Goal: Transaction & Acquisition: Purchase product/service

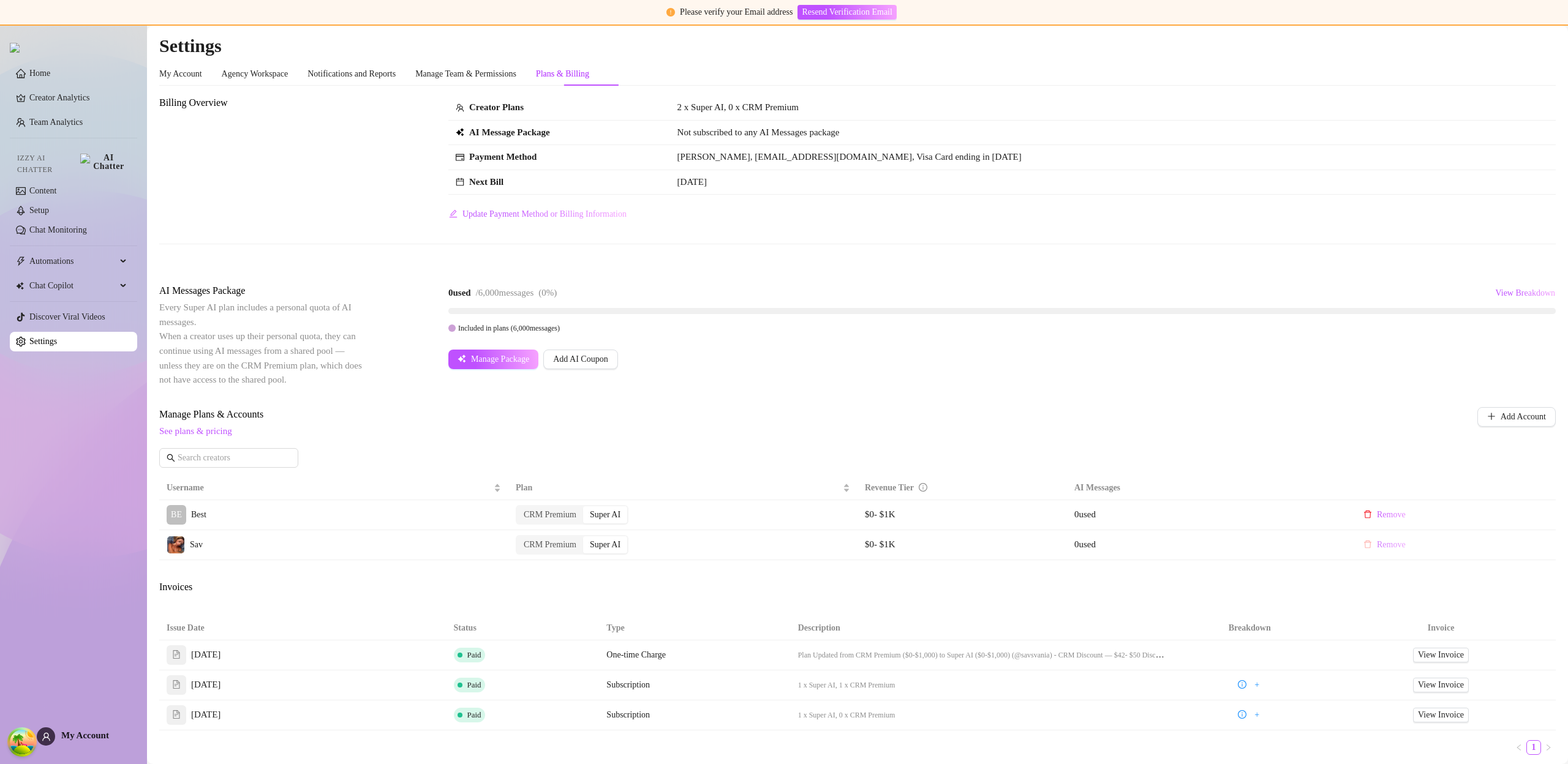
click at [1382, 548] on span "Remove" at bounding box center [1392, 545] width 29 height 10
click at [1451, 516] on button "OK" at bounding box center [1445, 513] width 21 height 14
click at [1501, 417] on span "Add Account" at bounding box center [1524, 417] width 46 height 10
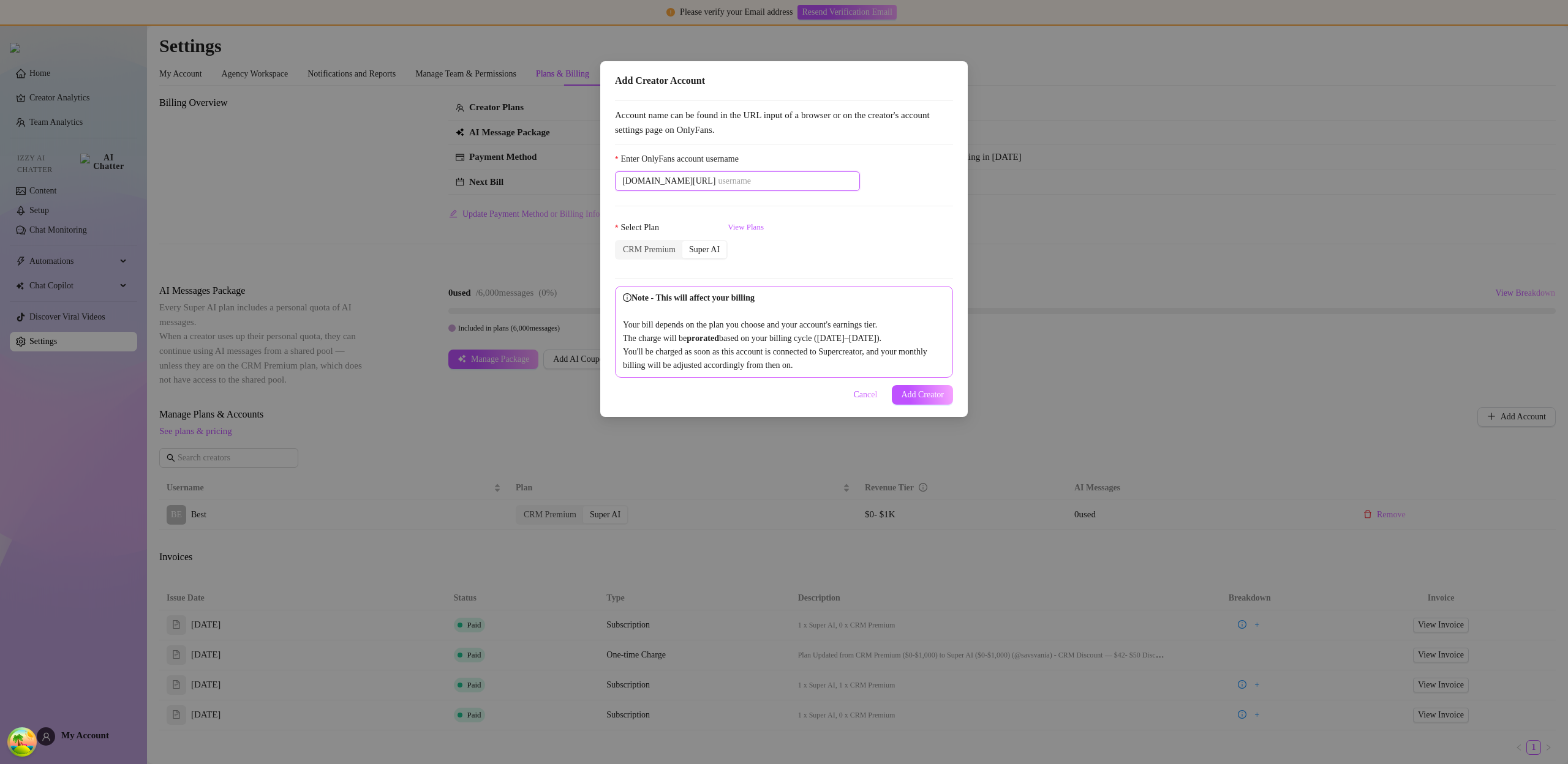
click at [723, 181] on input "Enter OnlyFans account username" at bounding box center [784, 181] width 134 height 13
paste input "savsvania"
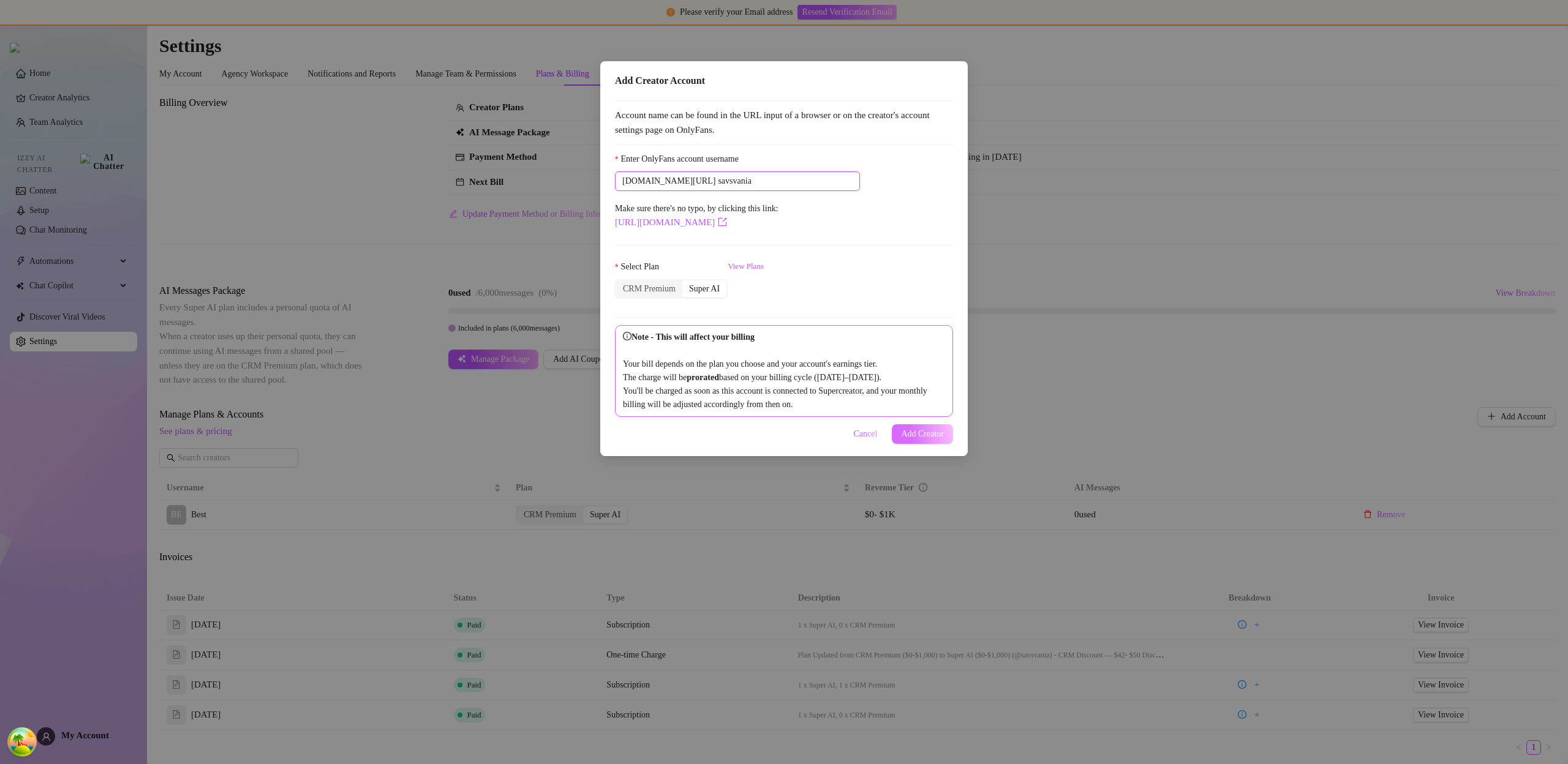
type input "savsvania"
click at [919, 439] on span "Add Creator" at bounding box center [923, 434] width 43 height 10
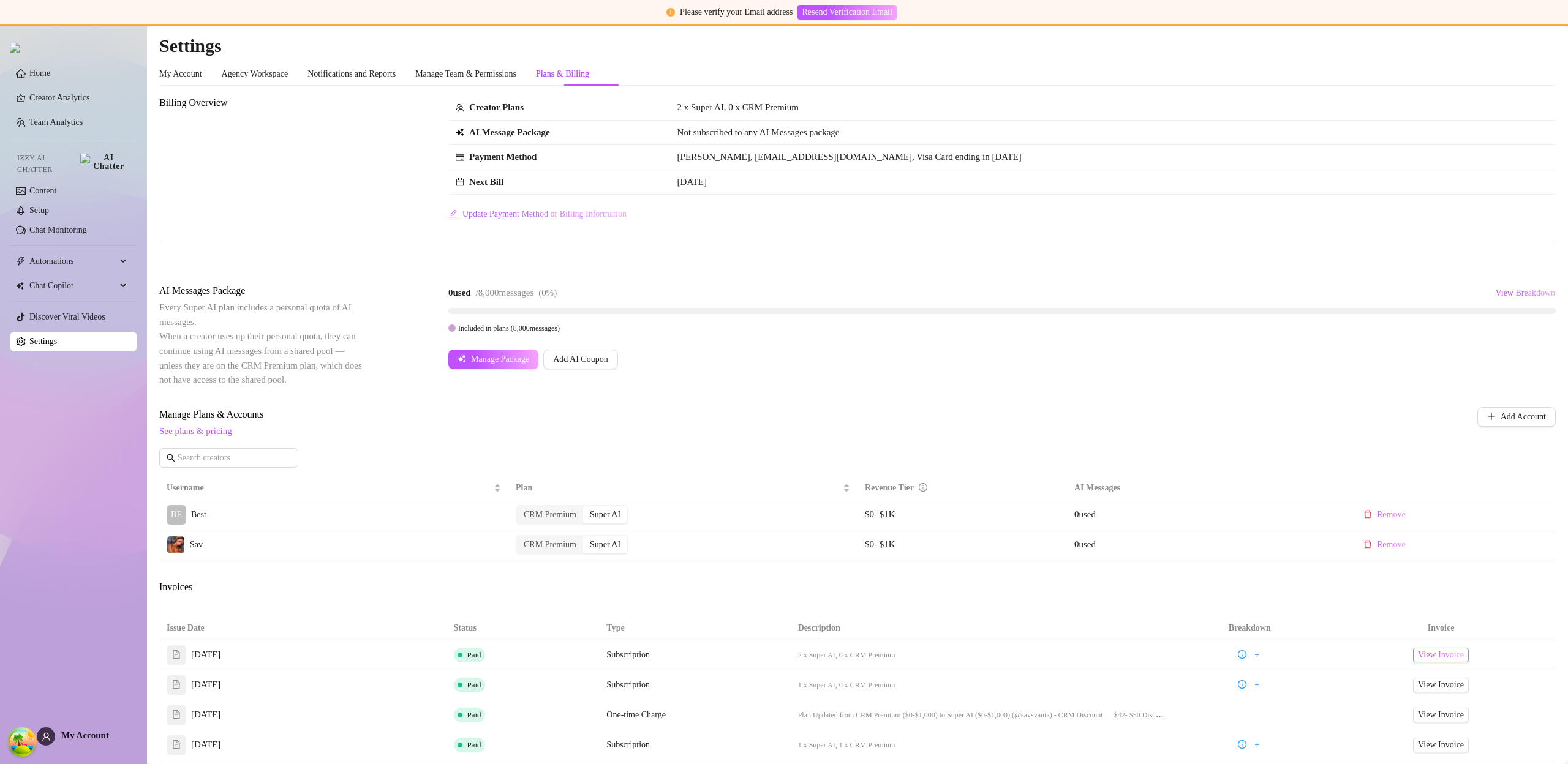
click at [1429, 657] on span "View Invoice" at bounding box center [1441, 655] width 46 height 13
click at [93, 733] on span "My Account" at bounding box center [85, 735] width 48 height 10
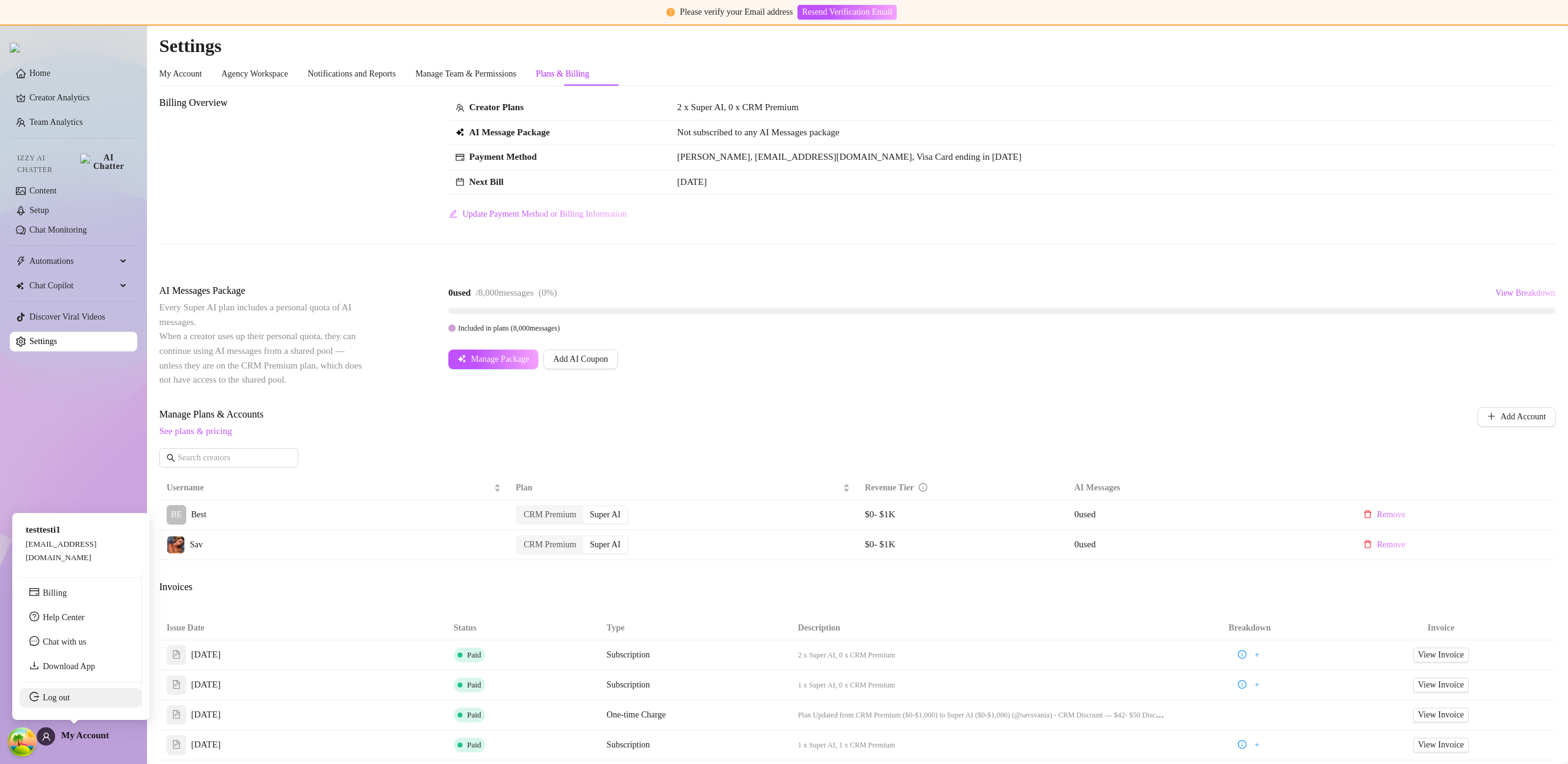
click at [70, 702] on link "Log out" at bounding box center [56, 698] width 27 height 10
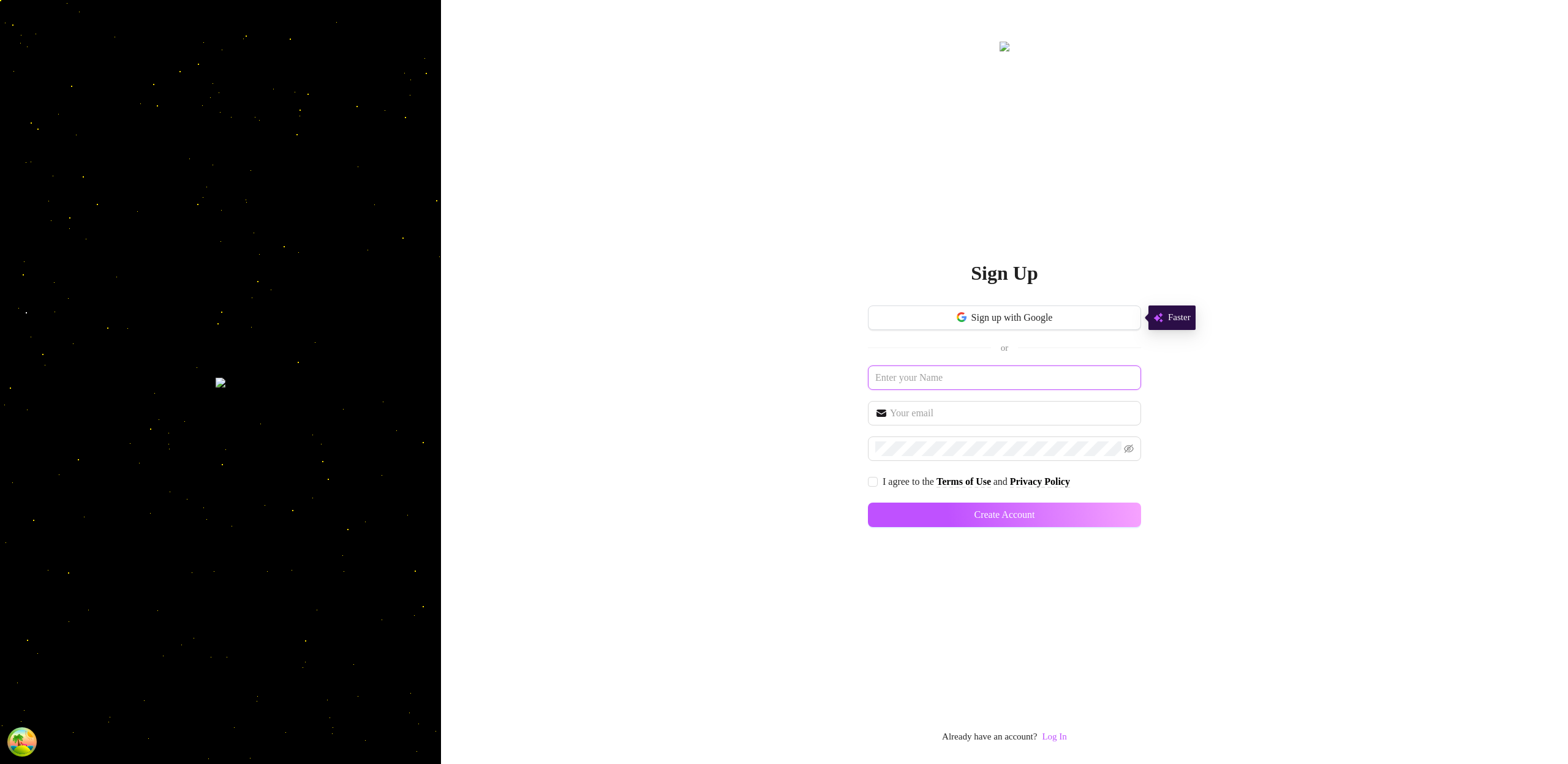
click at [939, 383] on input "text" at bounding box center [1005, 378] width 274 height 25
type input "ddsfafdsa"
type input "[EMAIL_ADDRESS][DOMAIN_NAME]"
click at [946, 439] on span at bounding box center [1005, 449] width 274 height 25
click at [871, 483] on input "I agree to the Terms of Use and Privacy Policy" at bounding box center [872, 481] width 9 height 9
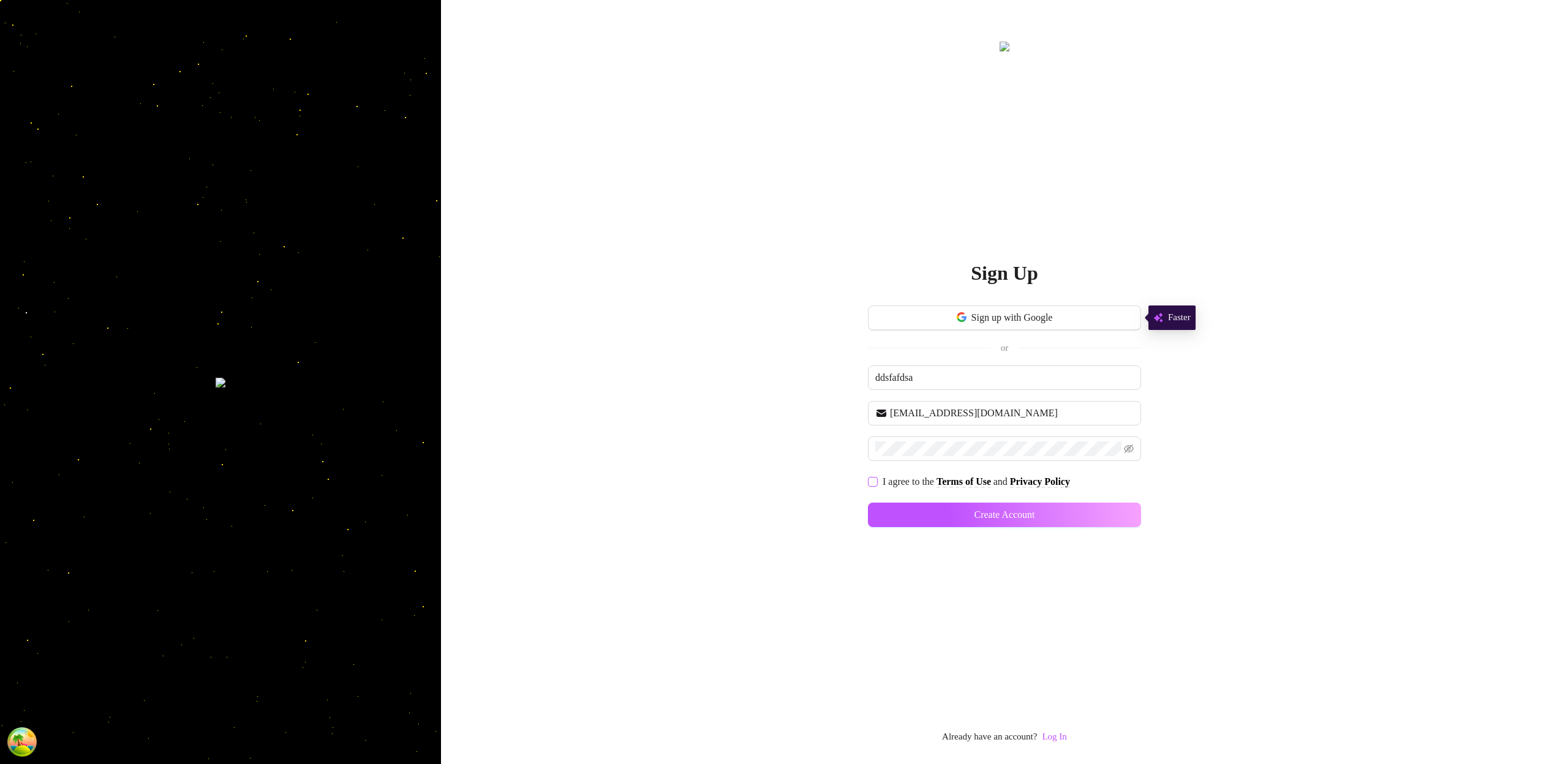
checkbox input "true"
click at [974, 520] on span "Create Account" at bounding box center [1005, 515] width 61 height 11
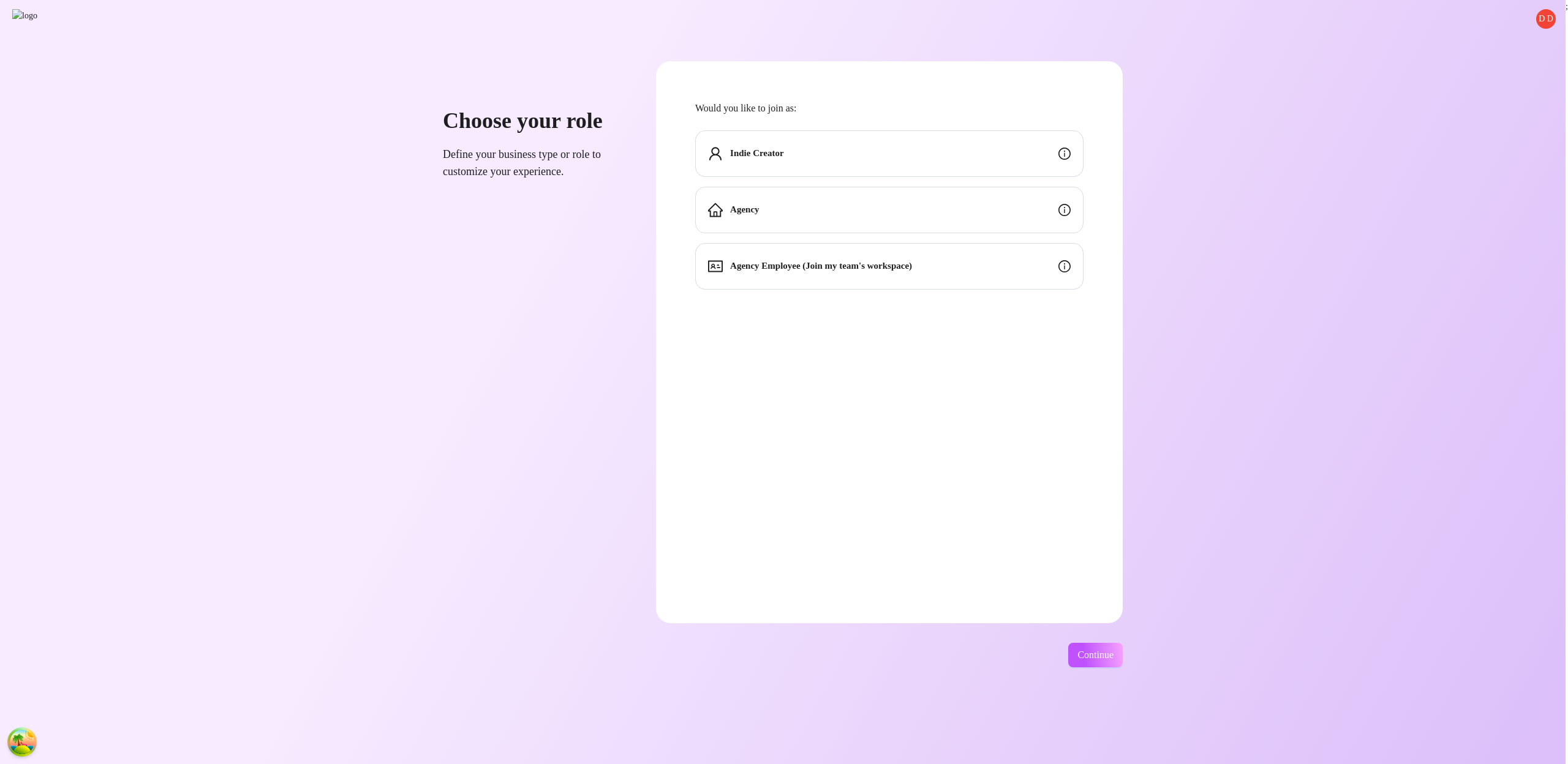
click at [830, 154] on div "Indie Creator" at bounding box center [890, 153] width 389 height 47
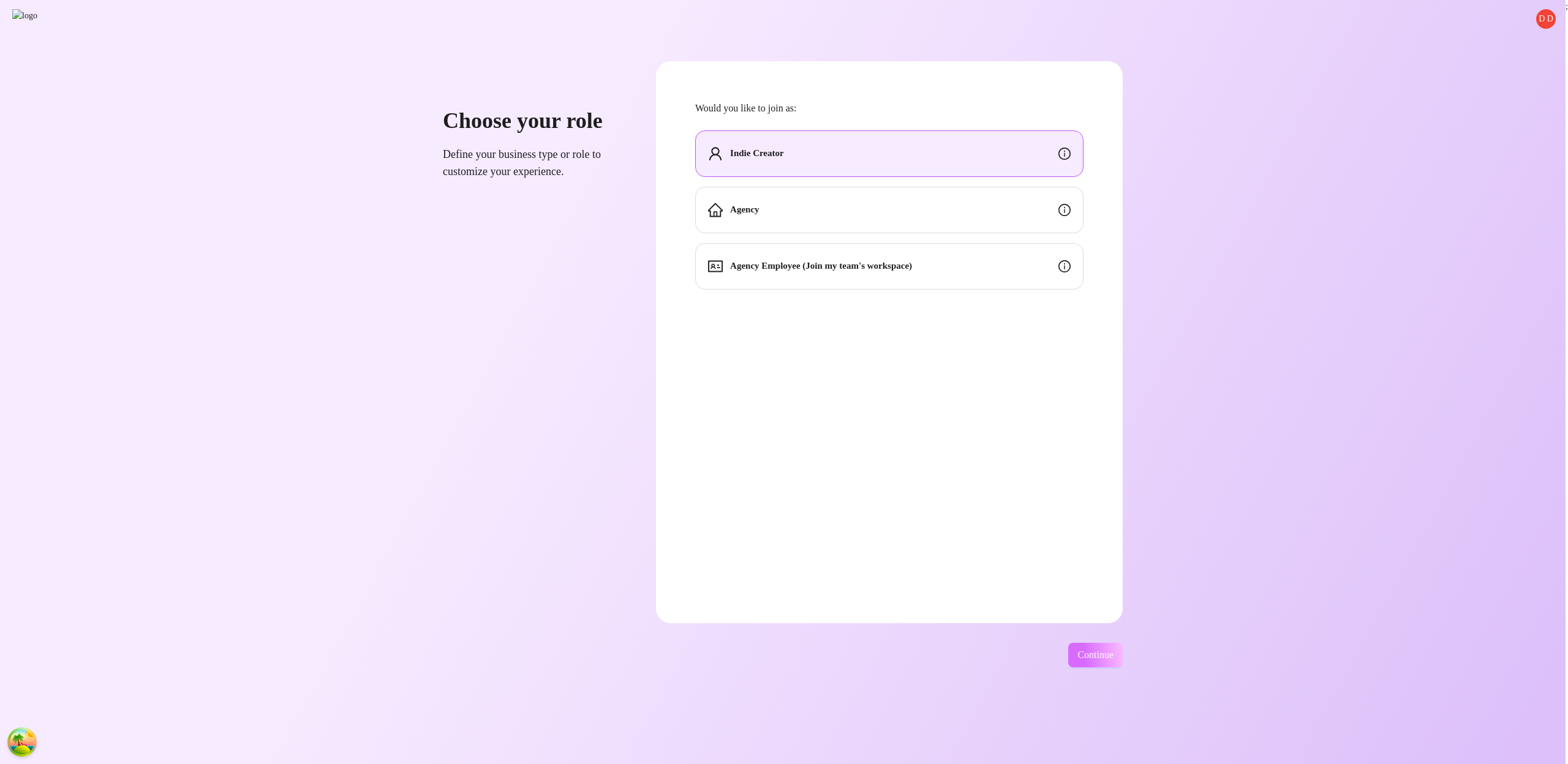
click at [1114, 656] on span "Continue" at bounding box center [1096, 655] width 36 height 11
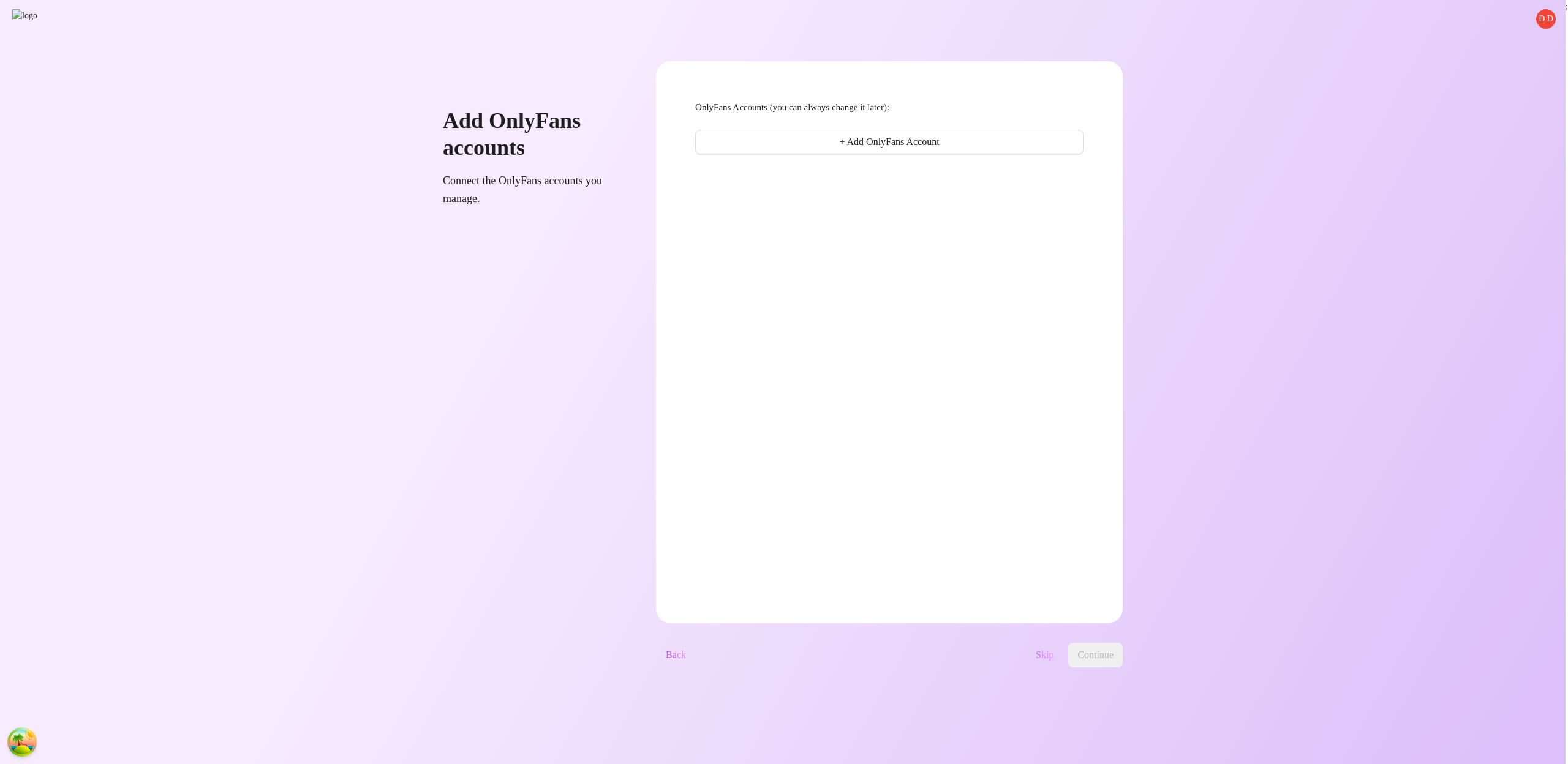
click at [1054, 657] on span "Skip" at bounding box center [1045, 655] width 18 height 11
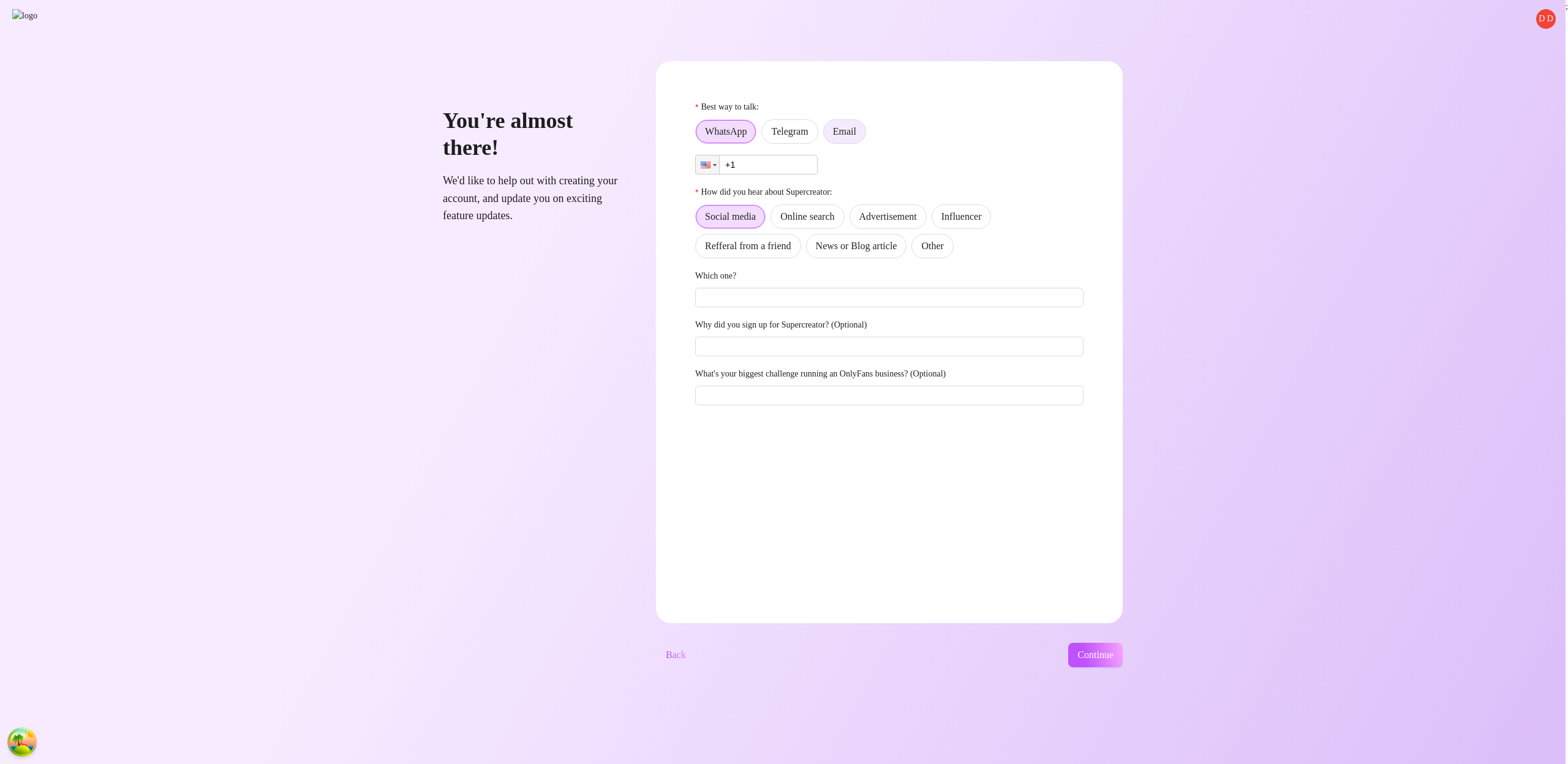
click at [863, 131] on label "Email" at bounding box center [845, 131] width 43 height 25
click at [827, 134] on input "Email" at bounding box center [827, 134] width 0 height 0
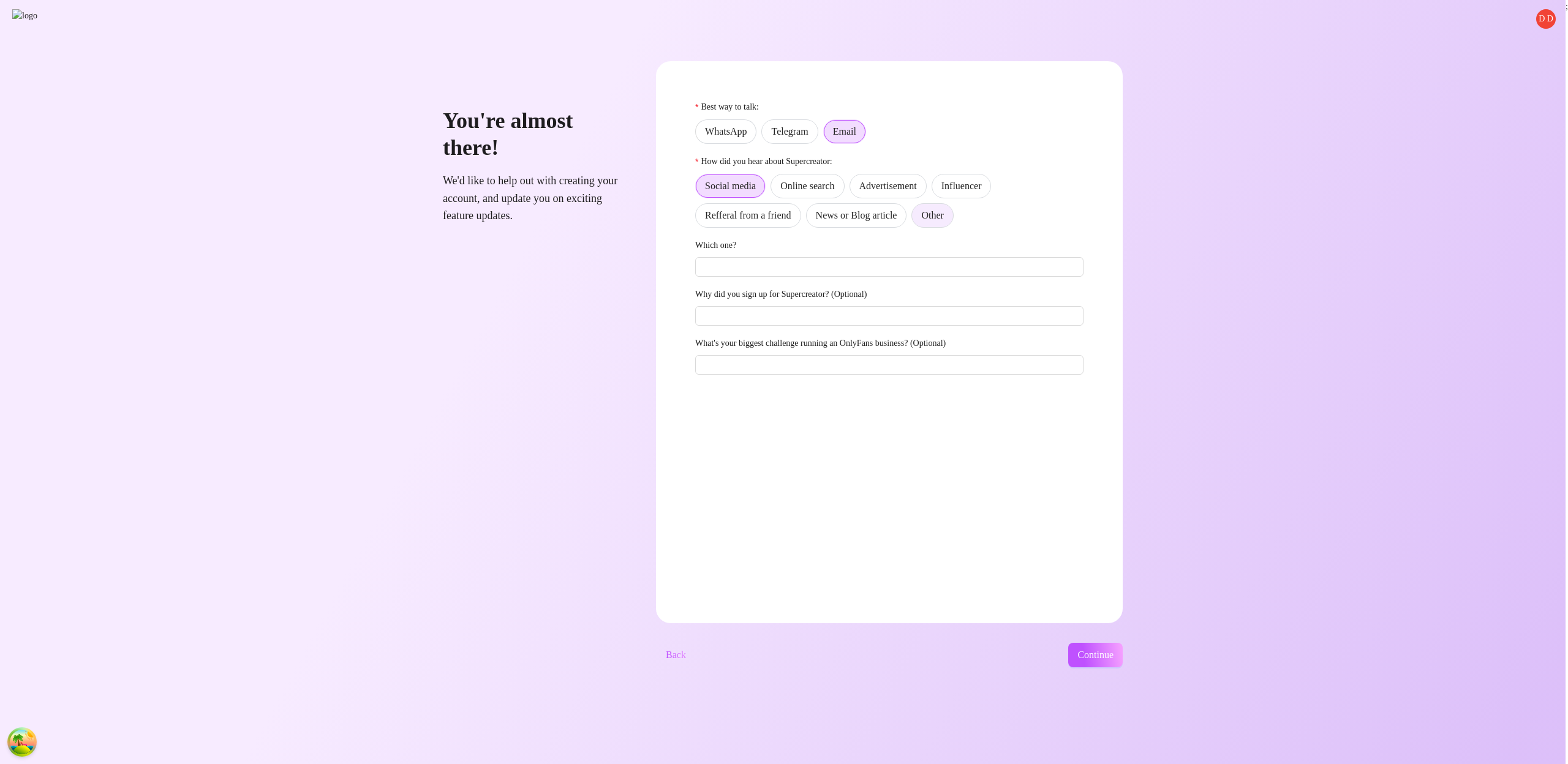
click at [953, 217] on label "Other" at bounding box center [932, 215] width 42 height 25
click at [915, 218] on input "Other" at bounding box center [915, 218] width 0 height 0
click at [1113, 653] on span "Continue" at bounding box center [1096, 655] width 36 height 11
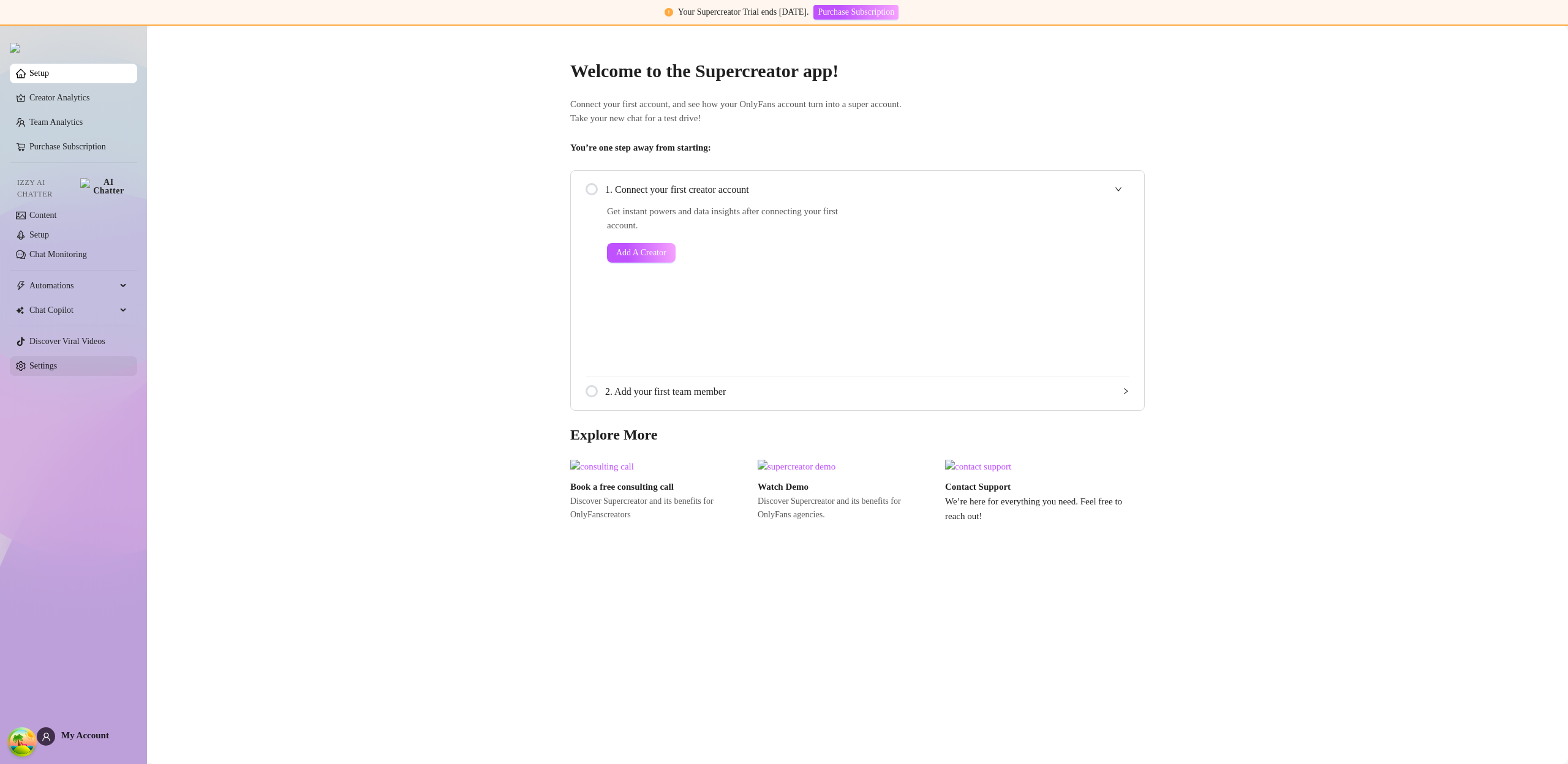
click at [57, 361] on link "Settings" at bounding box center [43, 366] width 28 height 10
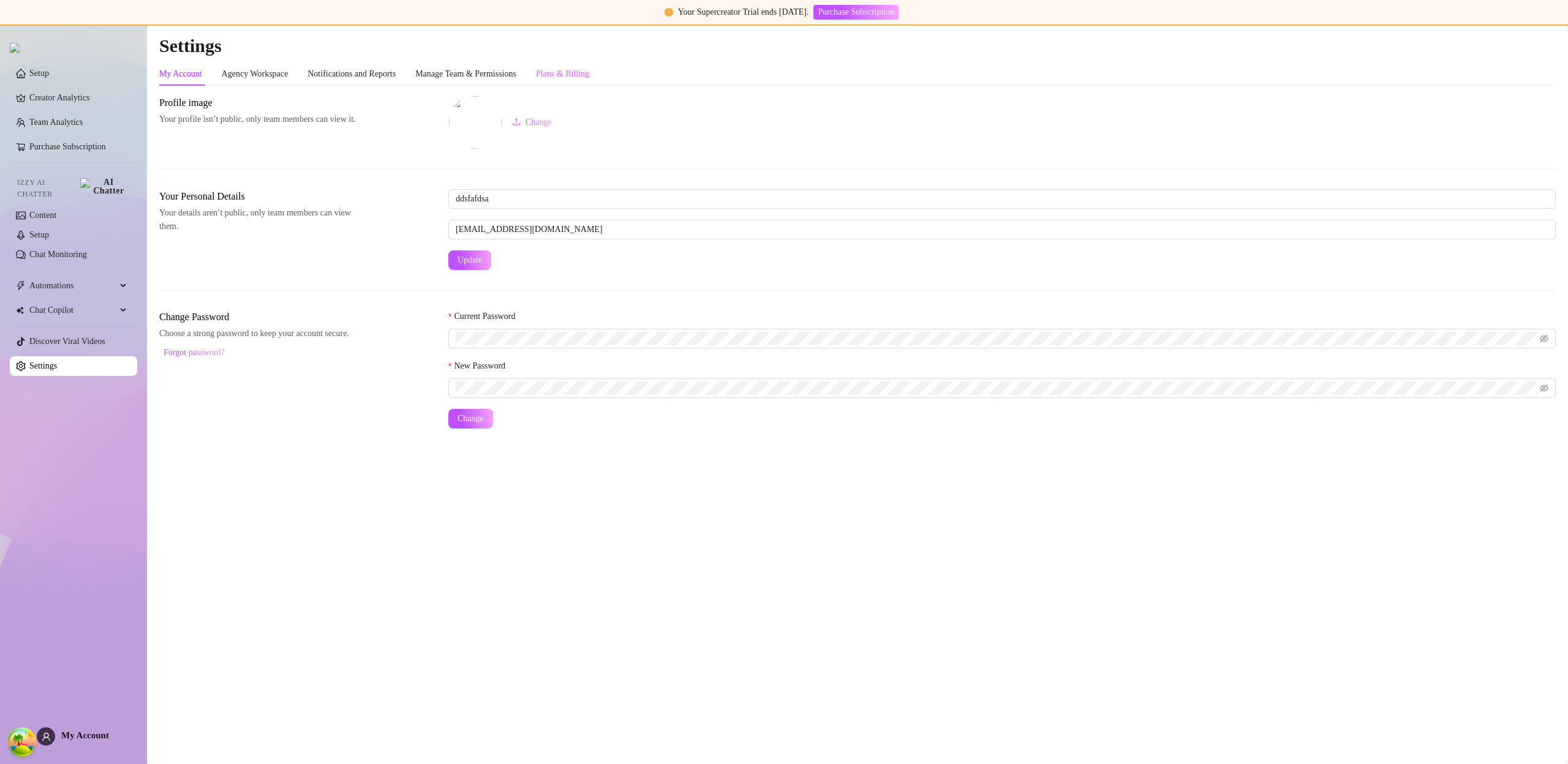
drag, startPoint x: 561, startPoint y: 63, endPoint x: 578, endPoint y: 75, distance: 20.8
click at [563, 64] on div "My Account Agency Workspace Notifications and Reports Manage Team & Permissions…" at bounding box center [374, 74] width 430 height 23
click at [580, 76] on div "Plans & Billing" at bounding box center [562, 74] width 53 height 13
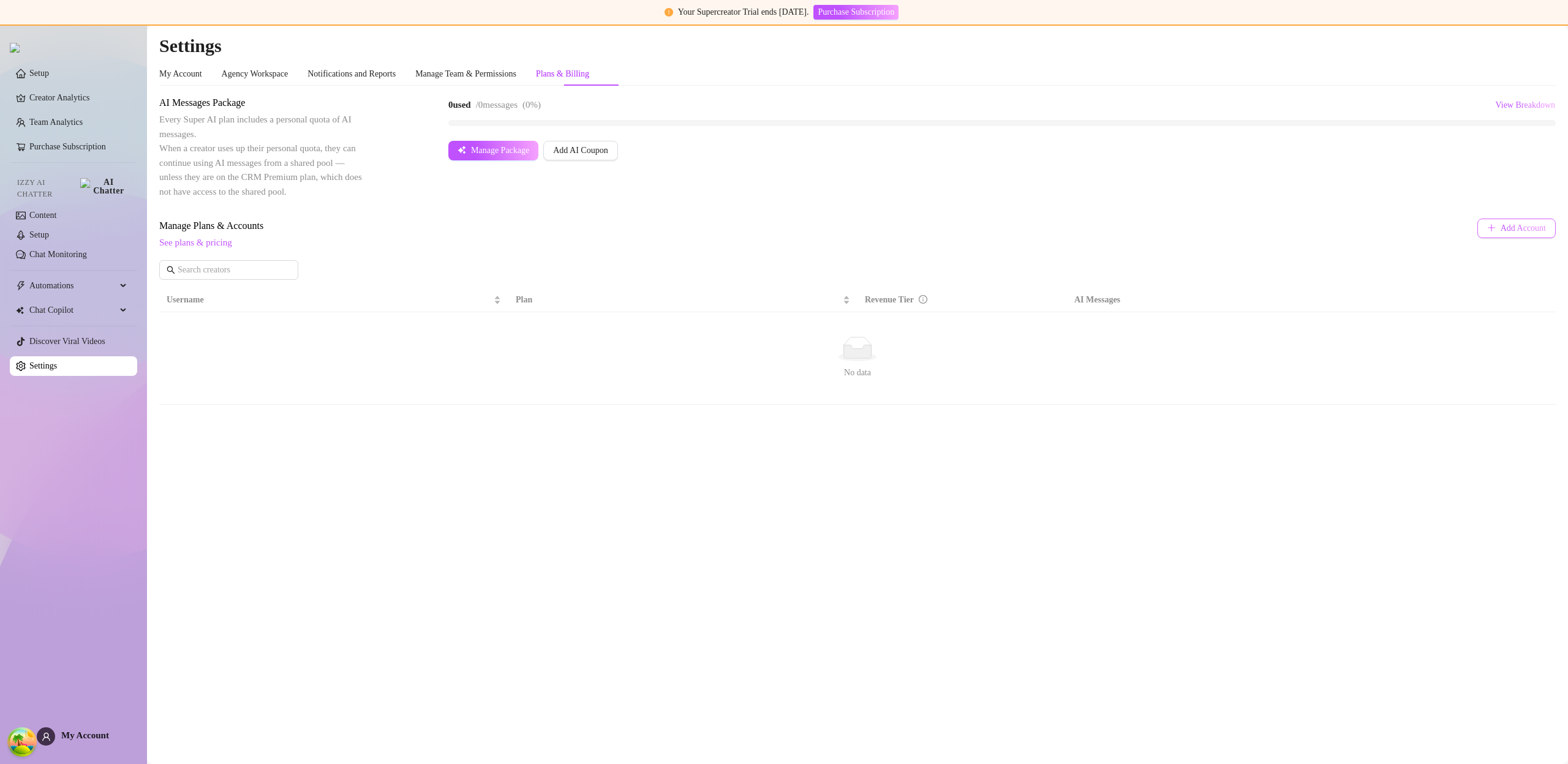
click at [1510, 226] on span "Add Account" at bounding box center [1524, 229] width 46 height 10
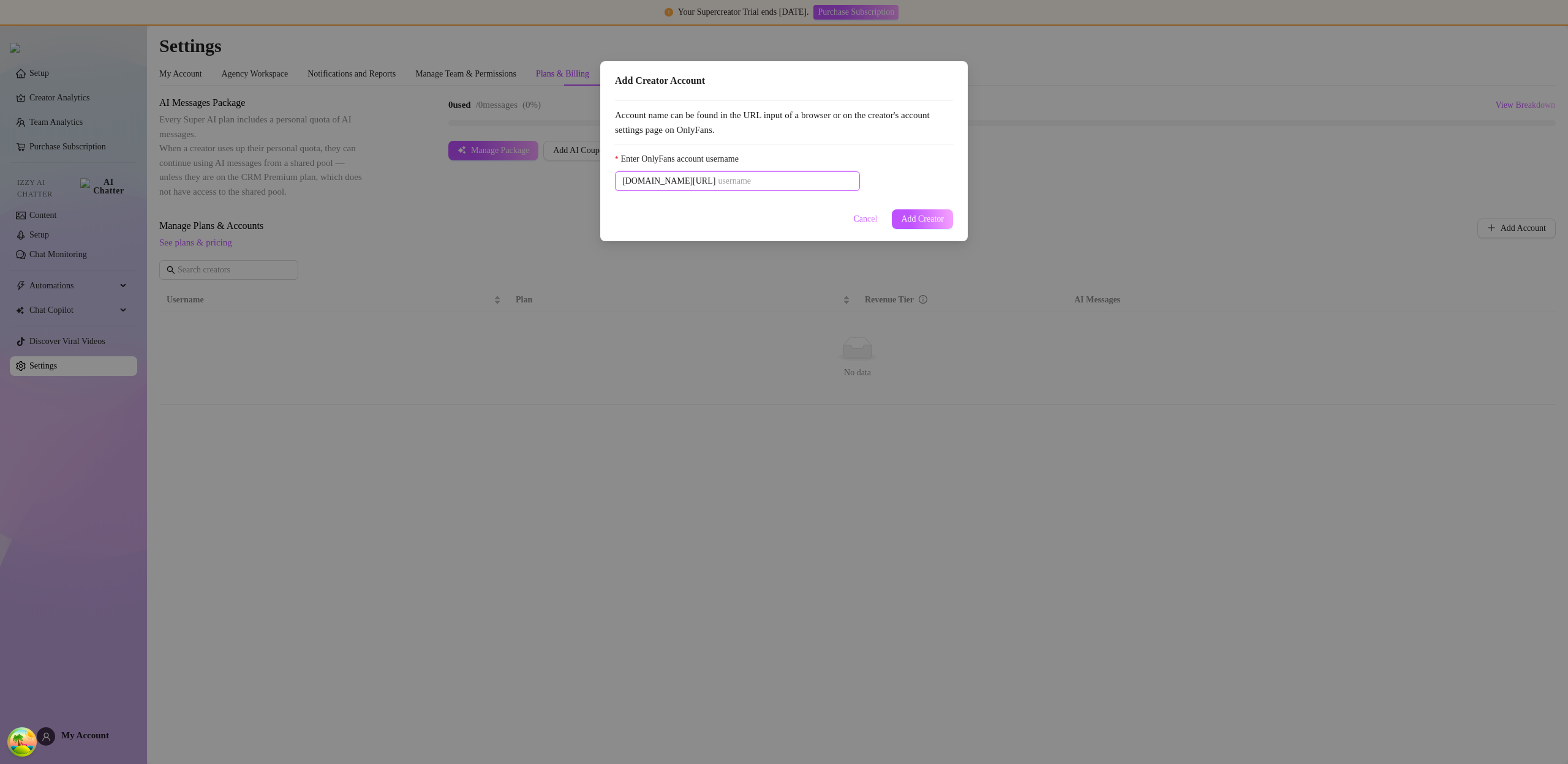
click at [825, 183] on input "Enter OnlyFans account username" at bounding box center [784, 181] width 134 height 13
paste input "u21892667nice"
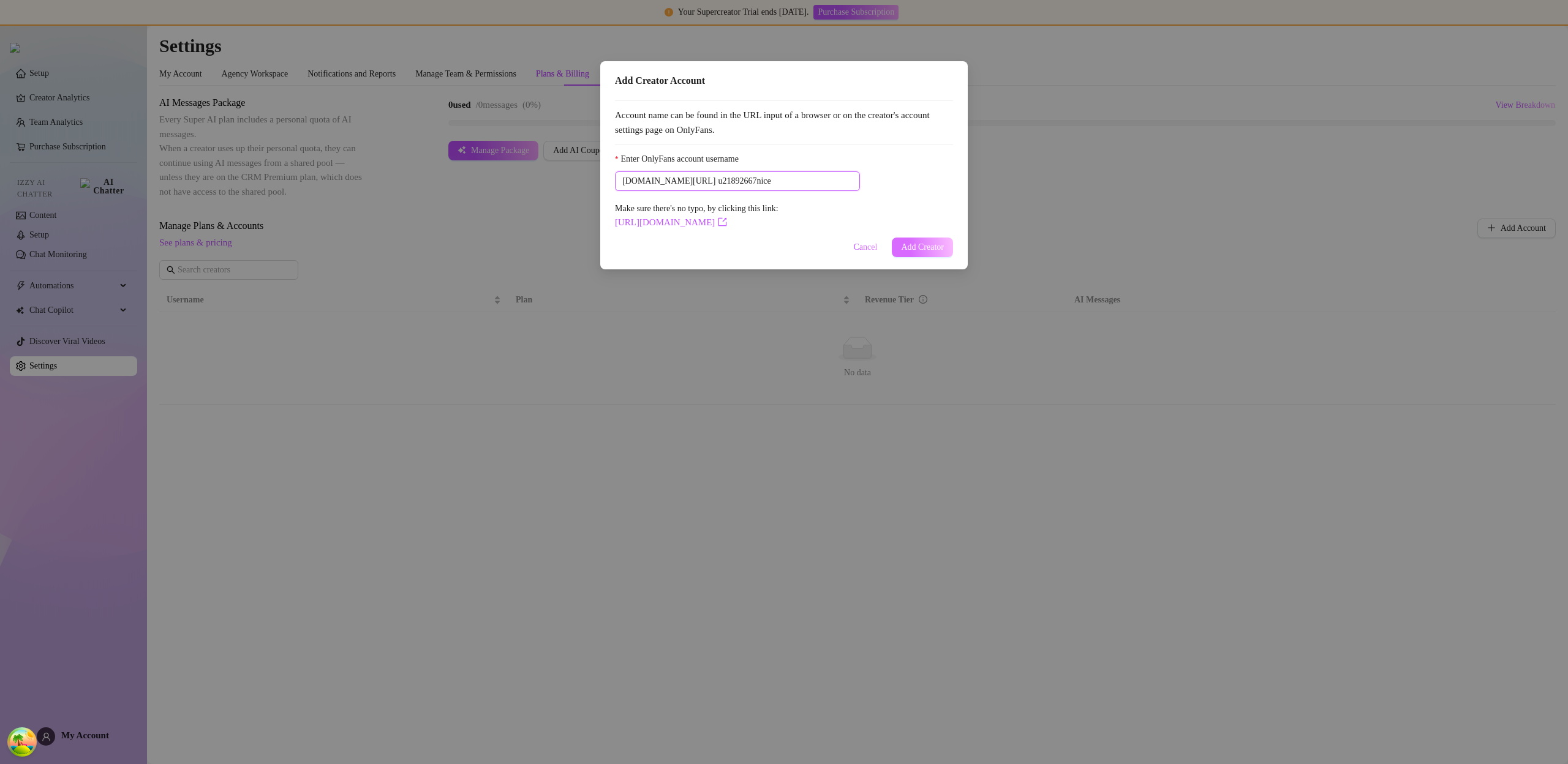
type input "u21892667nice"
click at [919, 239] on button "Add Creator" at bounding box center [923, 247] width 61 height 20
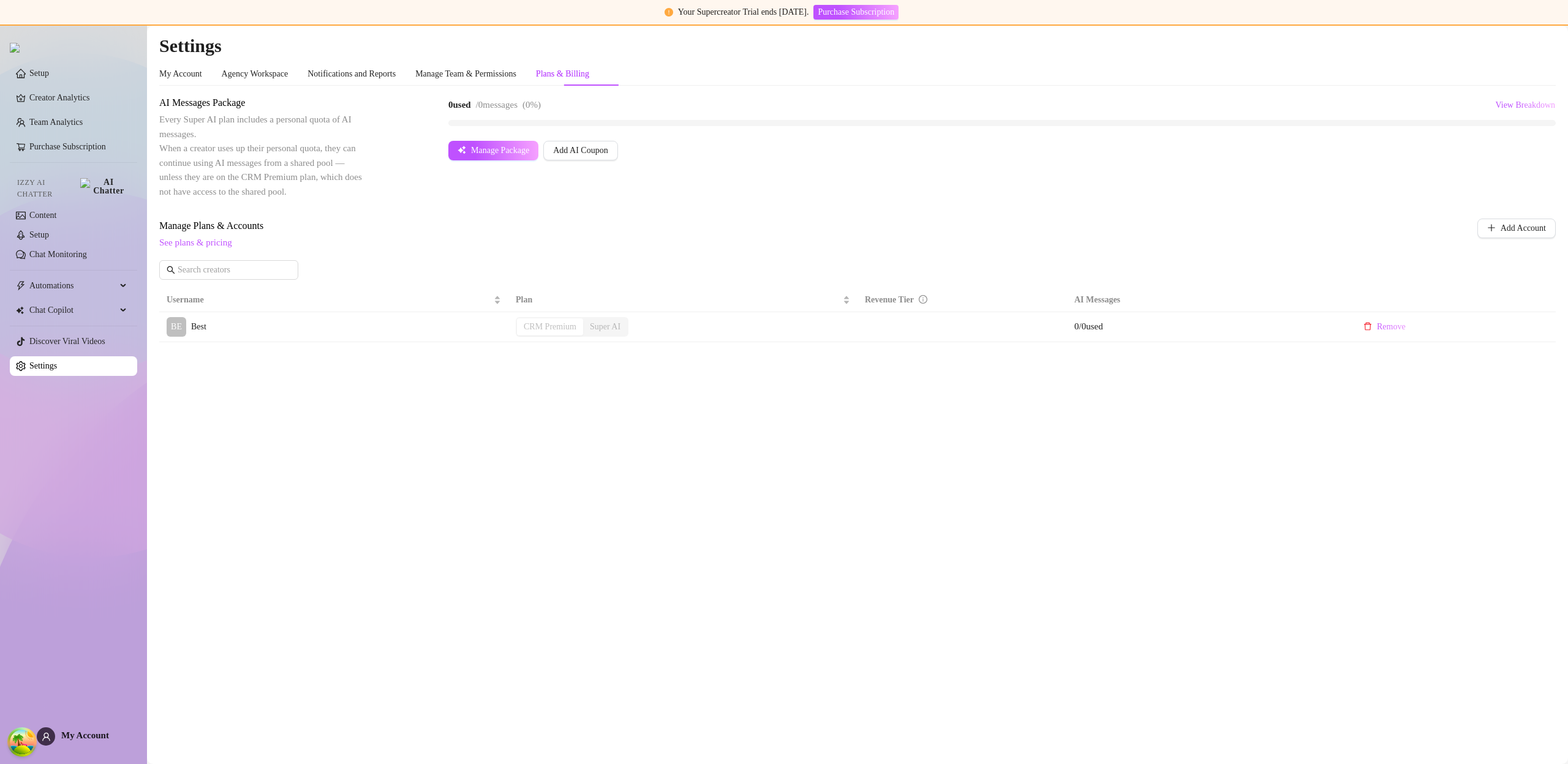
click at [81, 149] on link "Purchase Subscription" at bounding box center [68, 147] width 76 height 10
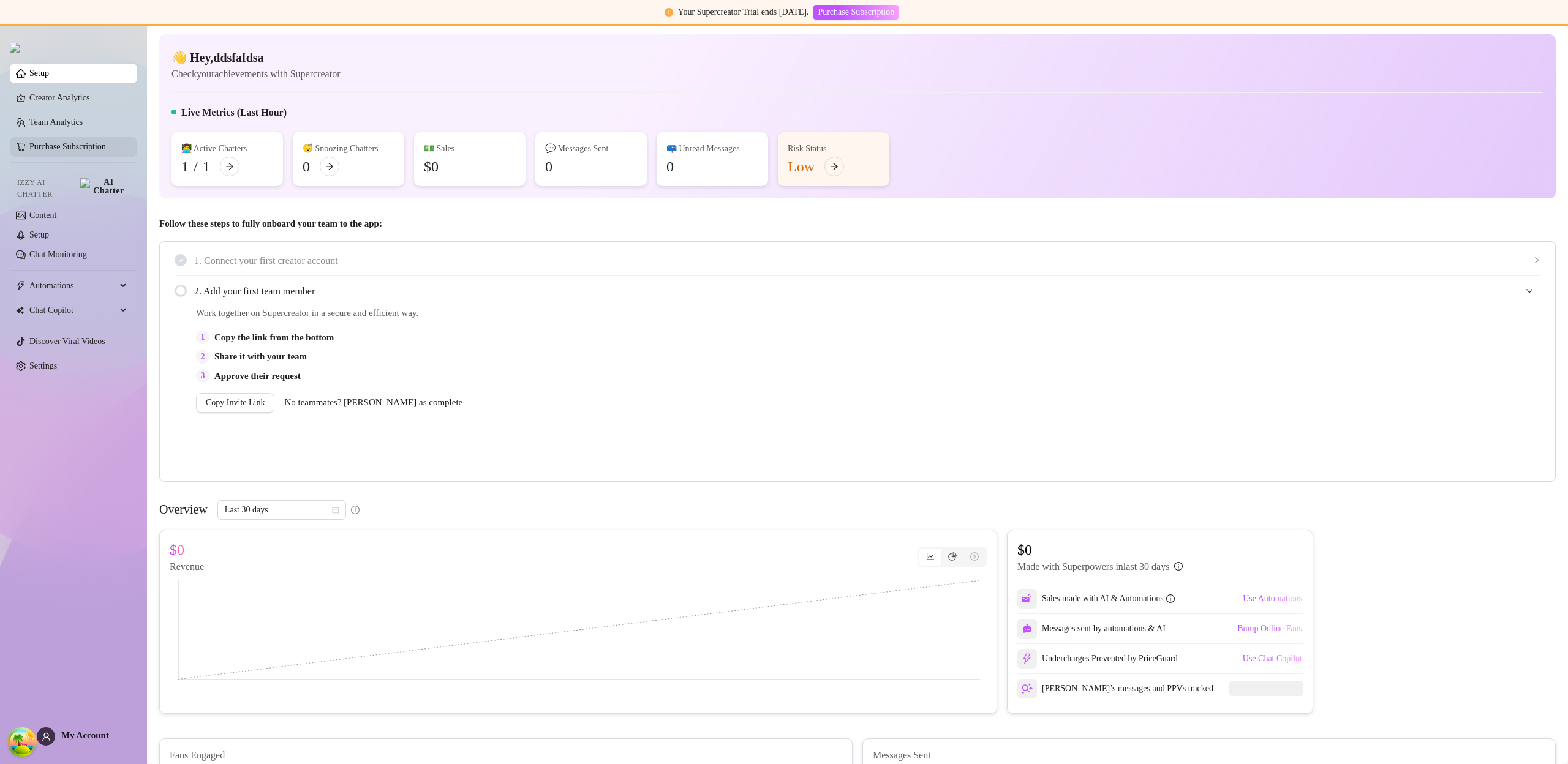
click at [90, 145] on link "Purchase Subscription" at bounding box center [68, 147] width 76 height 10
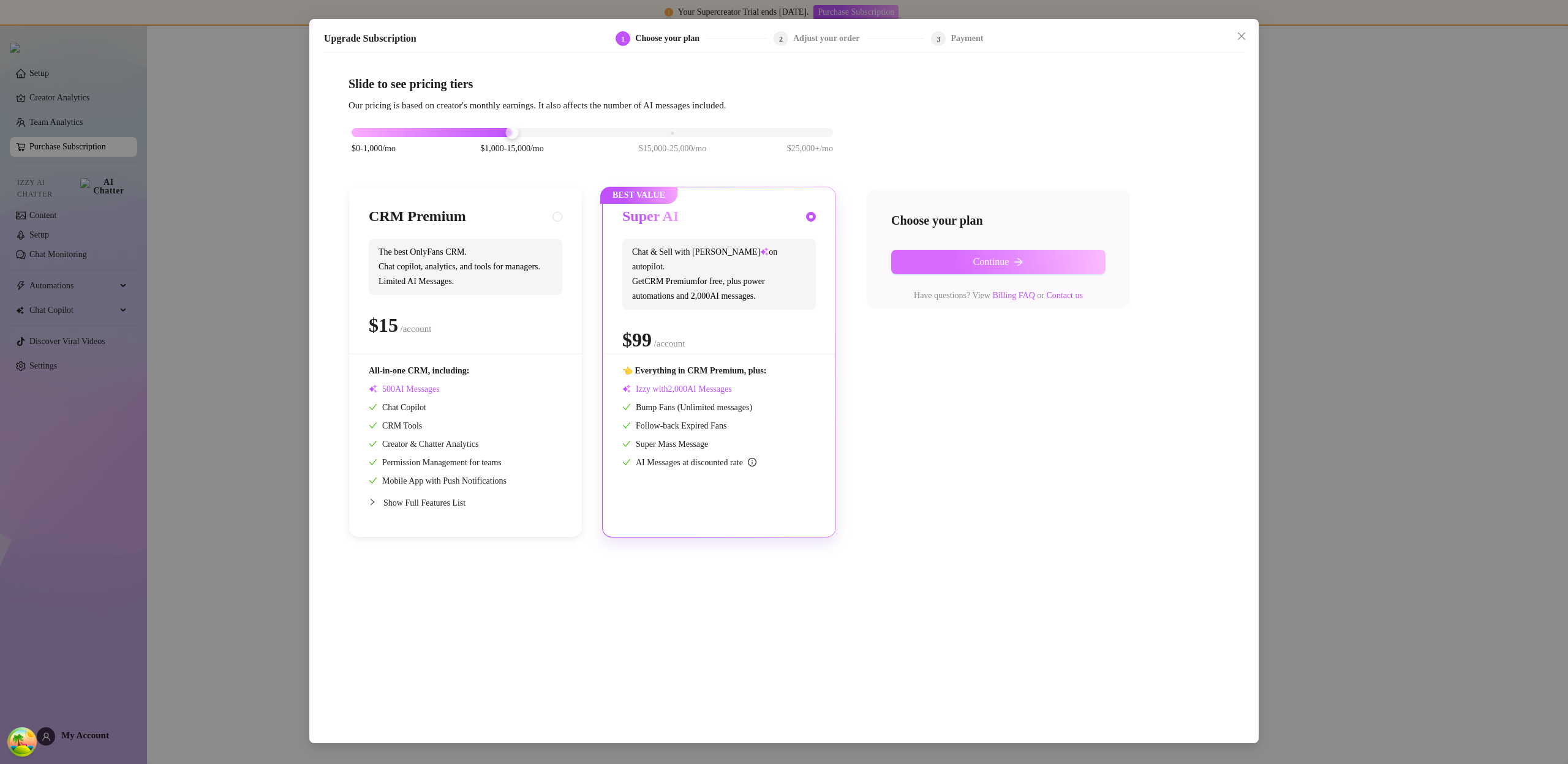
click at [1008, 261] on span "Continue" at bounding box center [991, 262] width 36 height 11
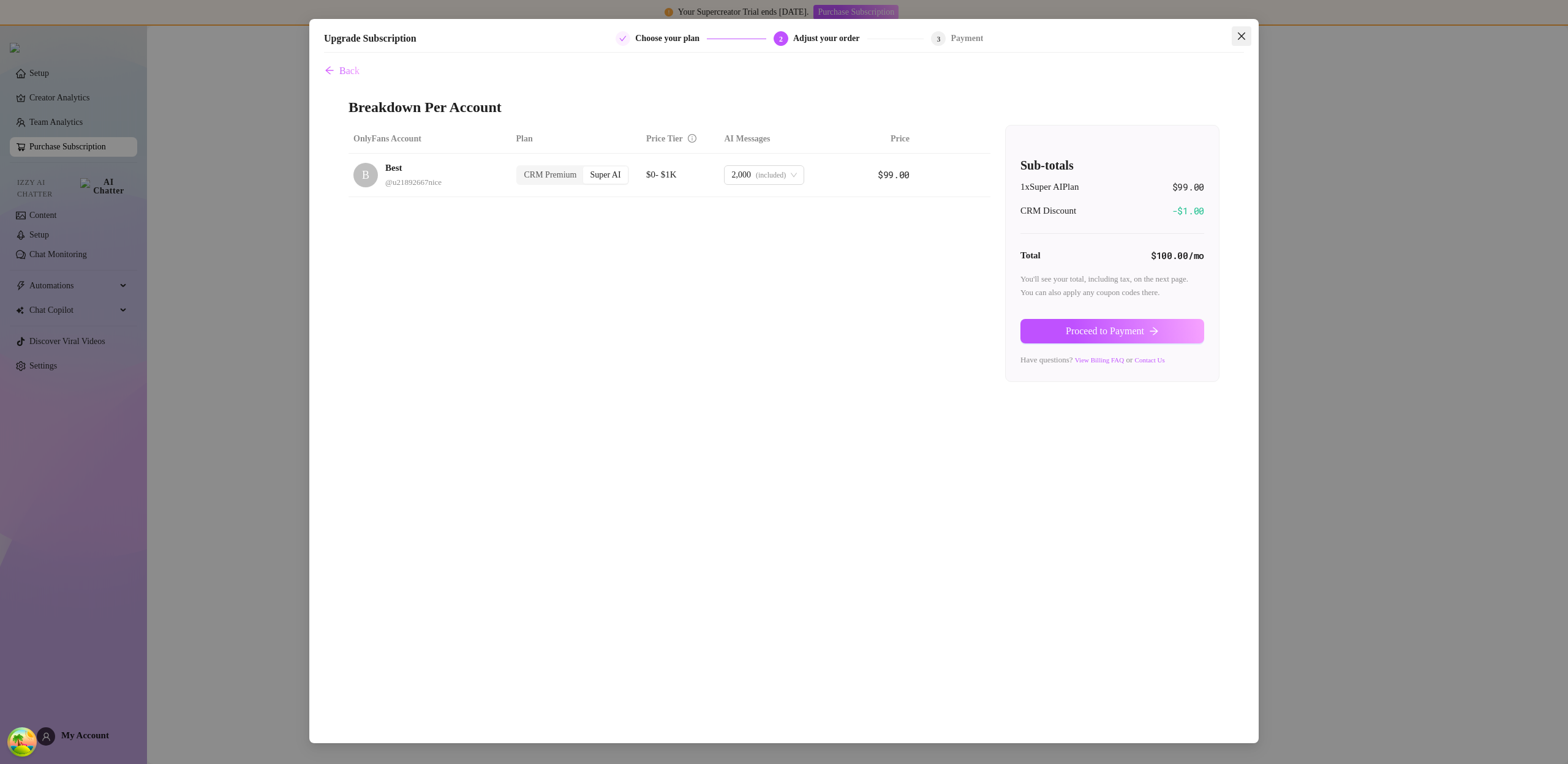
click at [1241, 34] on icon "close" at bounding box center [1242, 36] width 10 height 10
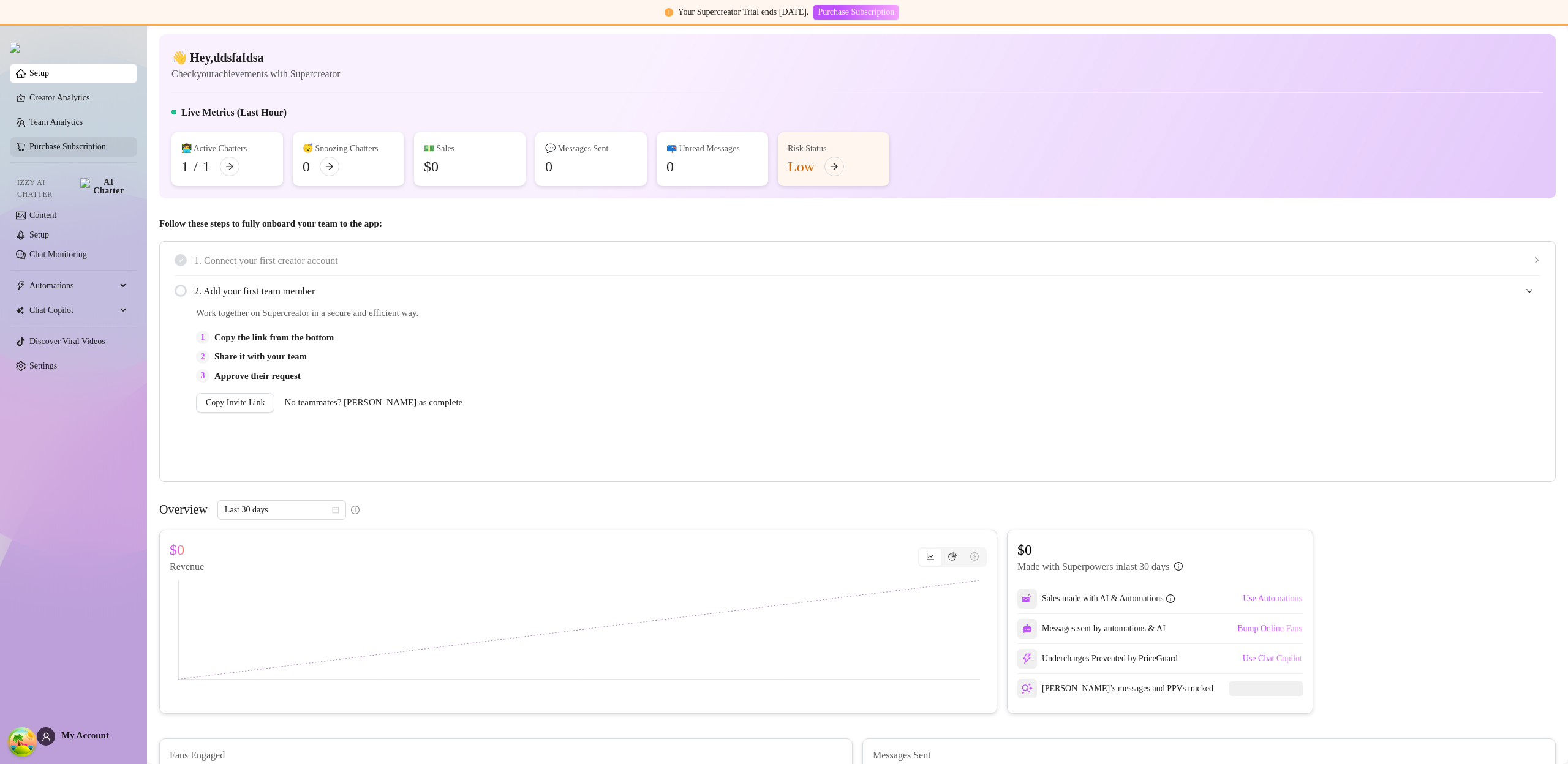
click at [63, 151] on link "Purchase Subscription" at bounding box center [68, 147] width 76 height 10
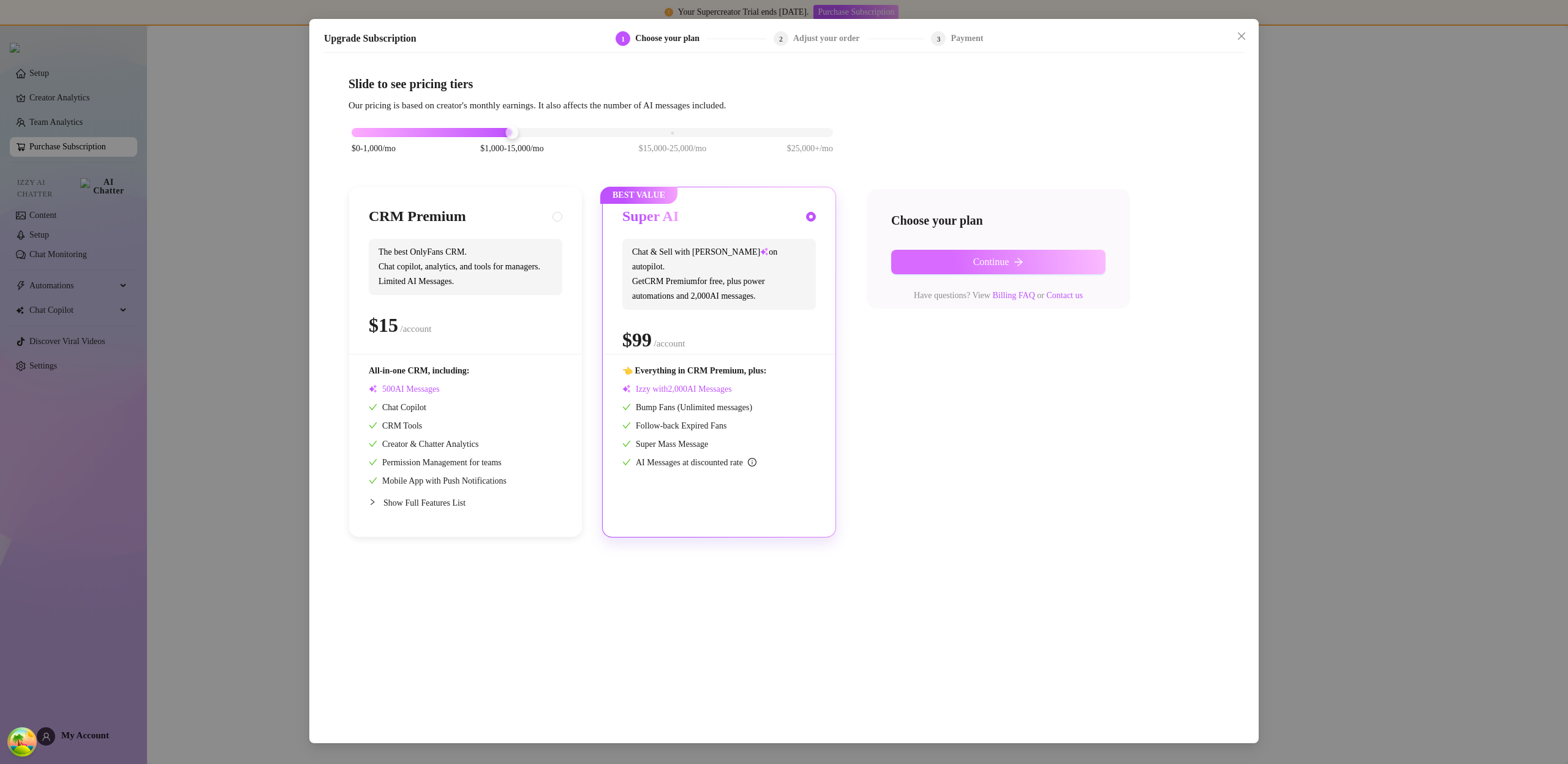
click at [1021, 252] on button "Continue" at bounding box center [998, 262] width 214 height 25
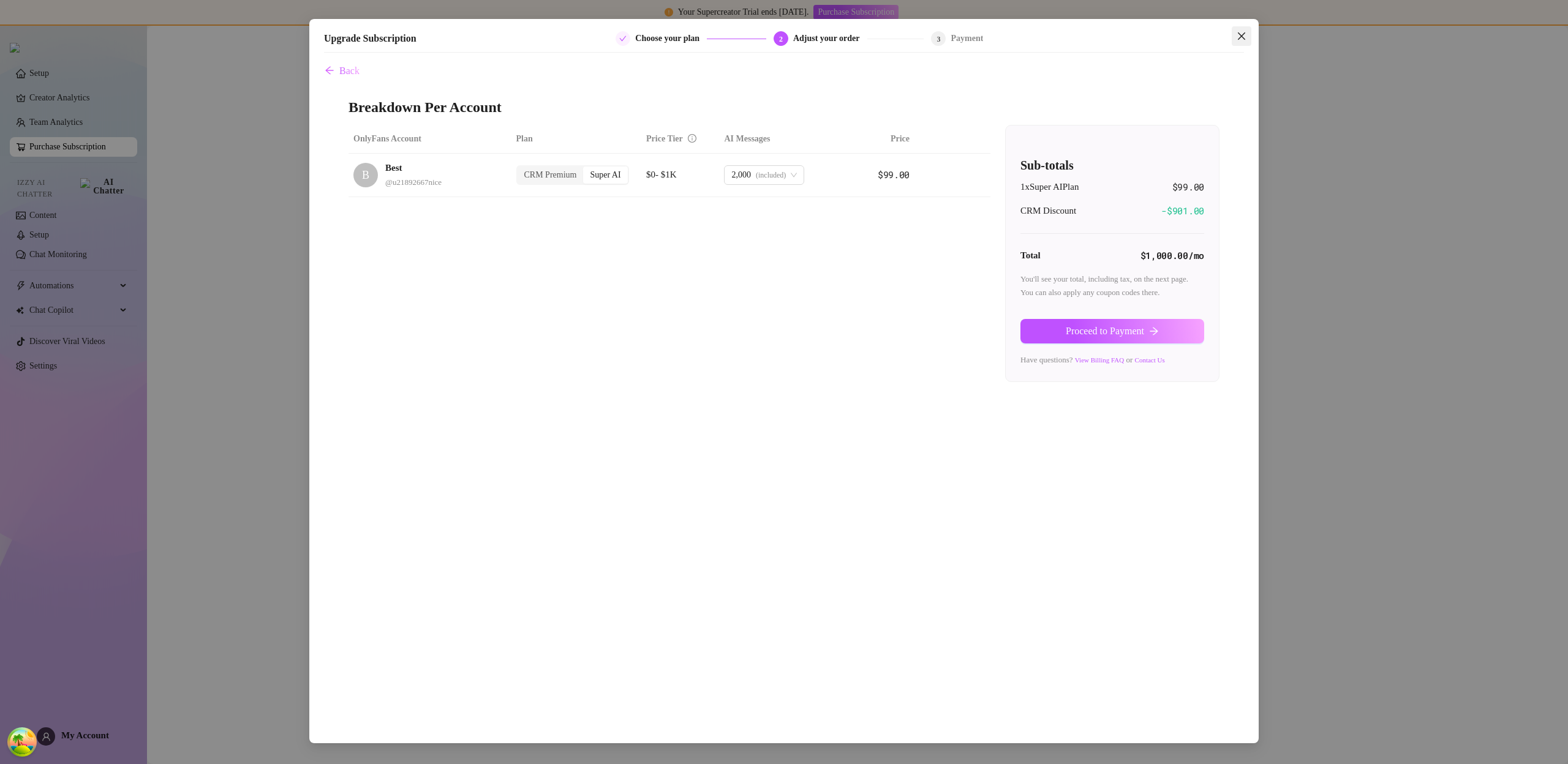
click at [1246, 40] on icon "close" at bounding box center [1242, 36] width 10 height 10
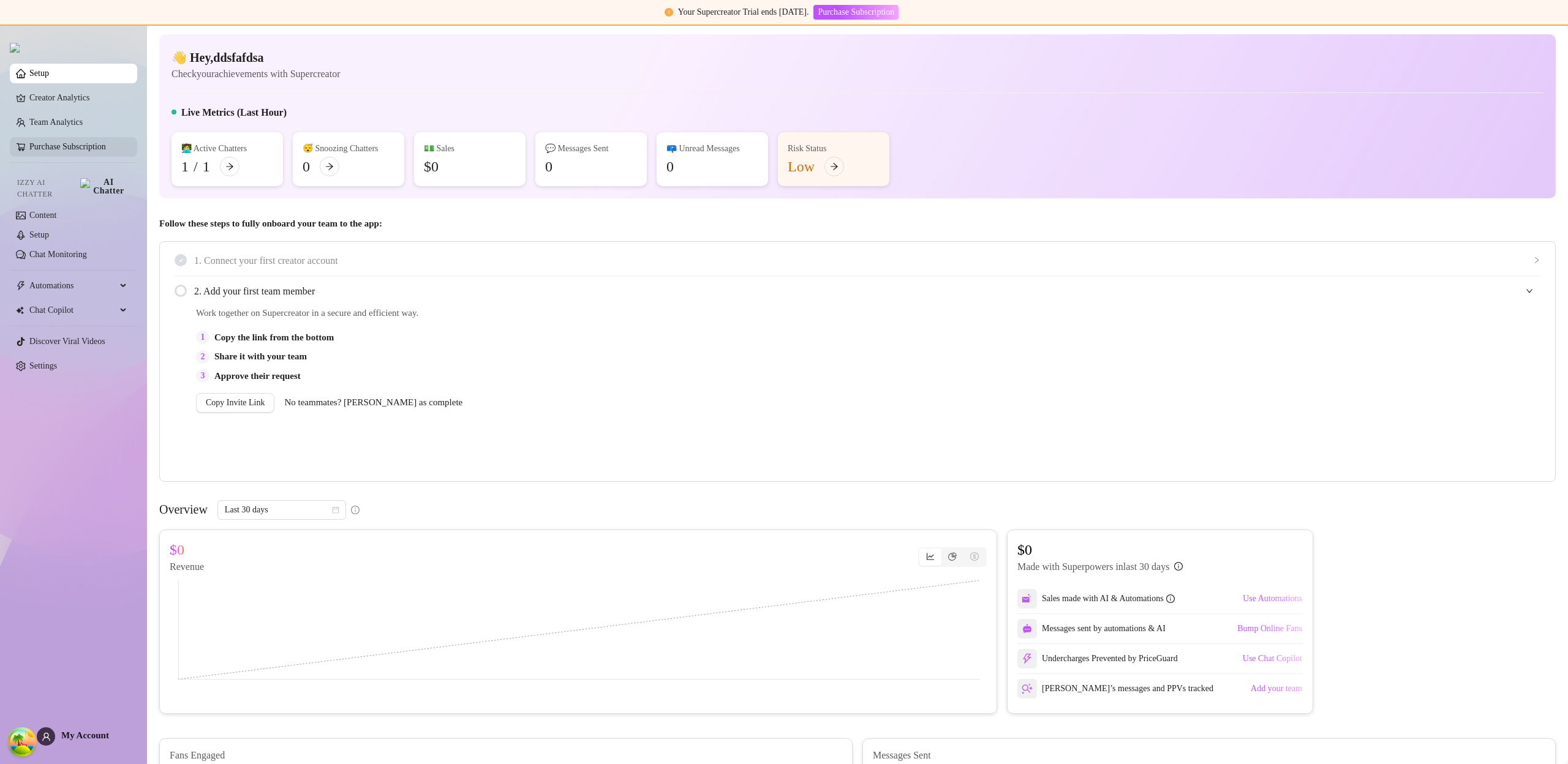
click at [81, 151] on link "Purchase Subscription" at bounding box center [68, 147] width 76 height 10
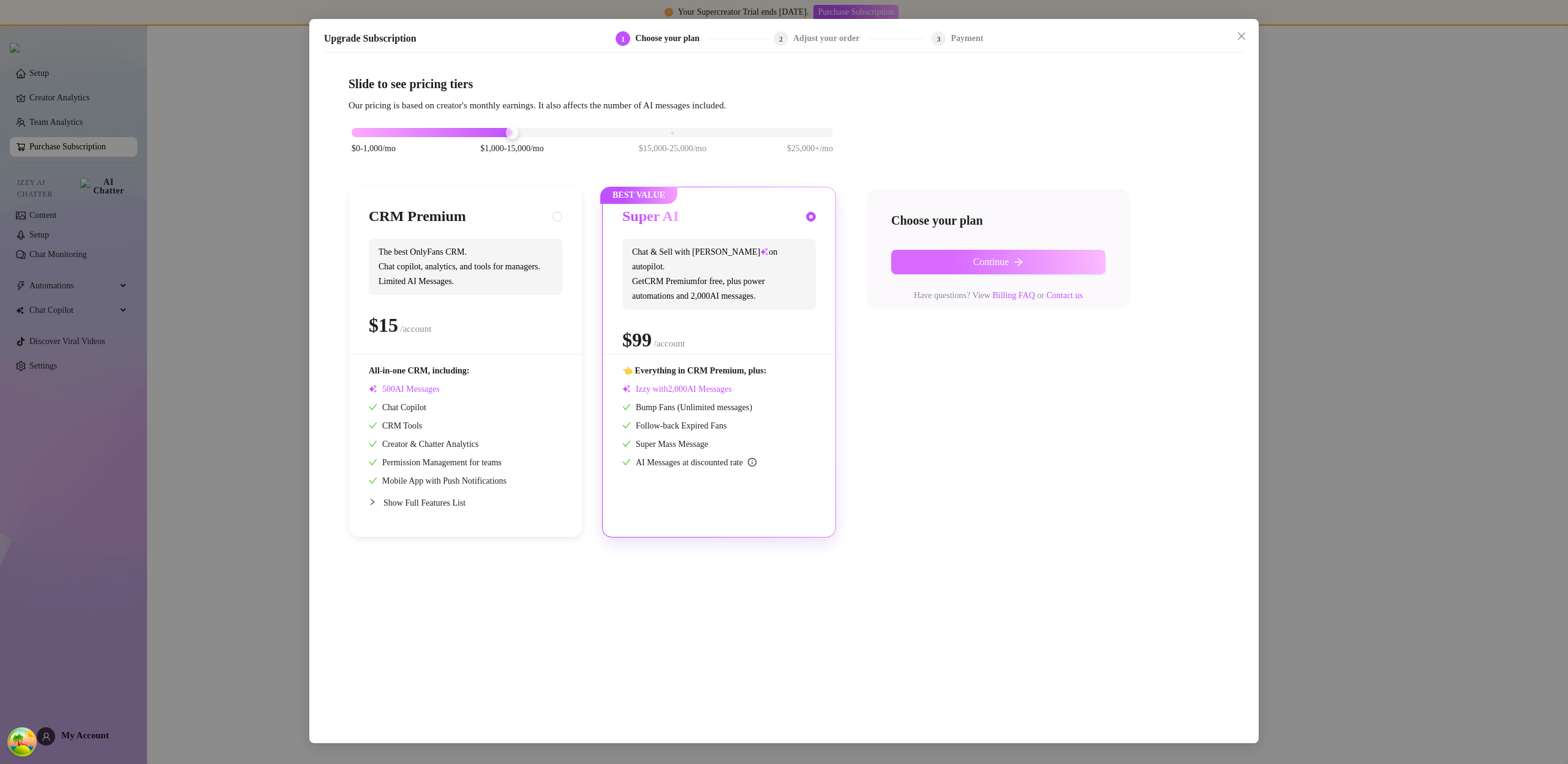
click at [1020, 261] on icon "arrow-right" at bounding box center [1019, 262] width 10 height 10
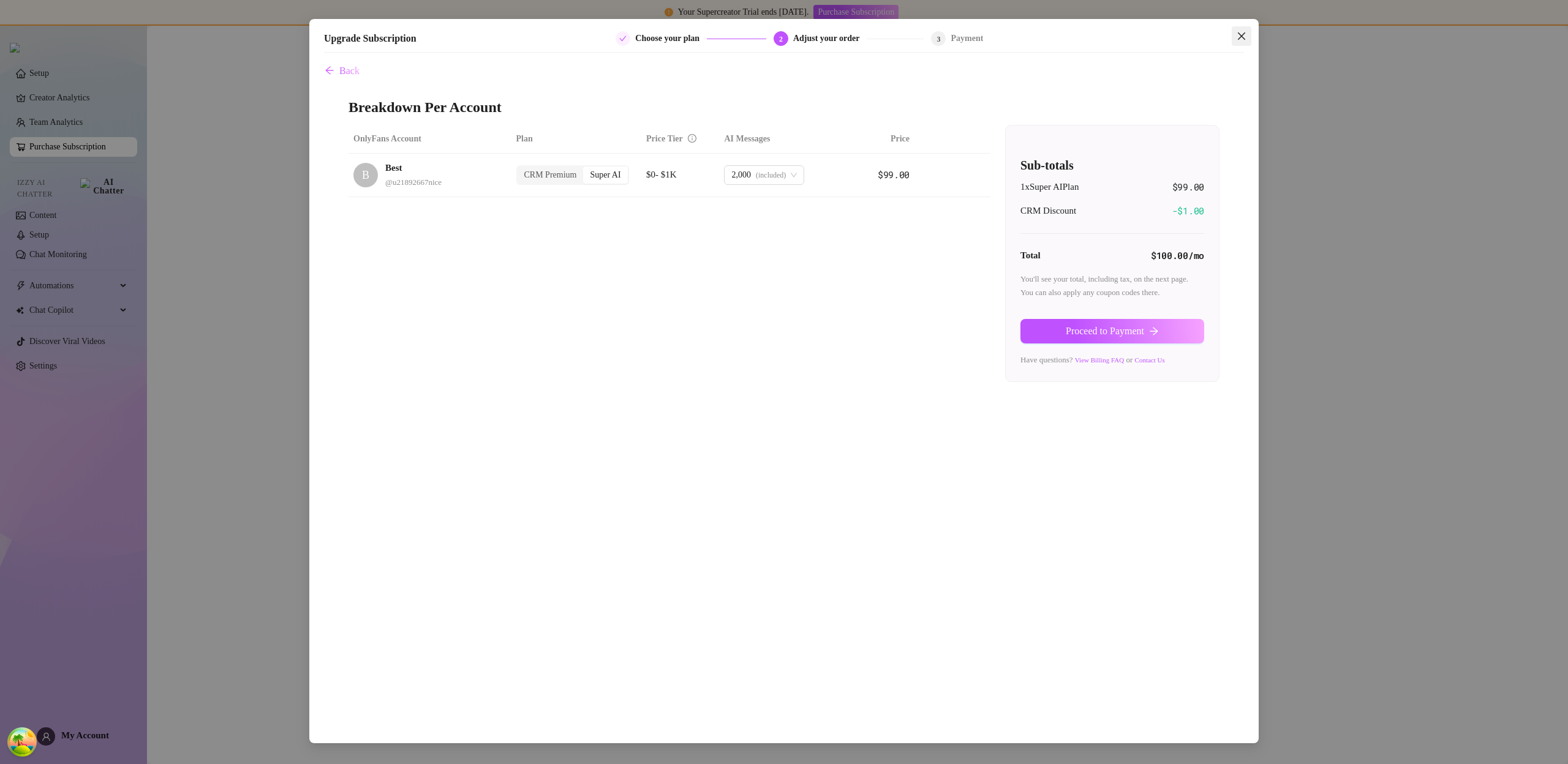
click at [1239, 35] on icon "close" at bounding box center [1242, 36] width 10 height 10
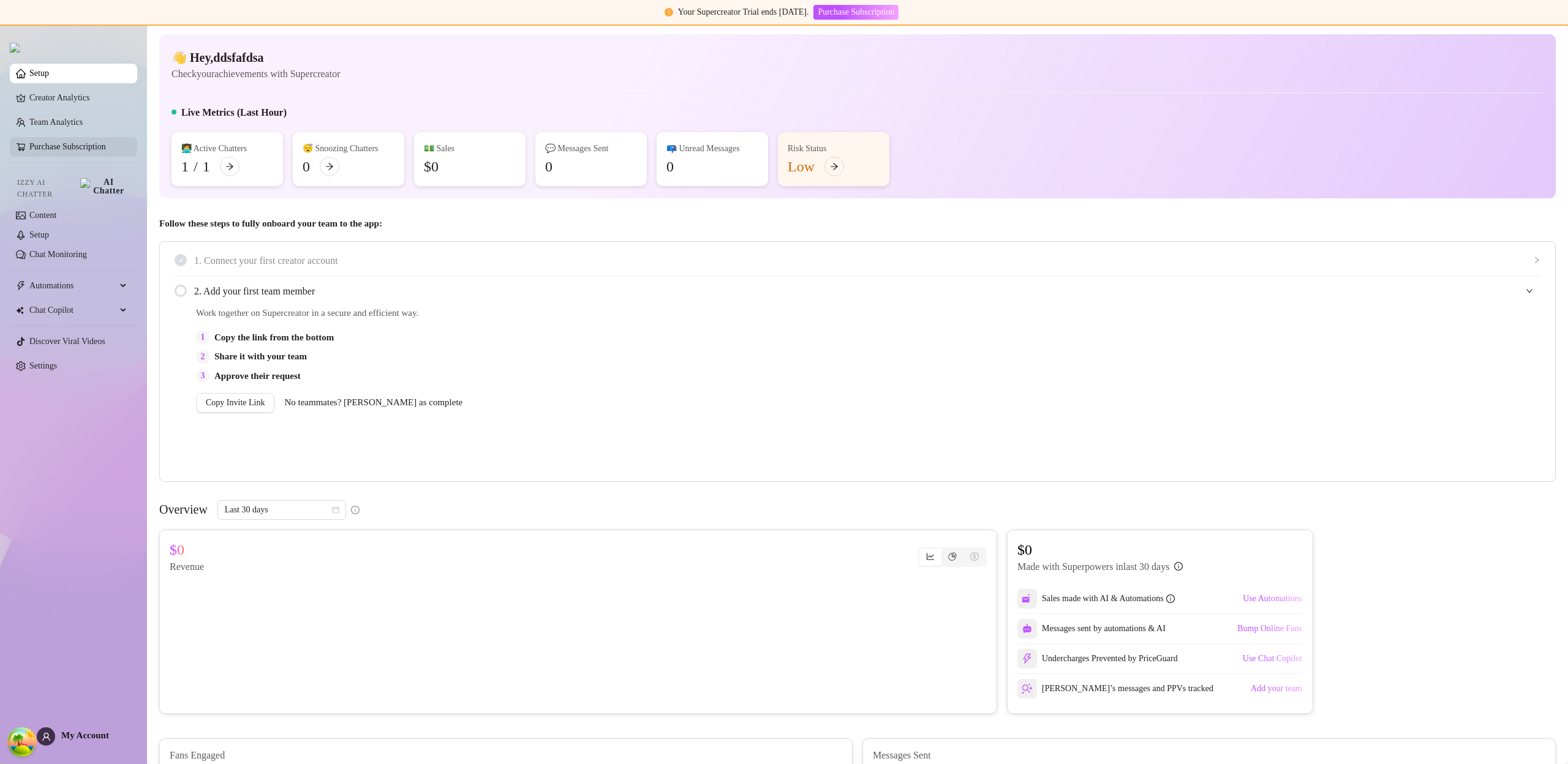
click at [55, 151] on link "Purchase Subscription" at bounding box center [68, 147] width 76 height 10
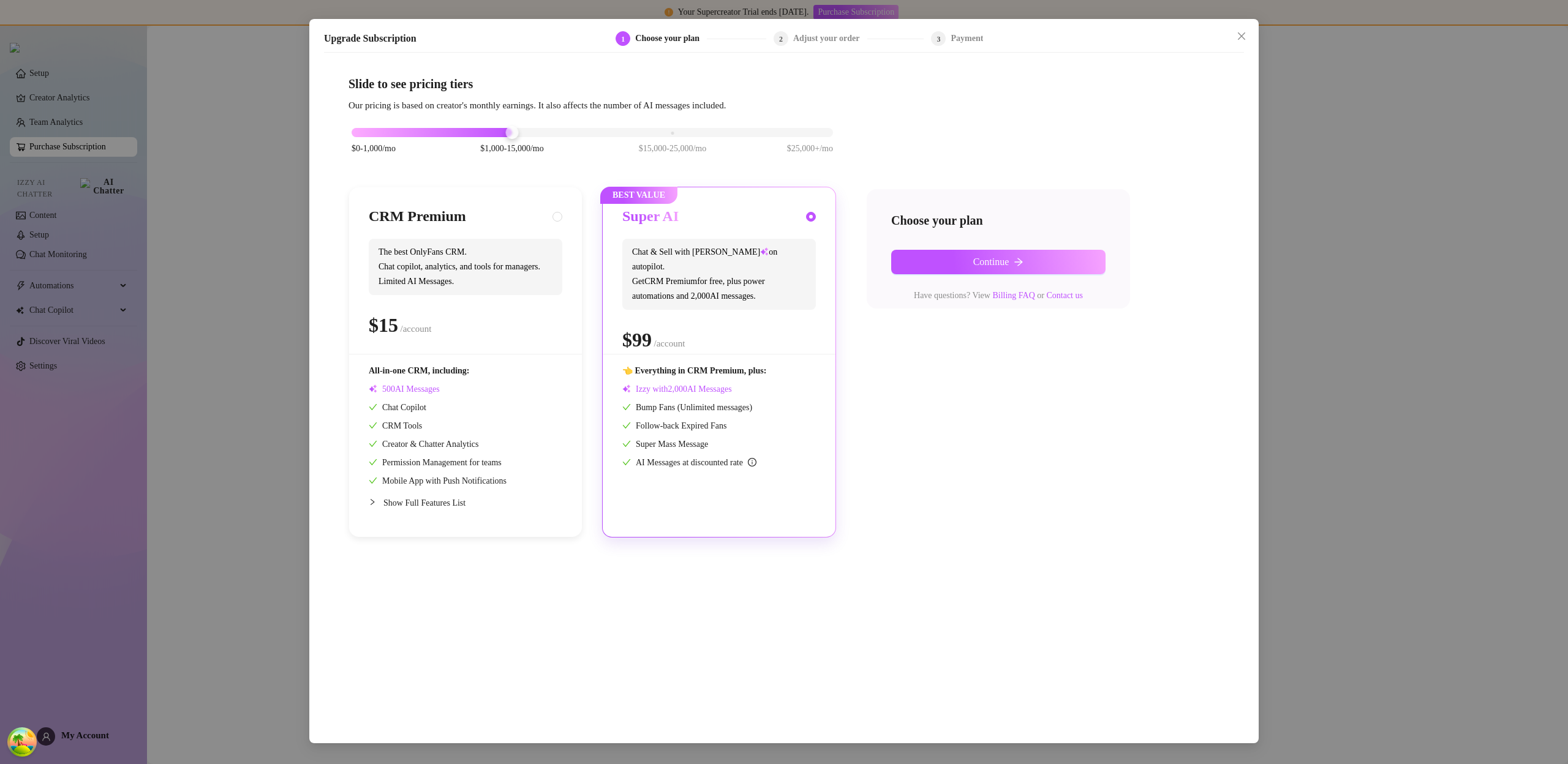
click at [1008, 275] on div "Choose your plan Continue Have questions? View Billing FAQ or Contact us" at bounding box center [999, 249] width 263 height 119
click at [1008, 269] on button "Continue" at bounding box center [998, 262] width 214 height 25
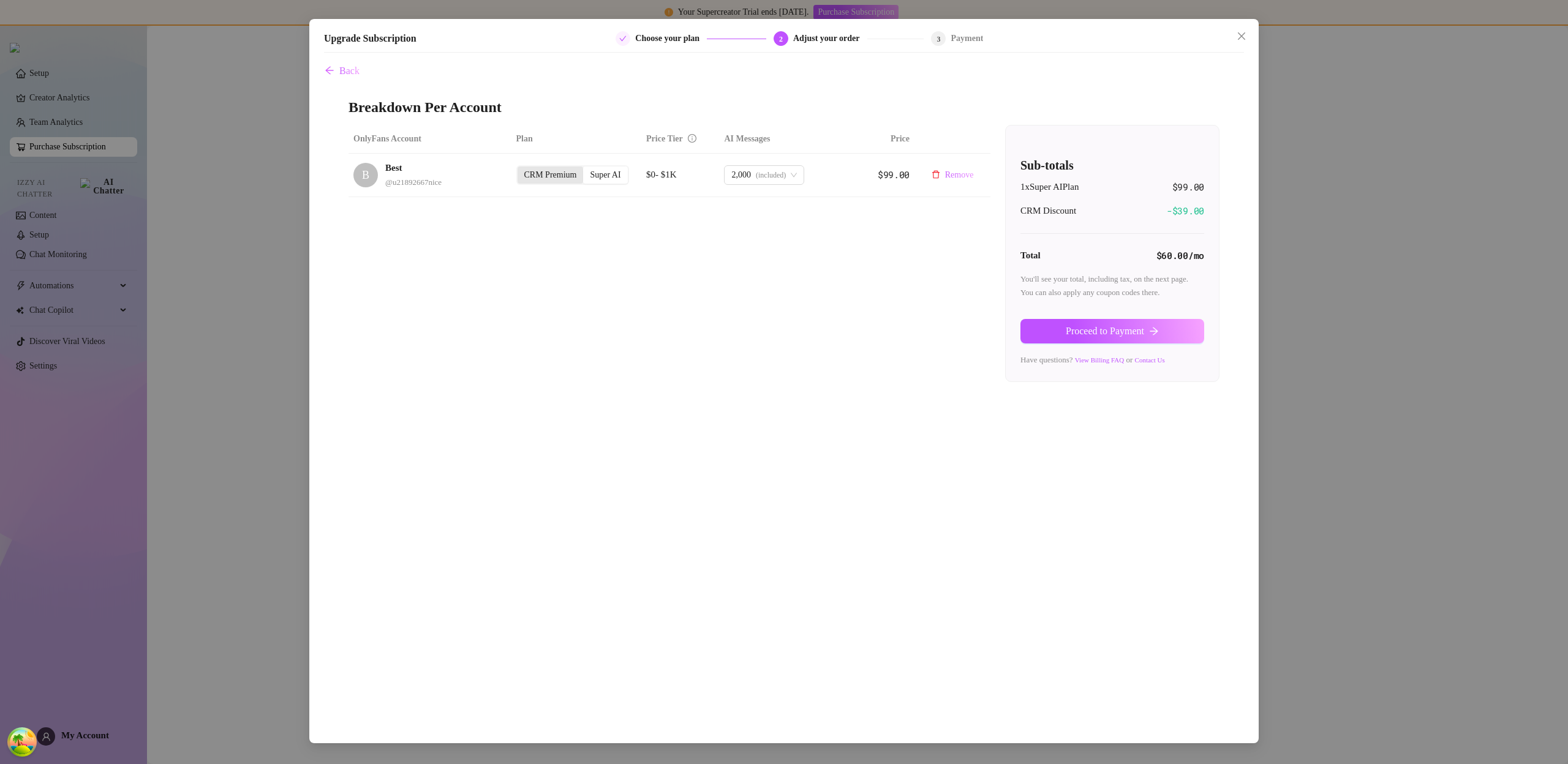
click at [561, 172] on div "CRM Premium" at bounding box center [550, 175] width 66 height 17
click at [520, 169] on input "CRM Premium" at bounding box center [520, 169] width 0 height 0
click at [599, 177] on div "Super AI" at bounding box center [605, 179] width 44 height 17
click at [586, 172] on input "Super AI" at bounding box center [586, 172] width 0 height 0
click at [561, 174] on div "CRM Premium" at bounding box center [550, 175] width 66 height 17
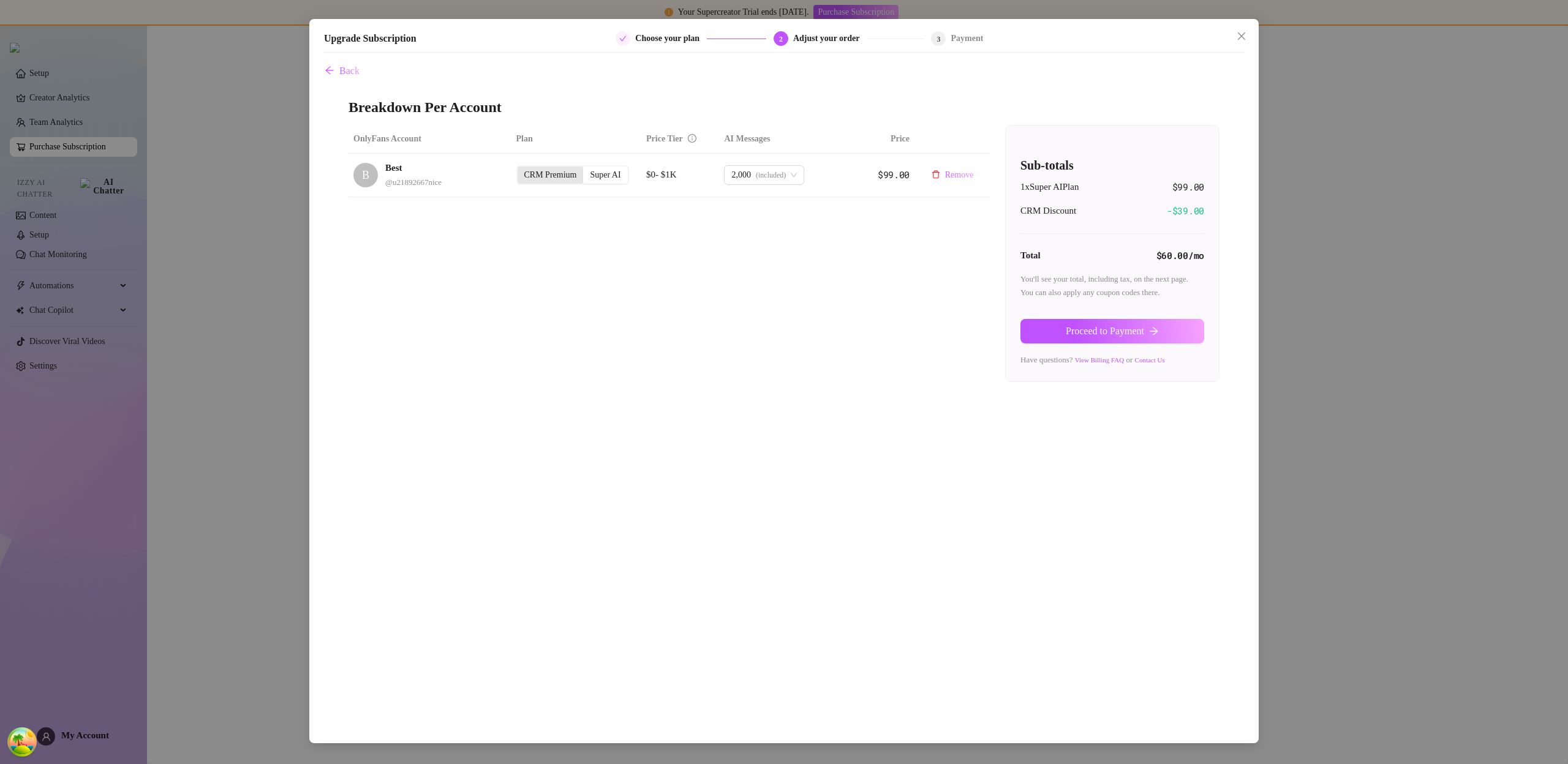
click at [520, 169] on input "CRM Premium" at bounding box center [520, 169] width 0 height 0
click at [604, 176] on div "Super AI" at bounding box center [605, 179] width 44 height 17
click at [586, 172] on input "Super AI" at bounding box center [586, 172] width 0 height 0
click at [578, 176] on div "CRM Premium" at bounding box center [550, 175] width 66 height 17
click at [520, 169] on input "CRM Premium" at bounding box center [520, 169] width 0 height 0
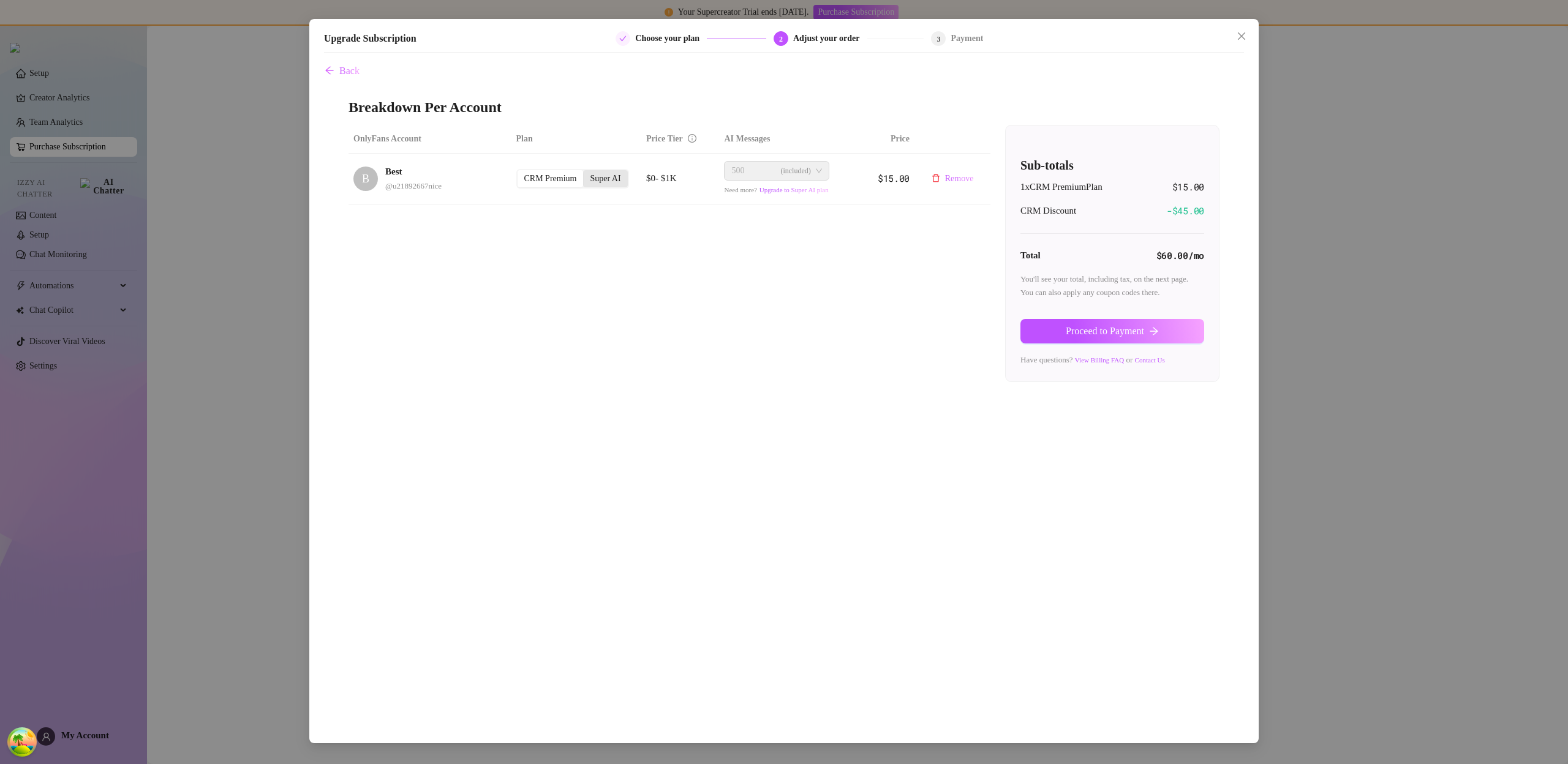
click at [601, 179] on div "Super AI" at bounding box center [605, 179] width 44 height 17
click at [586, 172] on input "Super AI" at bounding box center [586, 172] width 0 height 0
click at [562, 179] on div "CRM Premium" at bounding box center [550, 175] width 66 height 17
click at [520, 169] on input "CRM Premium" at bounding box center [520, 169] width 0 height 0
click at [611, 178] on div "Super AI" at bounding box center [605, 179] width 44 height 17
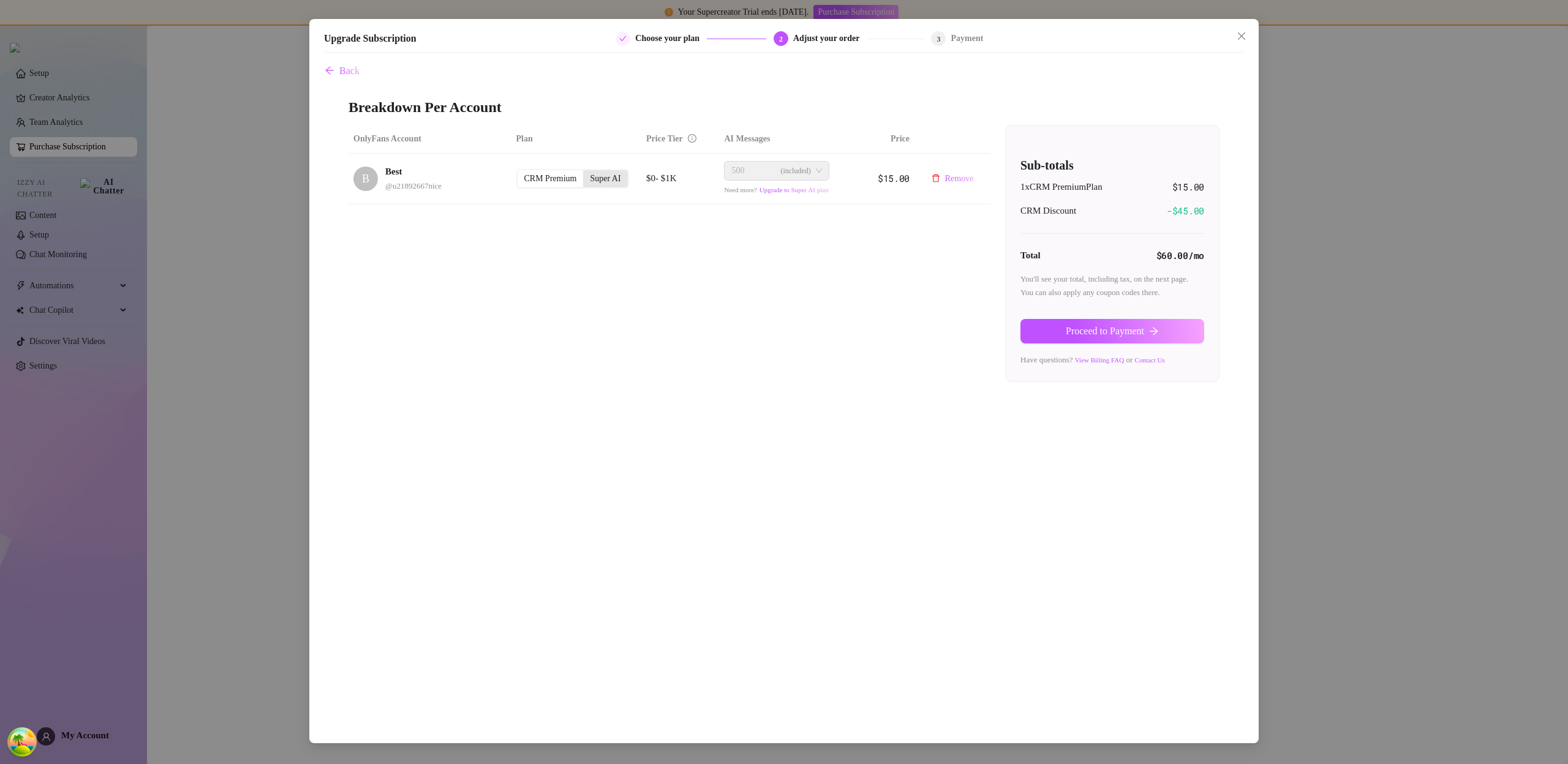
click at [586, 172] on input "Super AI" at bounding box center [586, 172] width 0 height 0
click at [568, 185] on td "CRM Premium Super AI" at bounding box center [577, 175] width 131 height 44
click at [565, 182] on div "CRM Premium" at bounding box center [550, 175] width 66 height 17
click at [520, 169] on input "CRM Premium" at bounding box center [520, 169] width 0 height 0
click at [591, 179] on div "Super AI" at bounding box center [605, 179] width 44 height 17
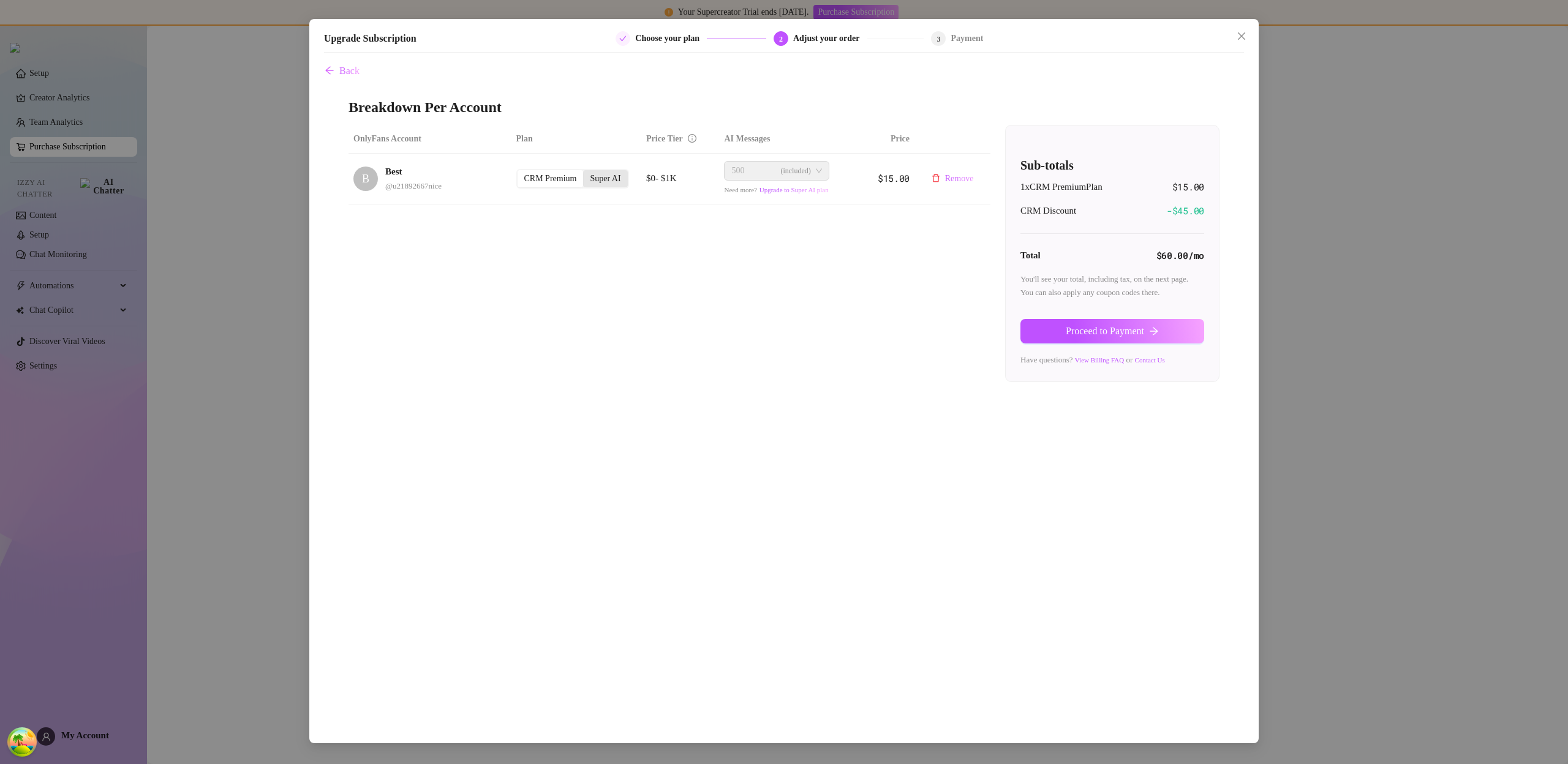
click at [586, 172] on input "Super AI" at bounding box center [586, 172] width 0 height 0
click at [561, 182] on div "CRM Premium" at bounding box center [550, 175] width 66 height 17
click at [520, 169] on input "CRM Premium" at bounding box center [520, 169] width 0 height 0
click at [611, 180] on div "Super AI" at bounding box center [605, 179] width 44 height 17
click at [586, 172] on input "Super AI" at bounding box center [586, 172] width 0 height 0
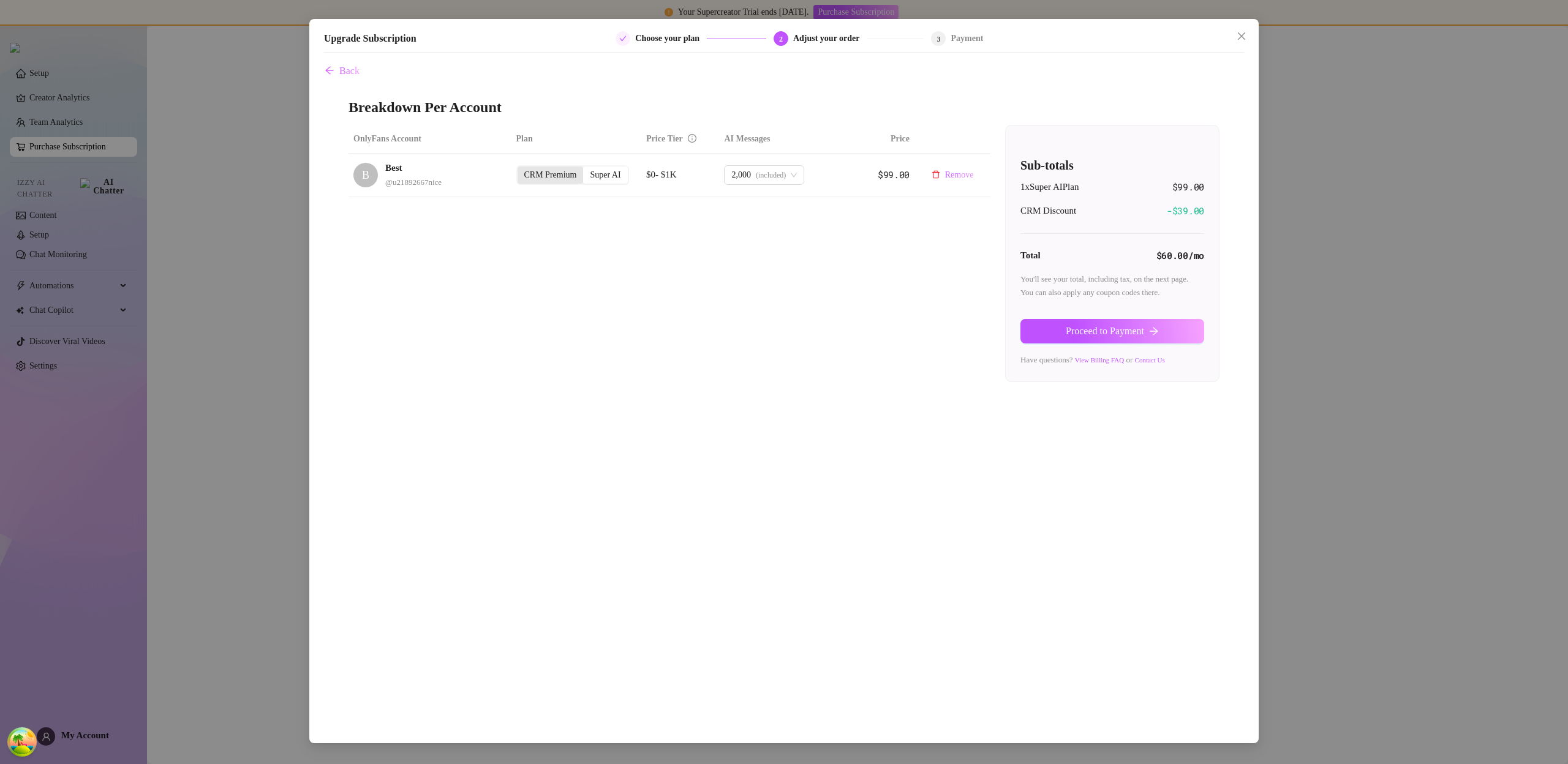
click at [539, 181] on div "CRM Premium" at bounding box center [550, 175] width 66 height 17
click at [520, 169] on input "CRM Premium" at bounding box center [520, 169] width 0 height 0
click at [1241, 37] on icon "close" at bounding box center [1242, 36] width 10 height 10
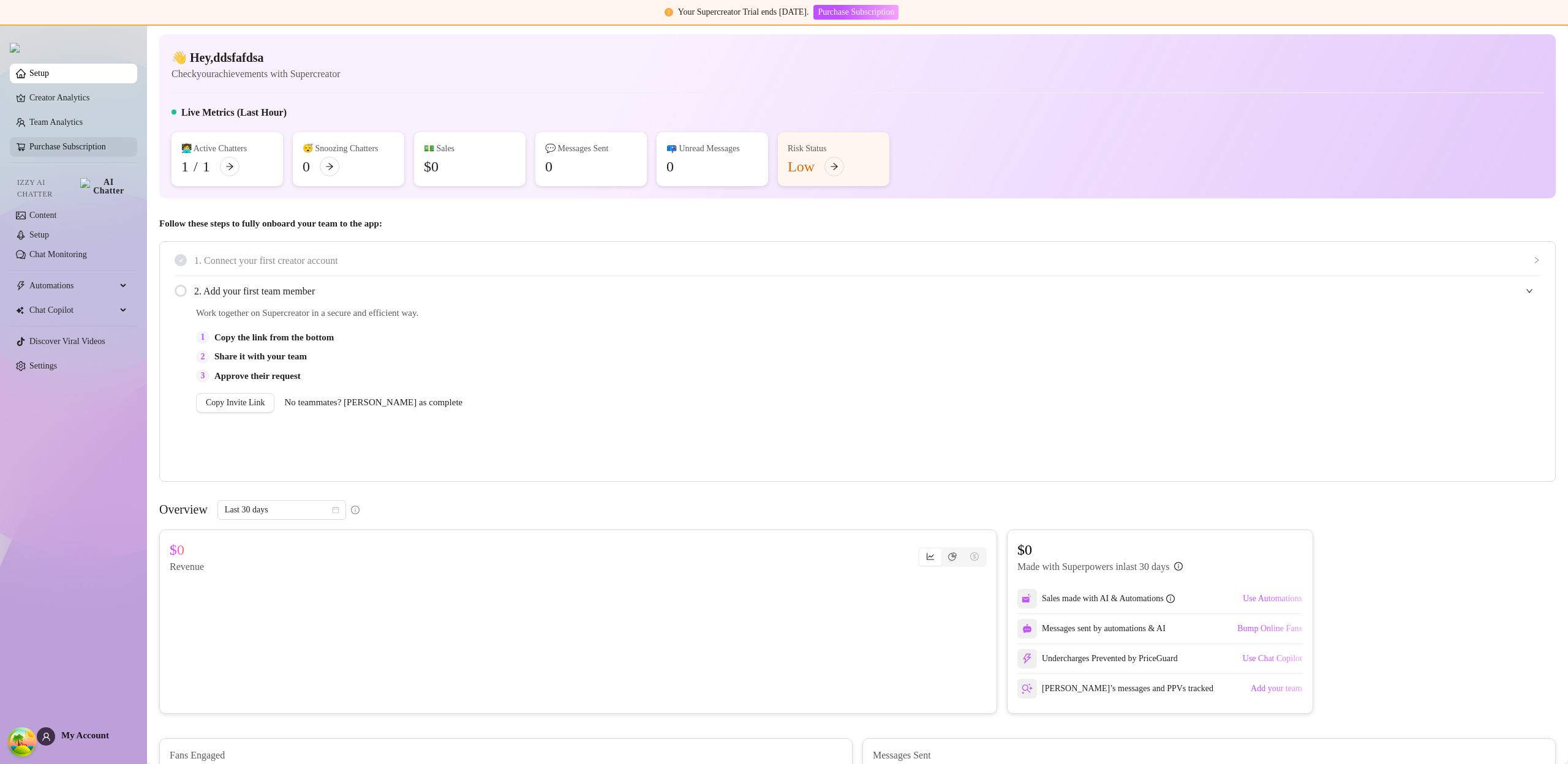
click at [71, 151] on link "Purchase Subscription" at bounding box center [68, 147] width 76 height 10
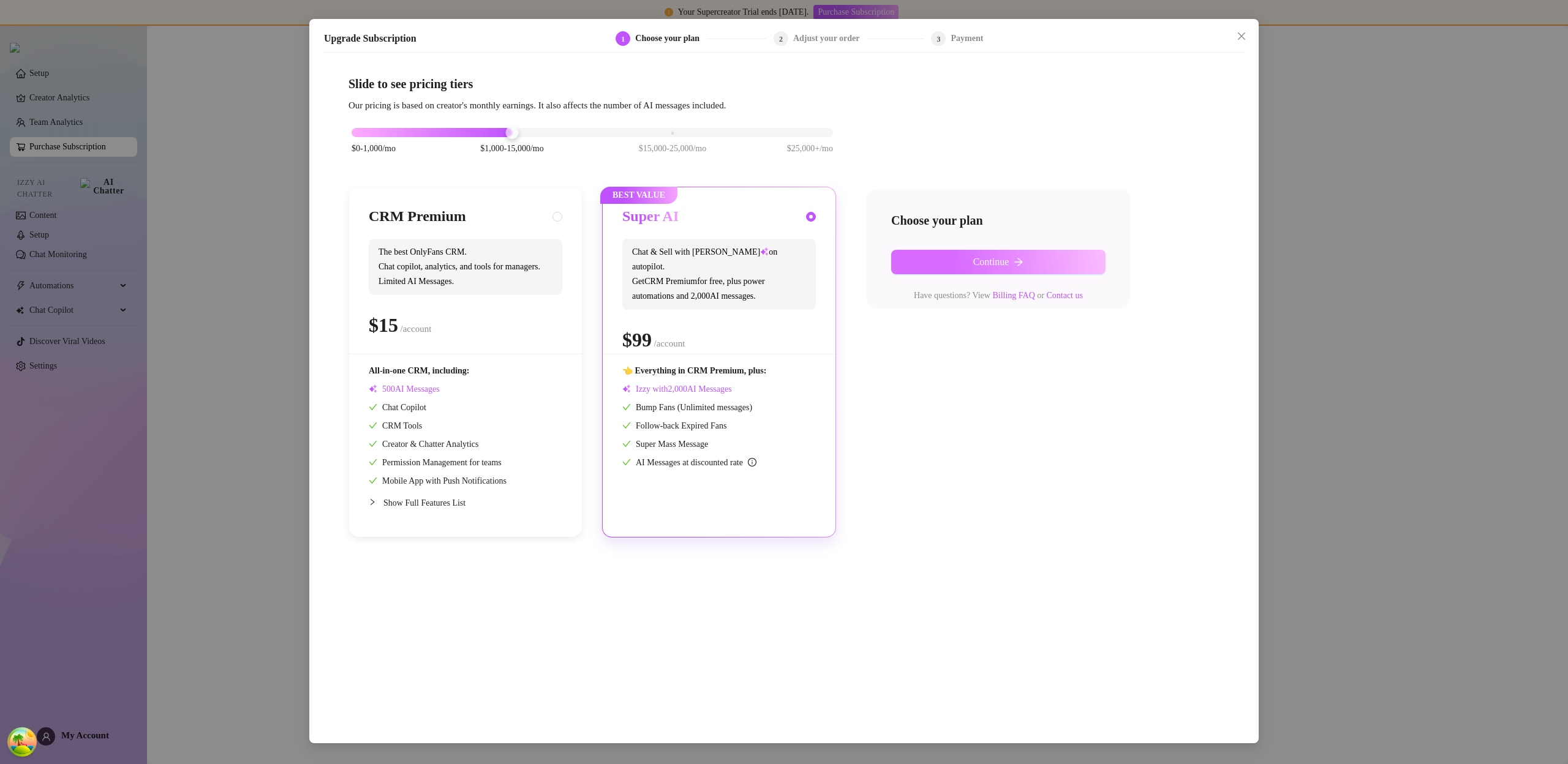
click at [1018, 253] on button "Continue" at bounding box center [998, 262] width 214 height 25
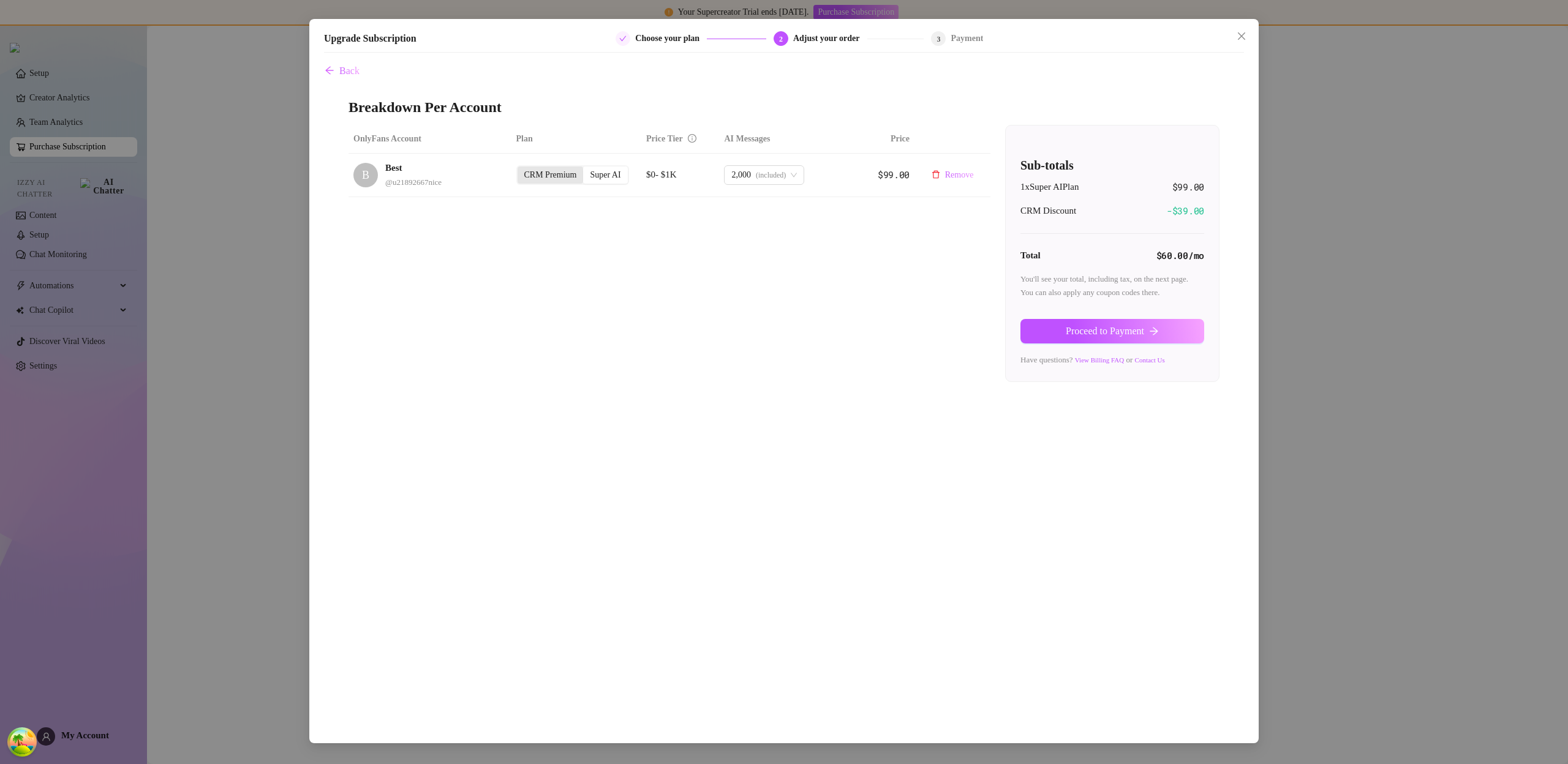
click at [555, 171] on div "CRM Premium" at bounding box center [550, 175] width 66 height 17
click at [520, 169] on input "CRM Premium" at bounding box center [520, 169] width 0 height 0
click at [1089, 333] on span "Proceed to Payment" at bounding box center [1105, 332] width 78 height 11
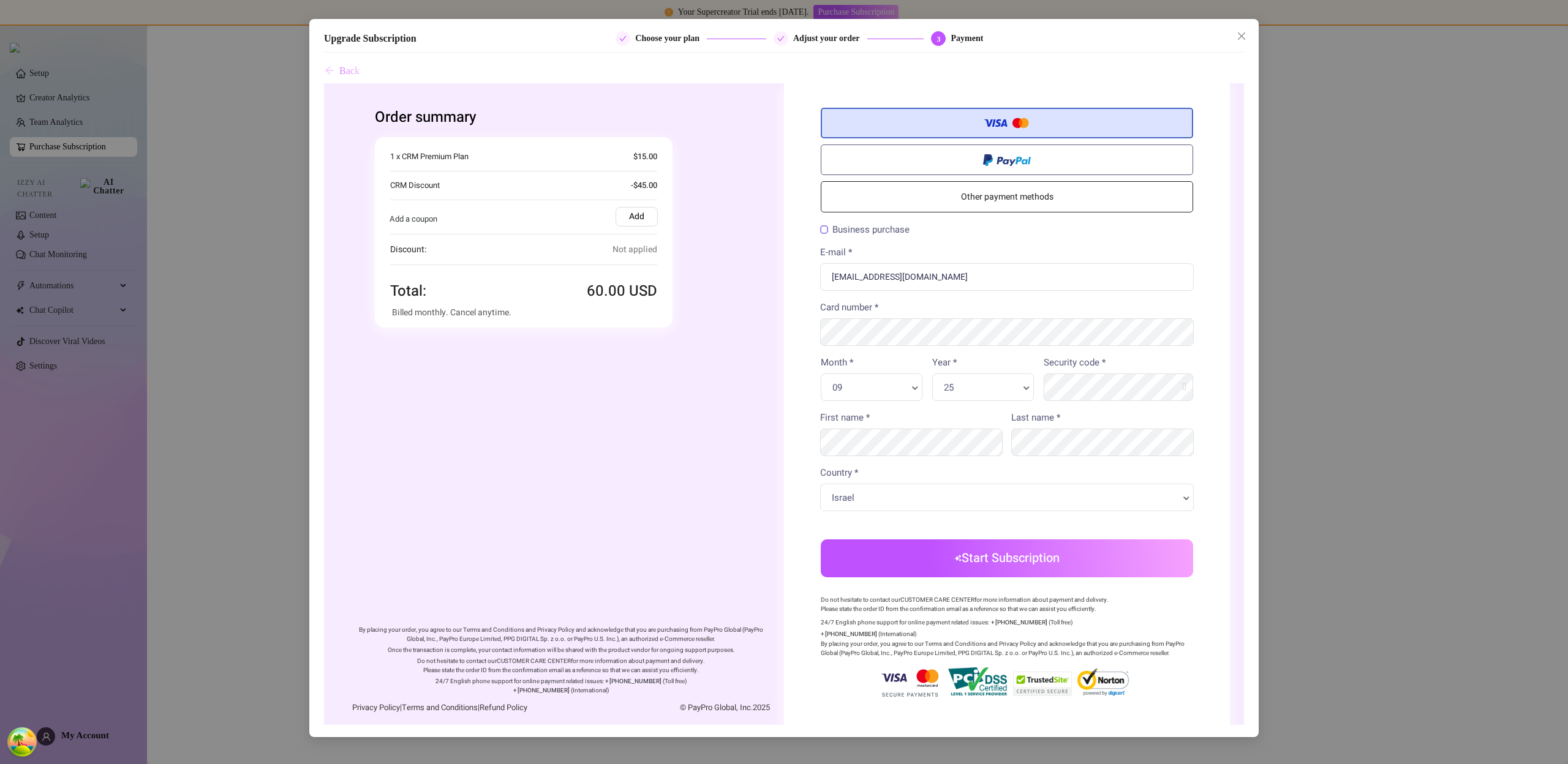
click at [357, 72] on span "Back" at bounding box center [349, 71] width 20 height 11
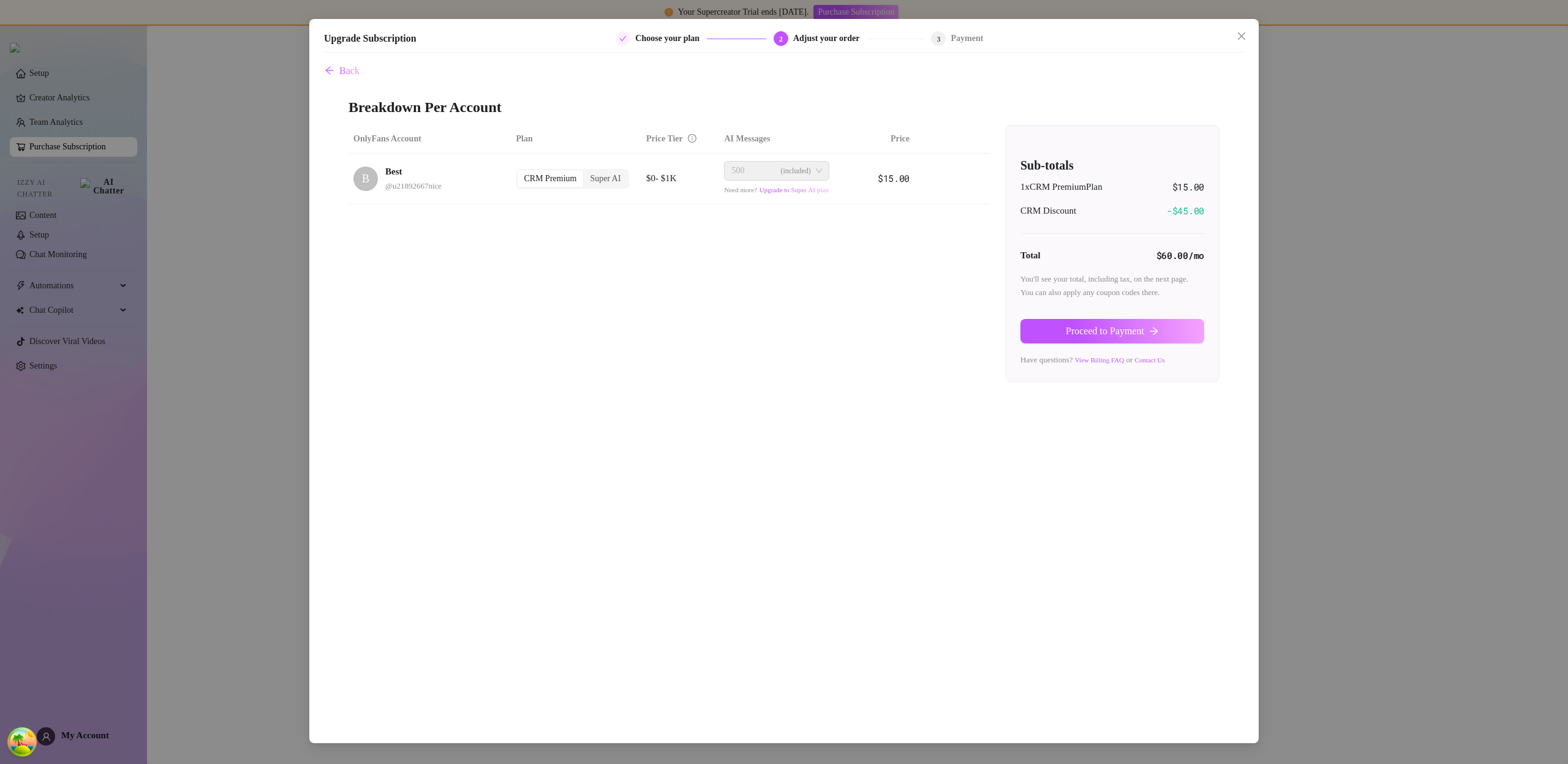
click at [1247, 21] on div "Upgrade Subscription Choose your plan 2 Adjust your order 3 Payment Back Breakd…" at bounding box center [784, 381] width 949 height 724
click at [1242, 32] on icon "close" at bounding box center [1242, 36] width 10 height 10
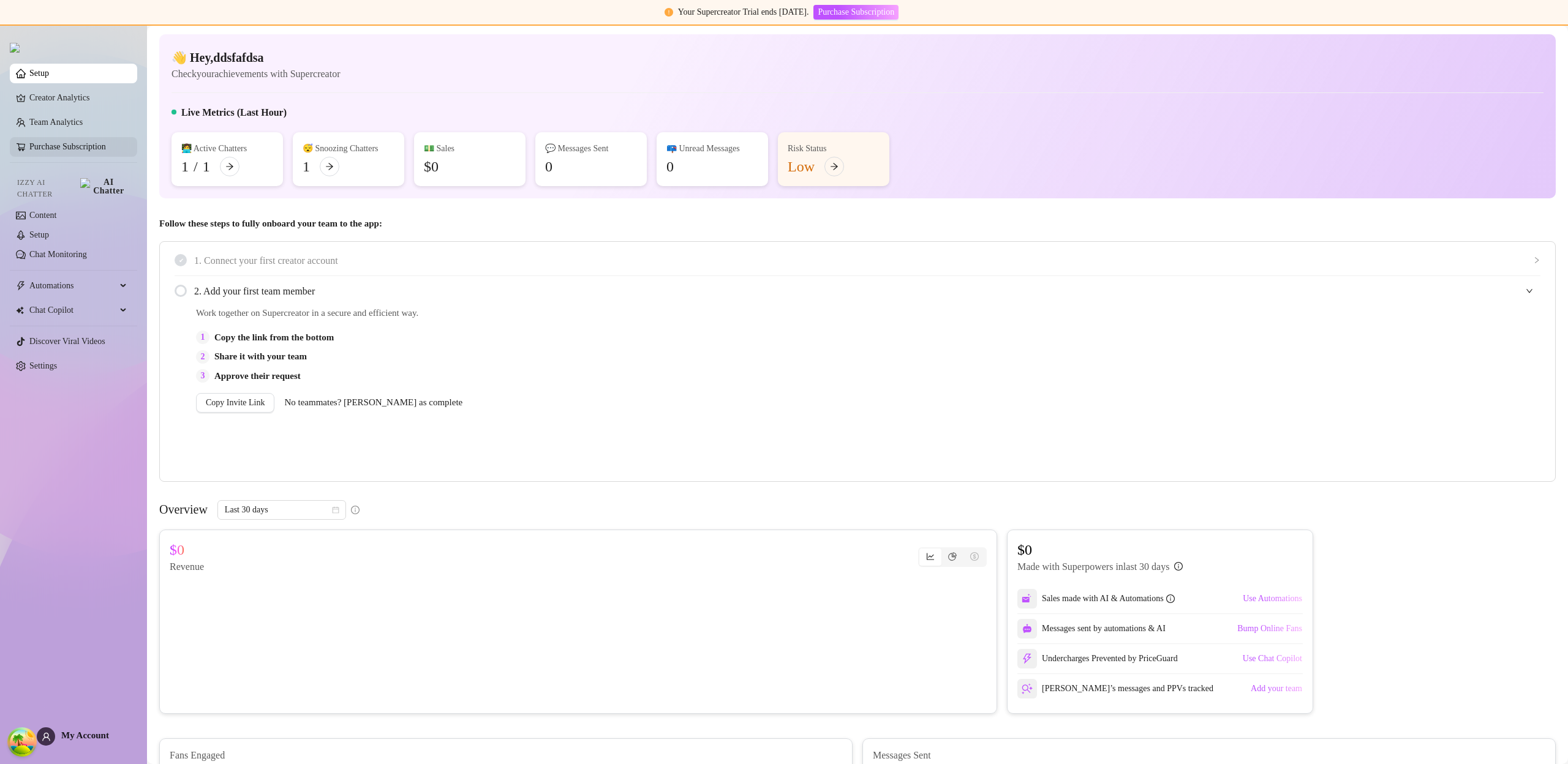
click at [100, 146] on link "Purchase Subscription" at bounding box center [68, 147] width 76 height 10
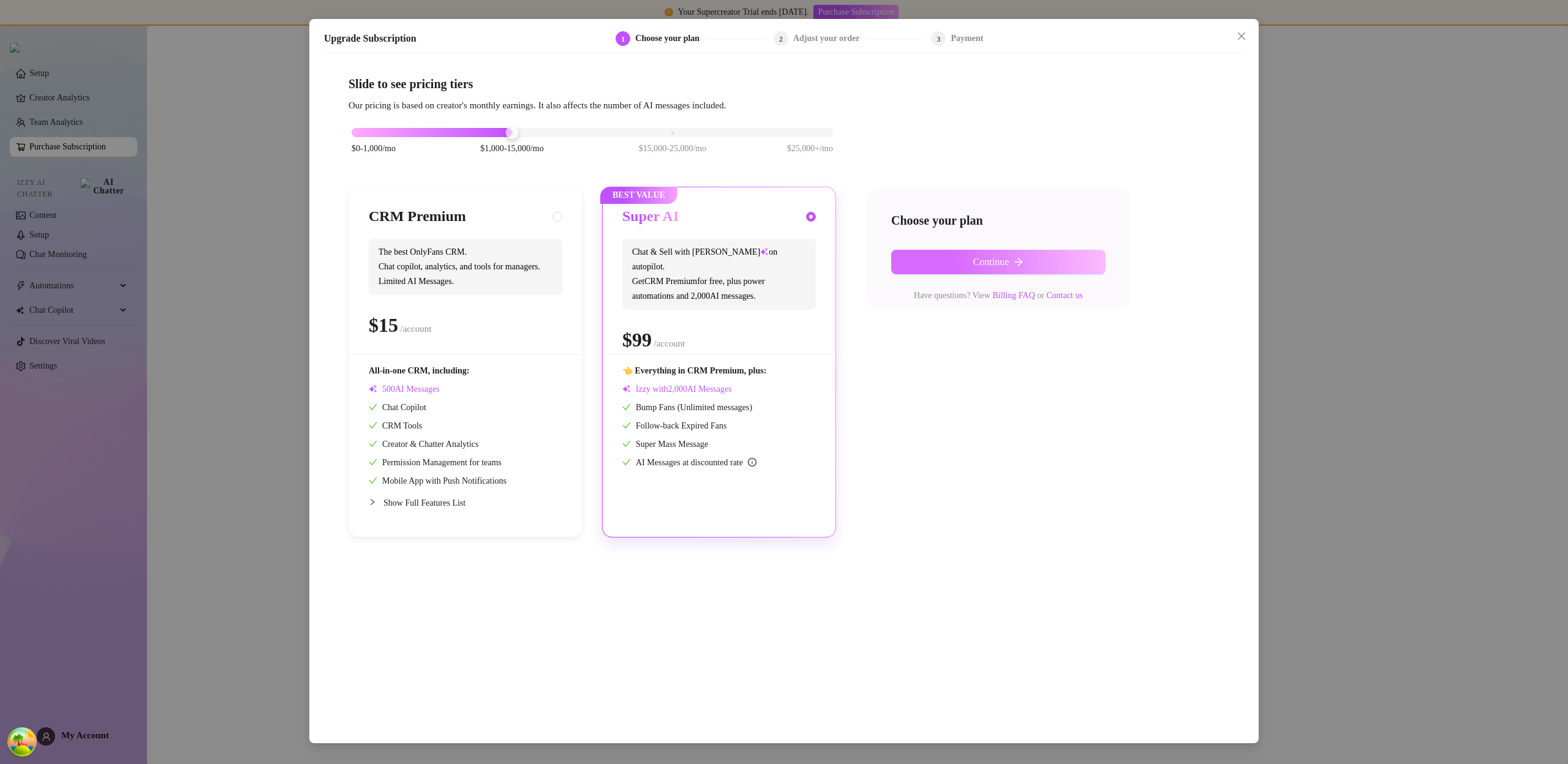
click at [949, 263] on button "Continue" at bounding box center [998, 262] width 214 height 25
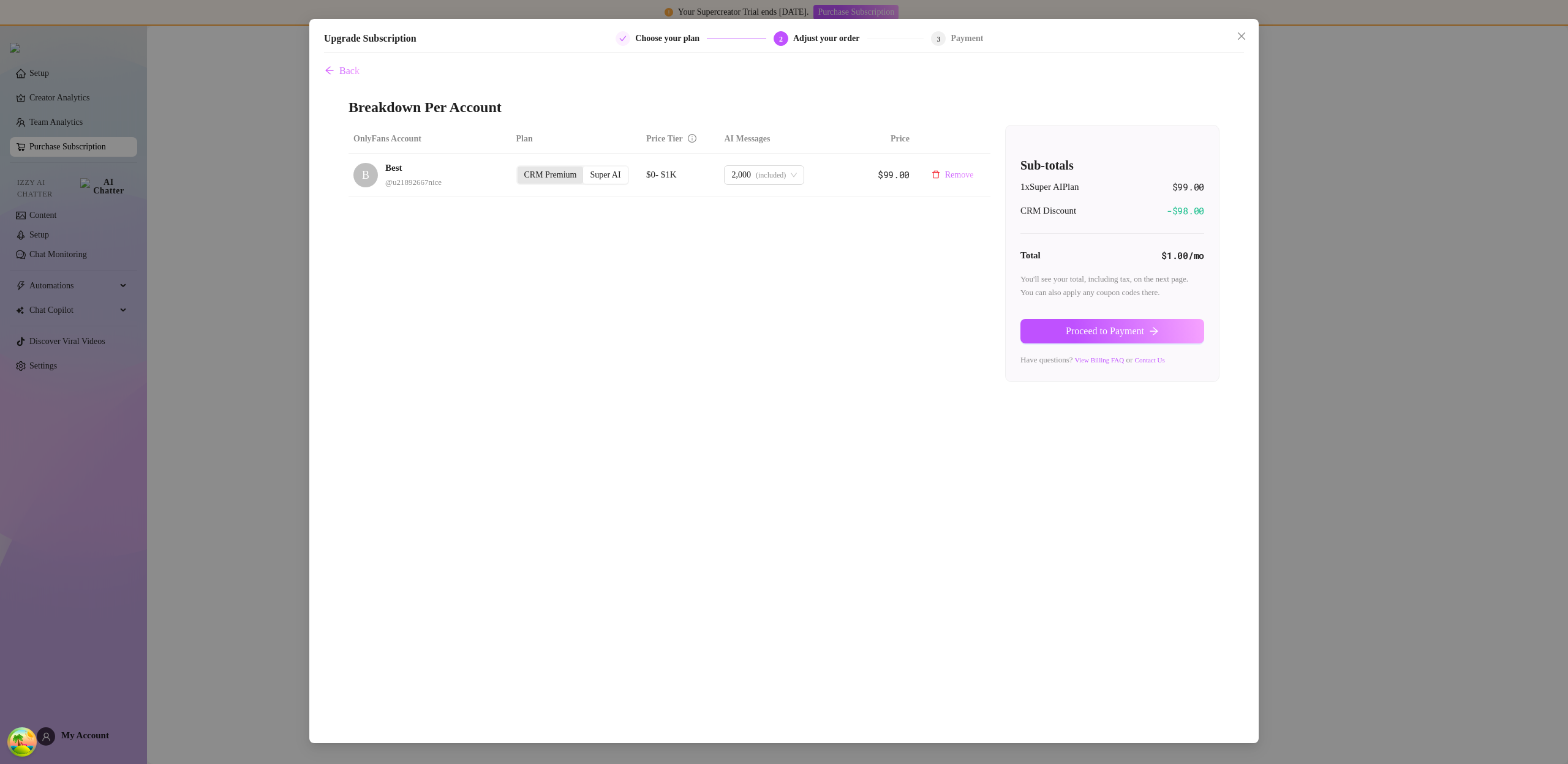
click at [568, 181] on div "CRM Premium" at bounding box center [550, 175] width 66 height 17
click at [520, 169] on input "CRM Premium" at bounding box center [520, 169] width 0 height 0
click at [563, 175] on div "CRM Premium" at bounding box center [550, 179] width 66 height 17
click at [520, 172] on input "CRM Premium" at bounding box center [520, 172] width 0 height 0
click at [601, 176] on div "Super AI" at bounding box center [605, 179] width 44 height 17
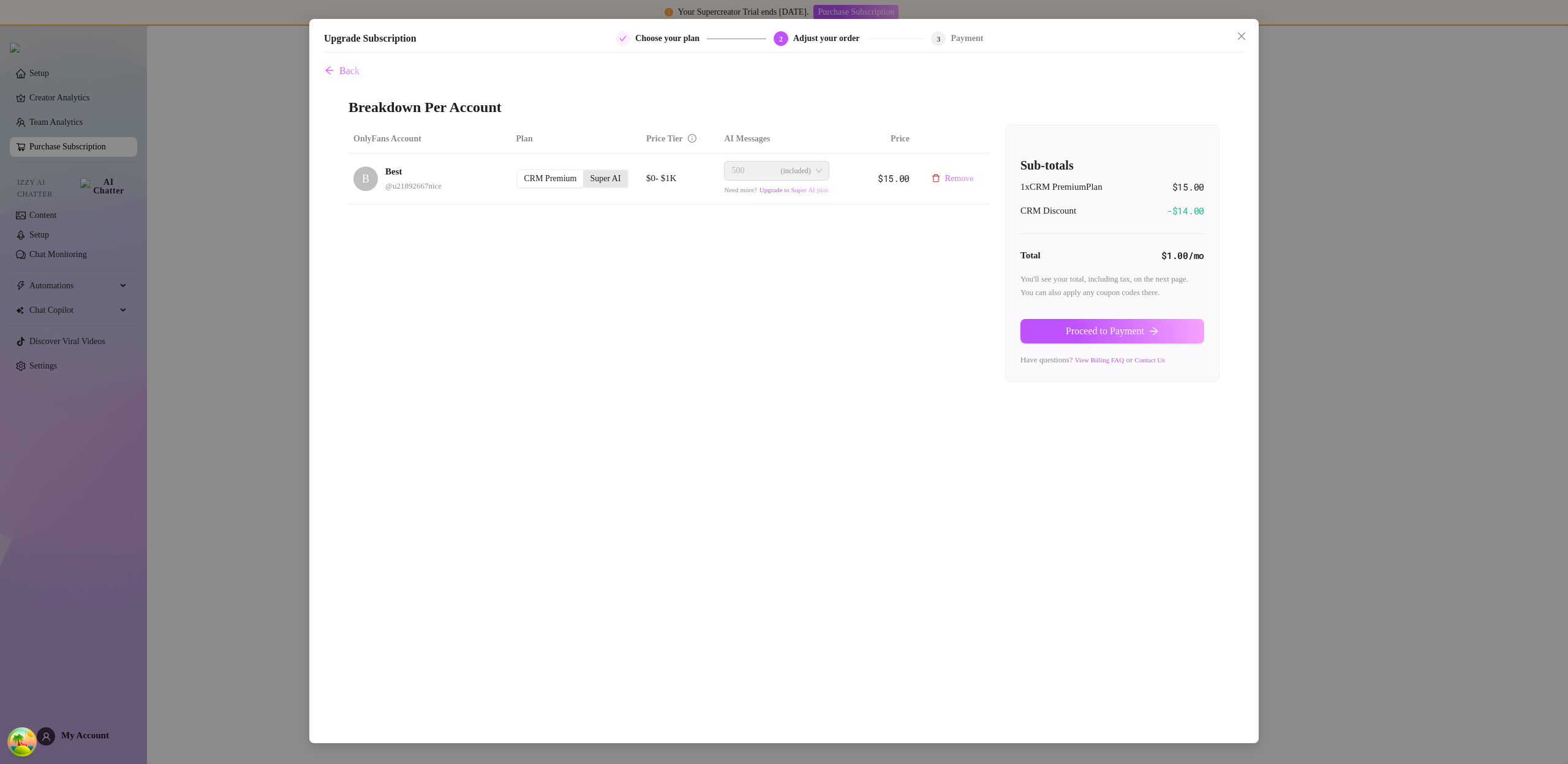
click at [586, 172] on input "Super AI" at bounding box center [586, 172] width 0 height 0
click at [514, 166] on td "CRM Premium Super AI" at bounding box center [577, 175] width 131 height 44
click at [539, 176] on div "CRM Premium" at bounding box center [550, 175] width 66 height 17
click at [520, 169] on input "CRM Premium" at bounding box center [520, 169] width 0 height 0
click at [1241, 33] on icon "close" at bounding box center [1242, 36] width 10 height 10
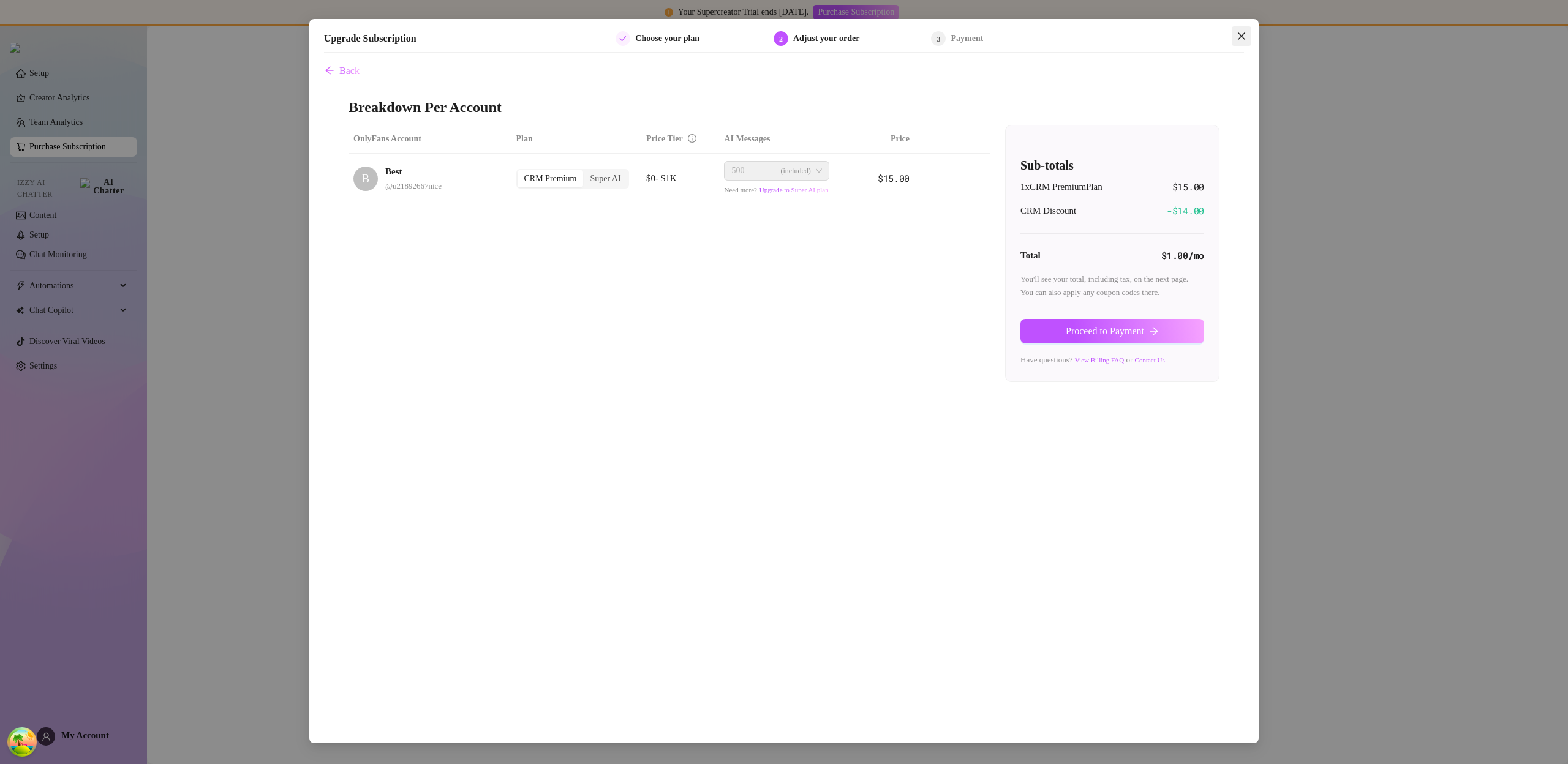
click at [1241, 33] on main at bounding box center [857, 394] width 1421 height 738
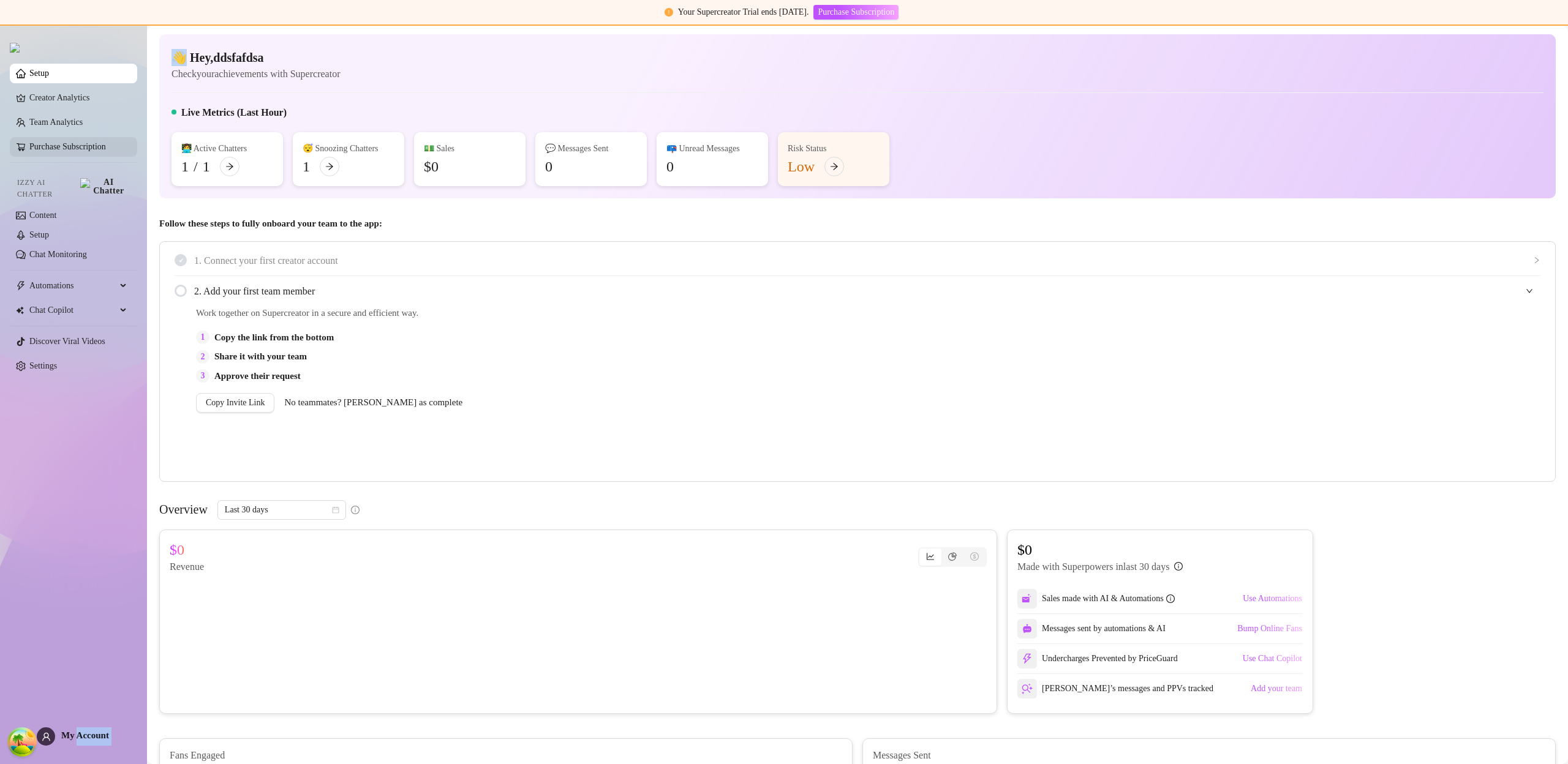
click at [106, 151] on link "Purchase Subscription" at bounding box center [68, 147] width 76 height 10
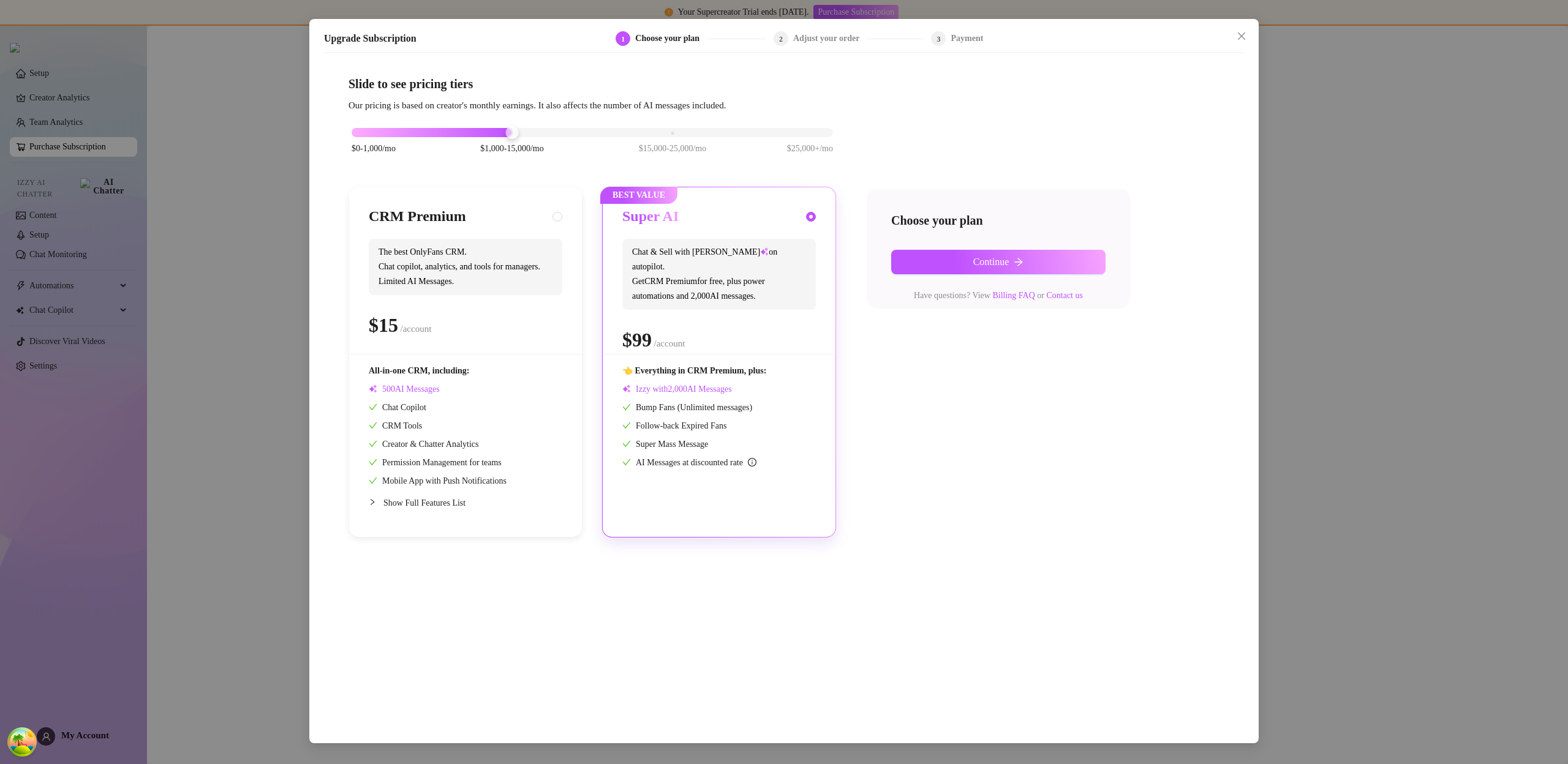
click at [984, 246] on div "Choose your plan Continue Have questions? View Billing FAQ or Contact us" at bounding box center [999, 249] width 263 height 119
click at [988, 252] on button "Continue" at bounding box center [998, 262] width 214 height 25
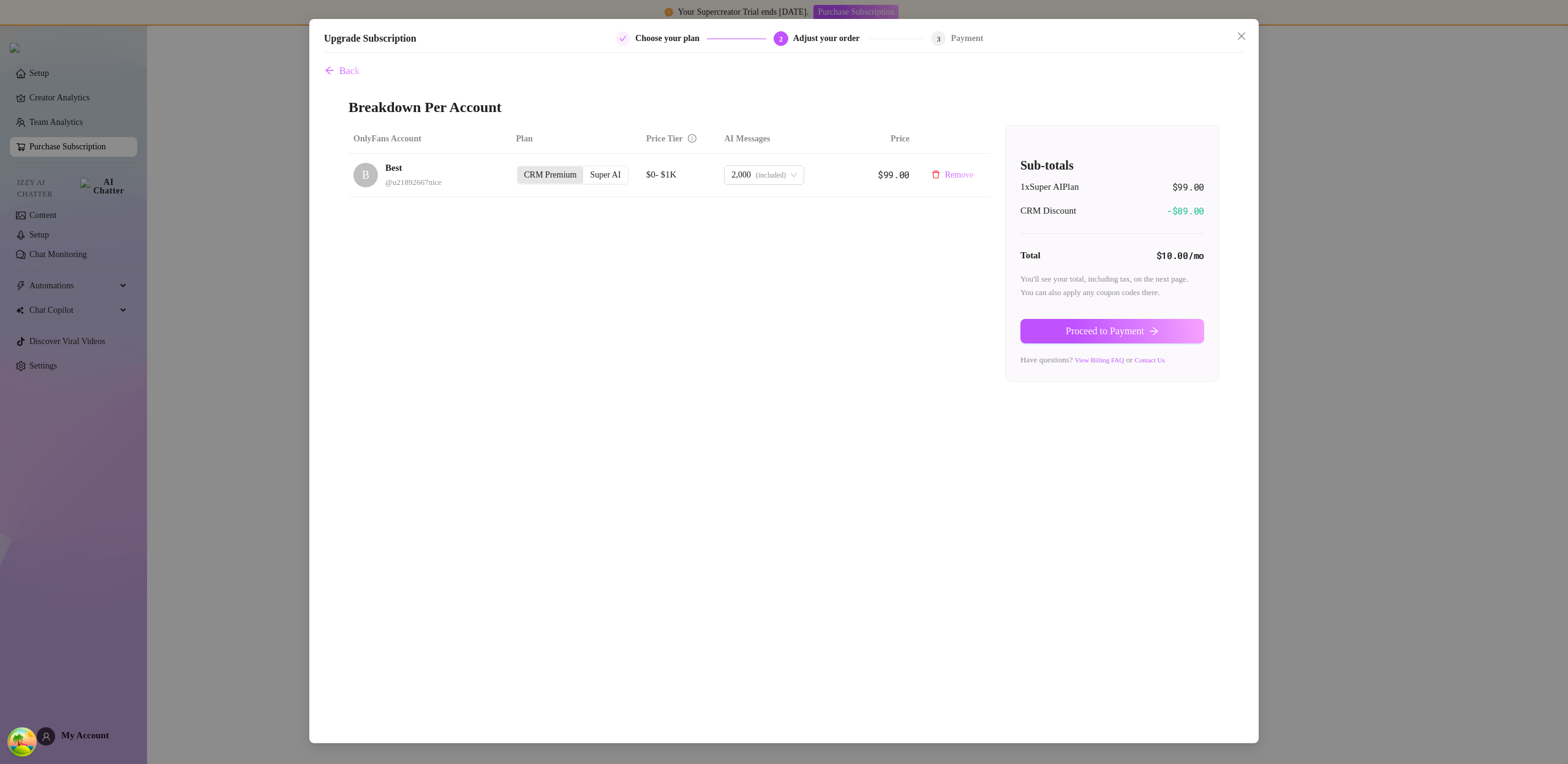
click at [572, 171] on div "CRM Premium" at bounding box center [550, 175] width 66 height 17
click at [520, 169] on input "CRM Premium" at bounding box center [520, 169] width 0 height 0
click at [637, 183] on td "CRM Premium Super AI" at bounding box center [577, 178] width 131 height 50
click at [634, 185] on td "CRM Premium Super AI" at bounding box center [577, 178] width 131 height 50
click at [606, 177] on div "Super AI" at bounding box center [605, 179] width 44 height 17
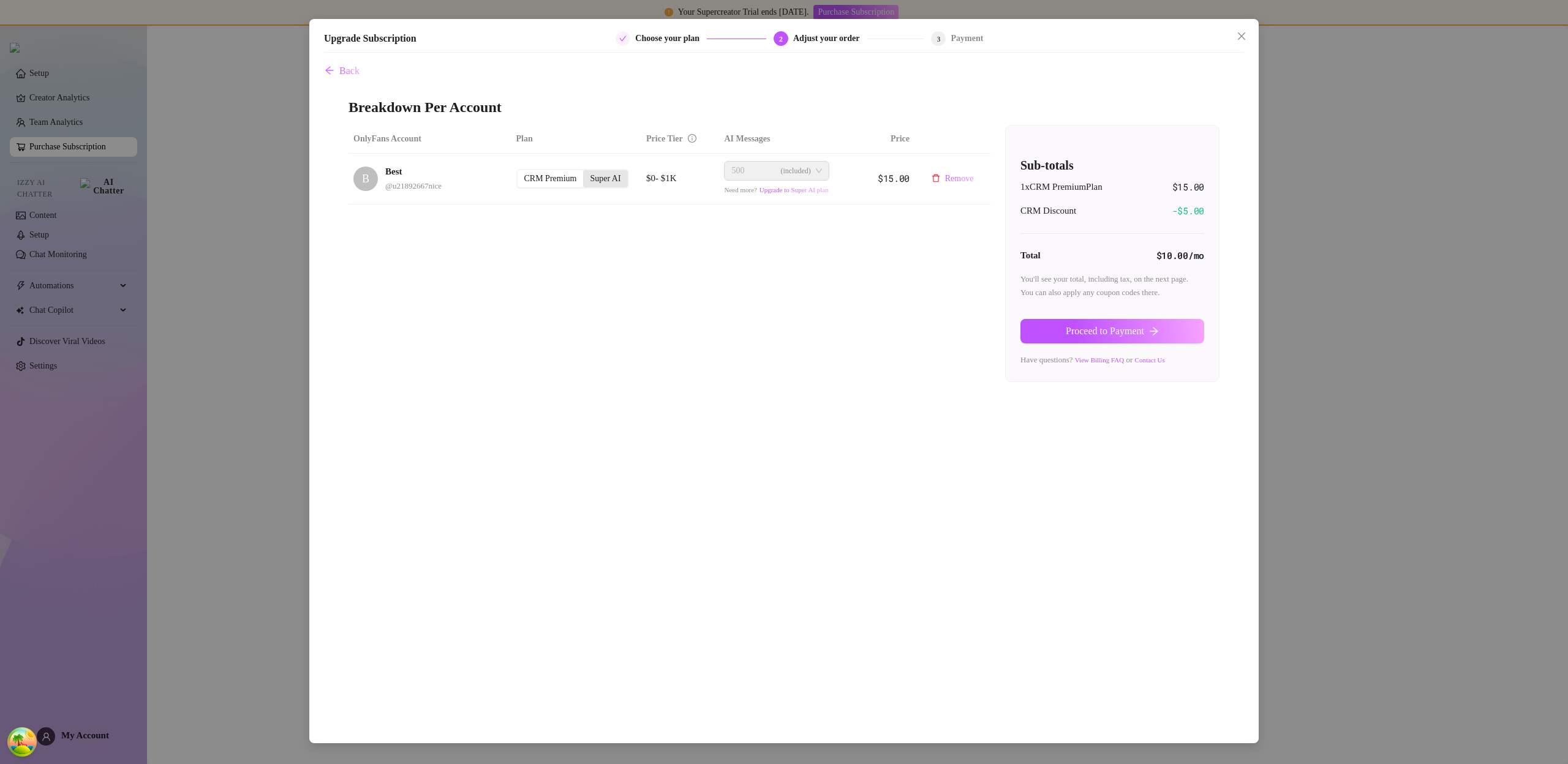
click at [586, 172] on input "Super AI" at bounding box center [586, 172] width 0 height 0
click at [1244, 37] on icon "close" at bounding box center [1242, 36] width 10 height 10
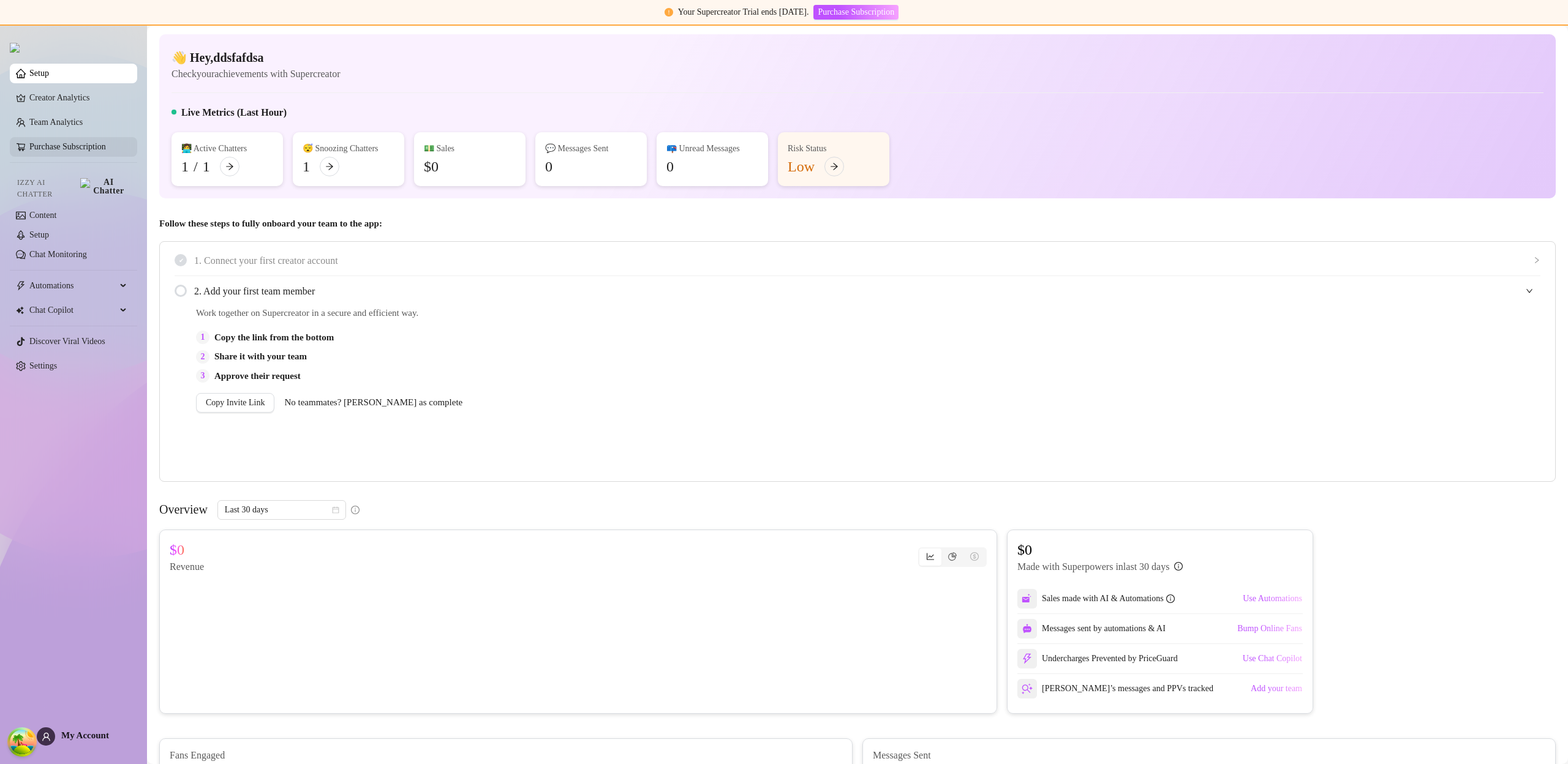
click at [71, 151] on link "Purchase Subscription" at bounding box center [68, 147] width 76 height 10
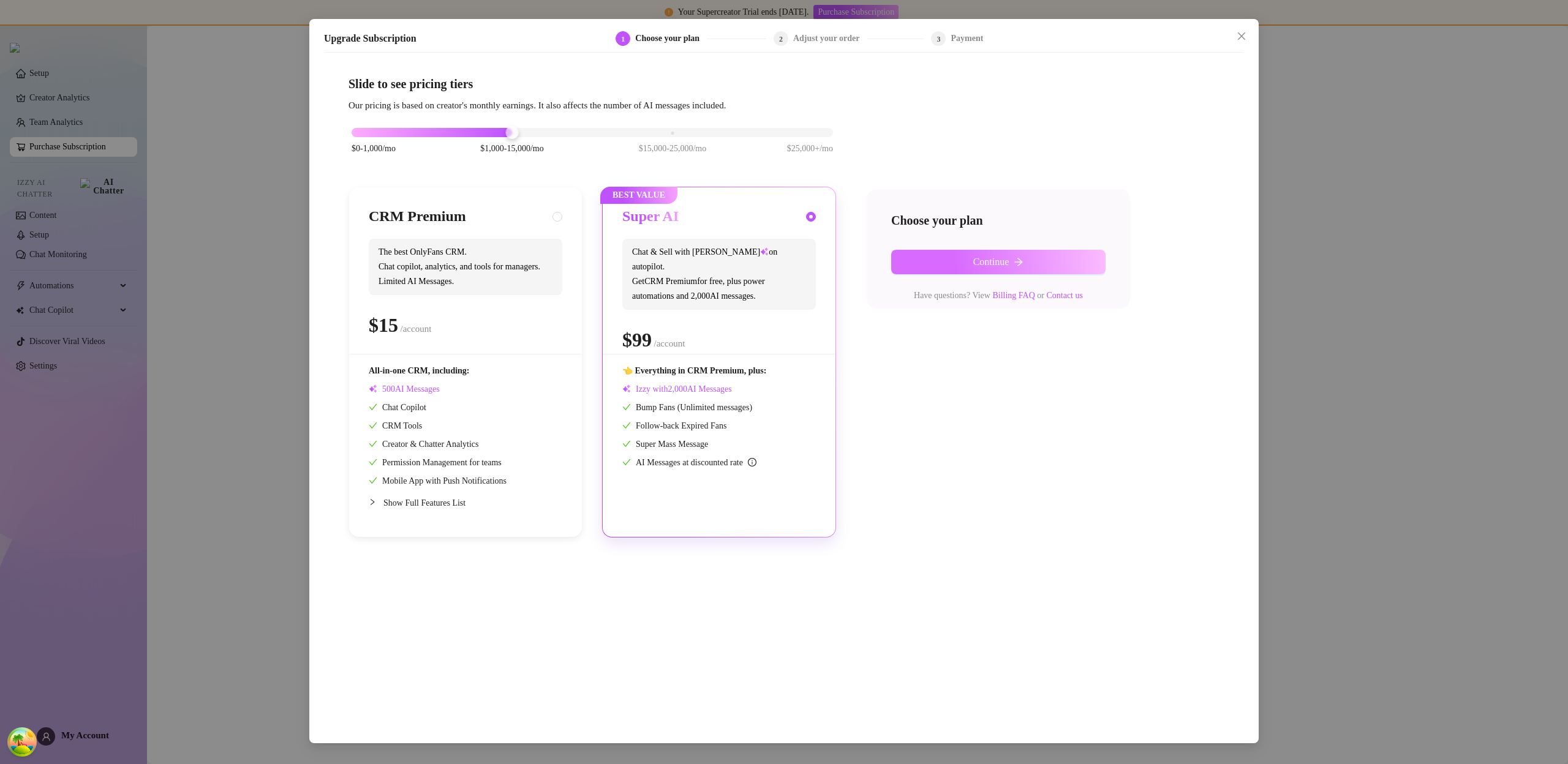
click at [969, 267] on button "Continue" at bounding box center [998, 262] width 214 height 25
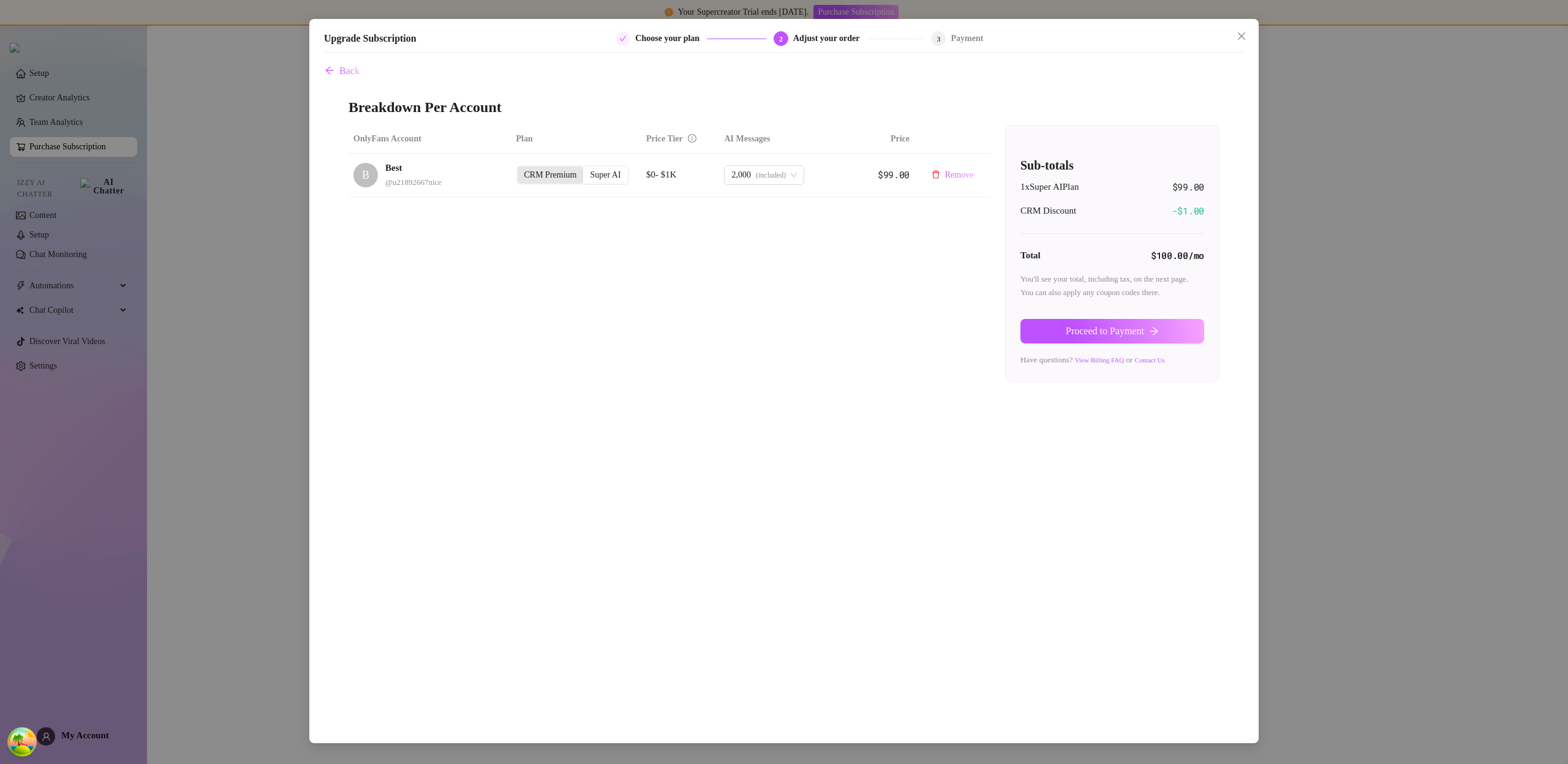
click at [549, 175] on div "CRM Premium" at bounding box center [550, 175] width 66 height 17
click at [520, 169] on input "CRM Premium" at bounding box center [520, 169] width 0 height 0
click at [608, 176] on div "Super AI" at bounding box center [605, 179] width 44 height 17
click at [586, 172] on input "Super AI" at bounding box center [586, 172] width 0 height 0
click at [1109, 333] on span "Proceed to Payment" at bounding box center [1105, 332] width 78 height 11
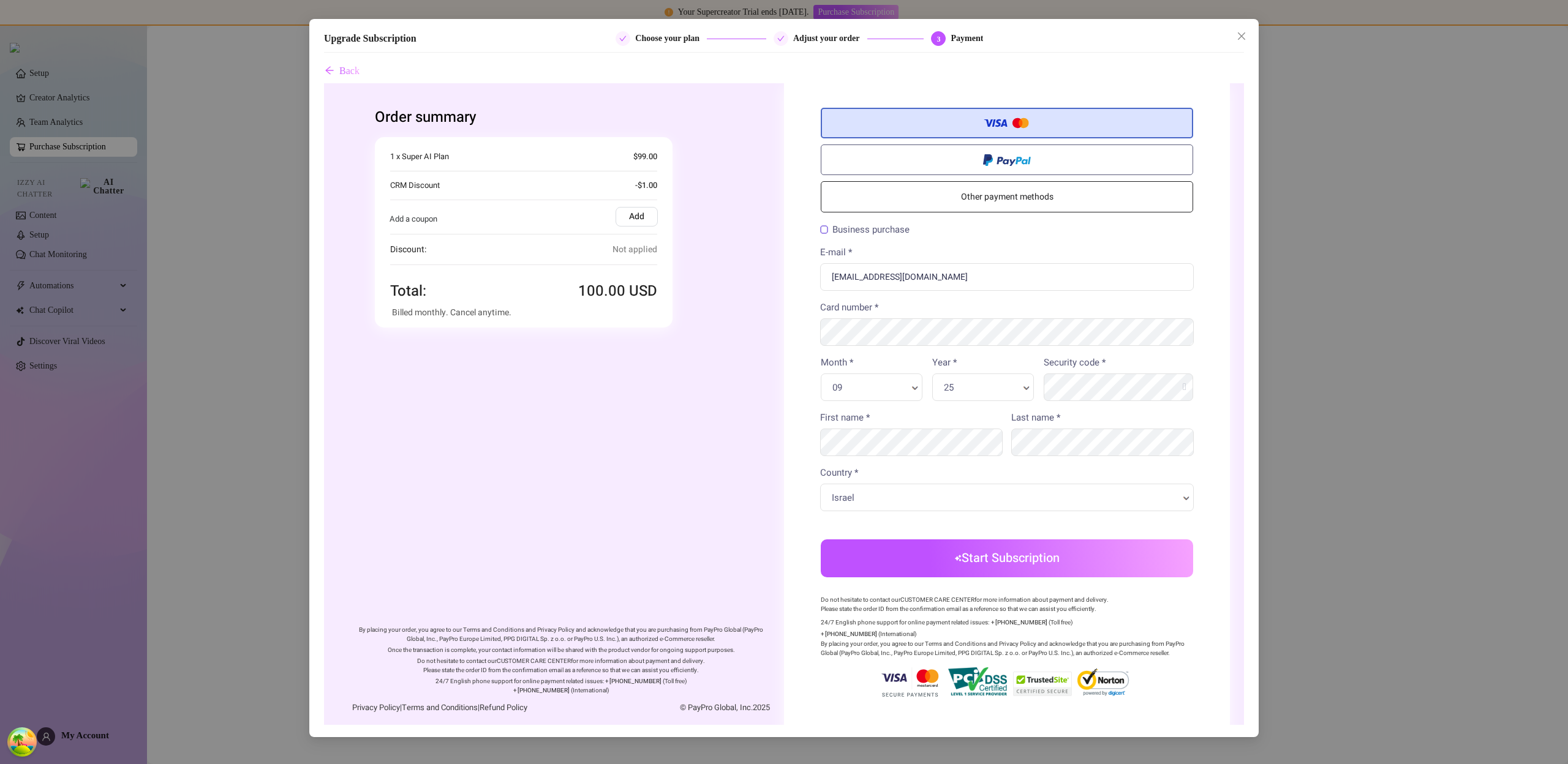
click at [982, 402] on div "Month * 09 Month * Month * Year * 25 Year * Year *" at bounding box center [927, 383] width 223 height 55
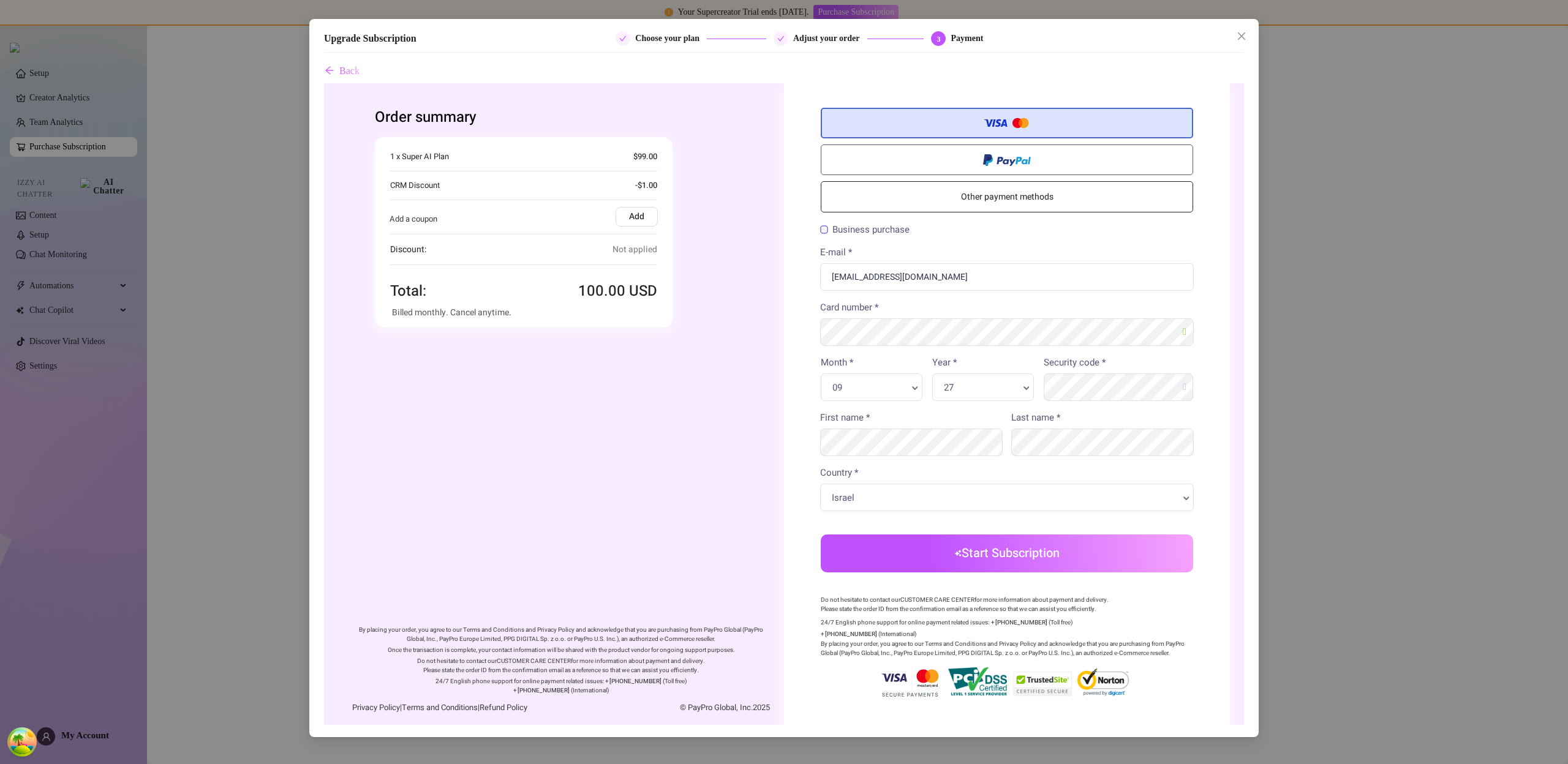
click at [1029, 558] on button "Start Subscription" at bounding box center [1007, 553] width 373 height 38
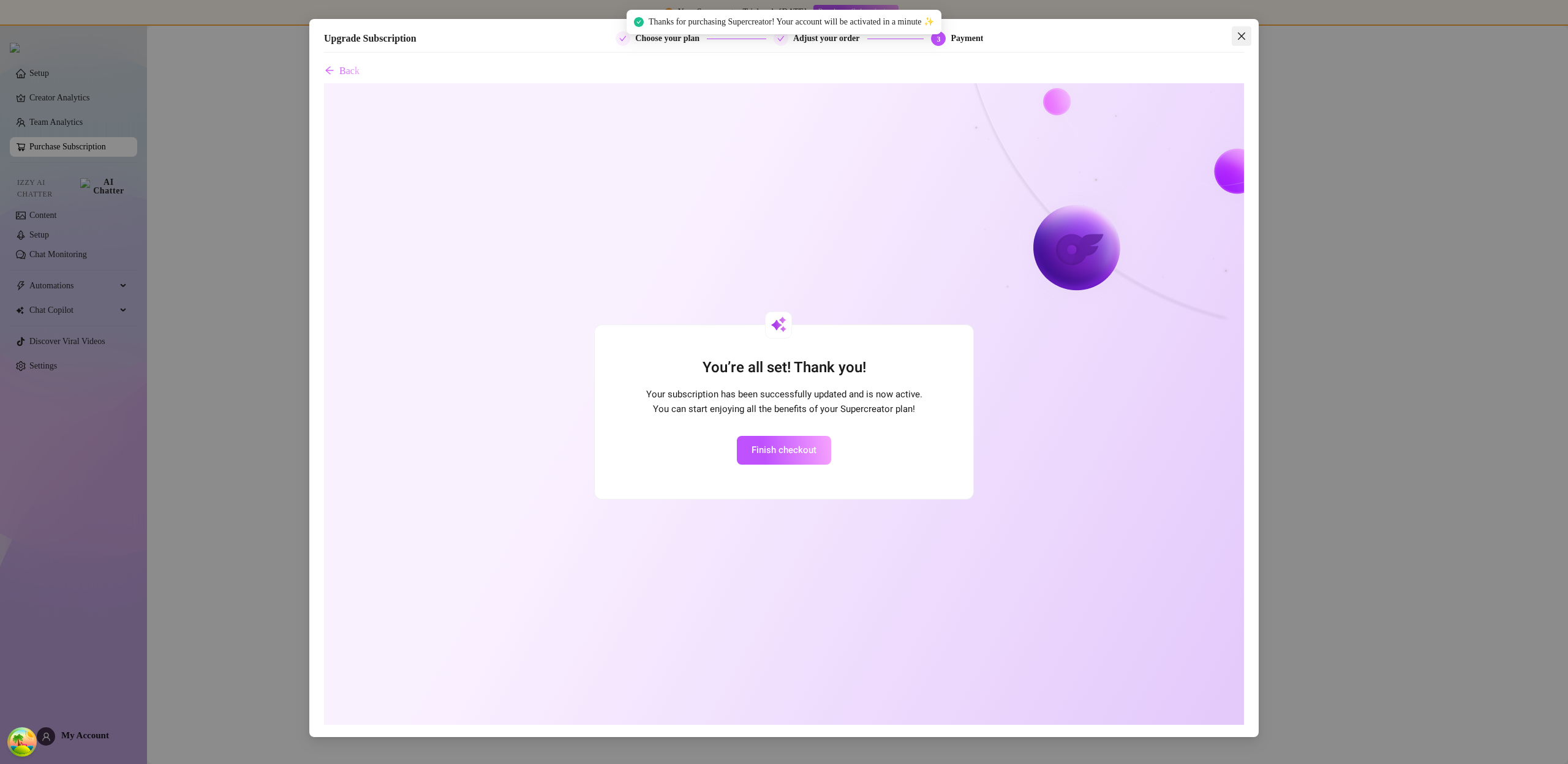
click at [1239, 37] on icon "close" at bounding box center [1242, 36] width 10 height 10
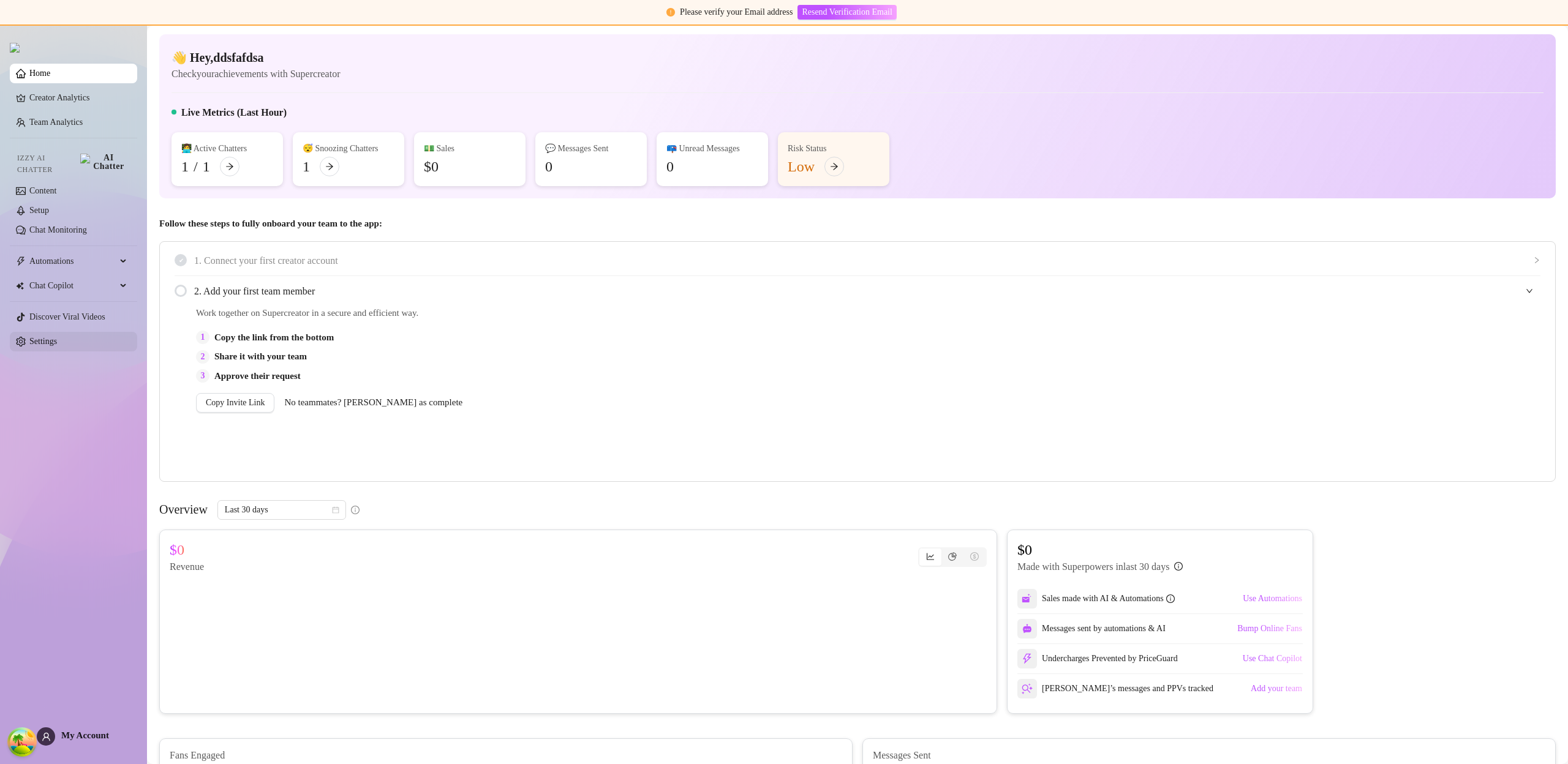
click at [57, 337] on link "Settings" at bounding box center [43, 342] width 28 height 10
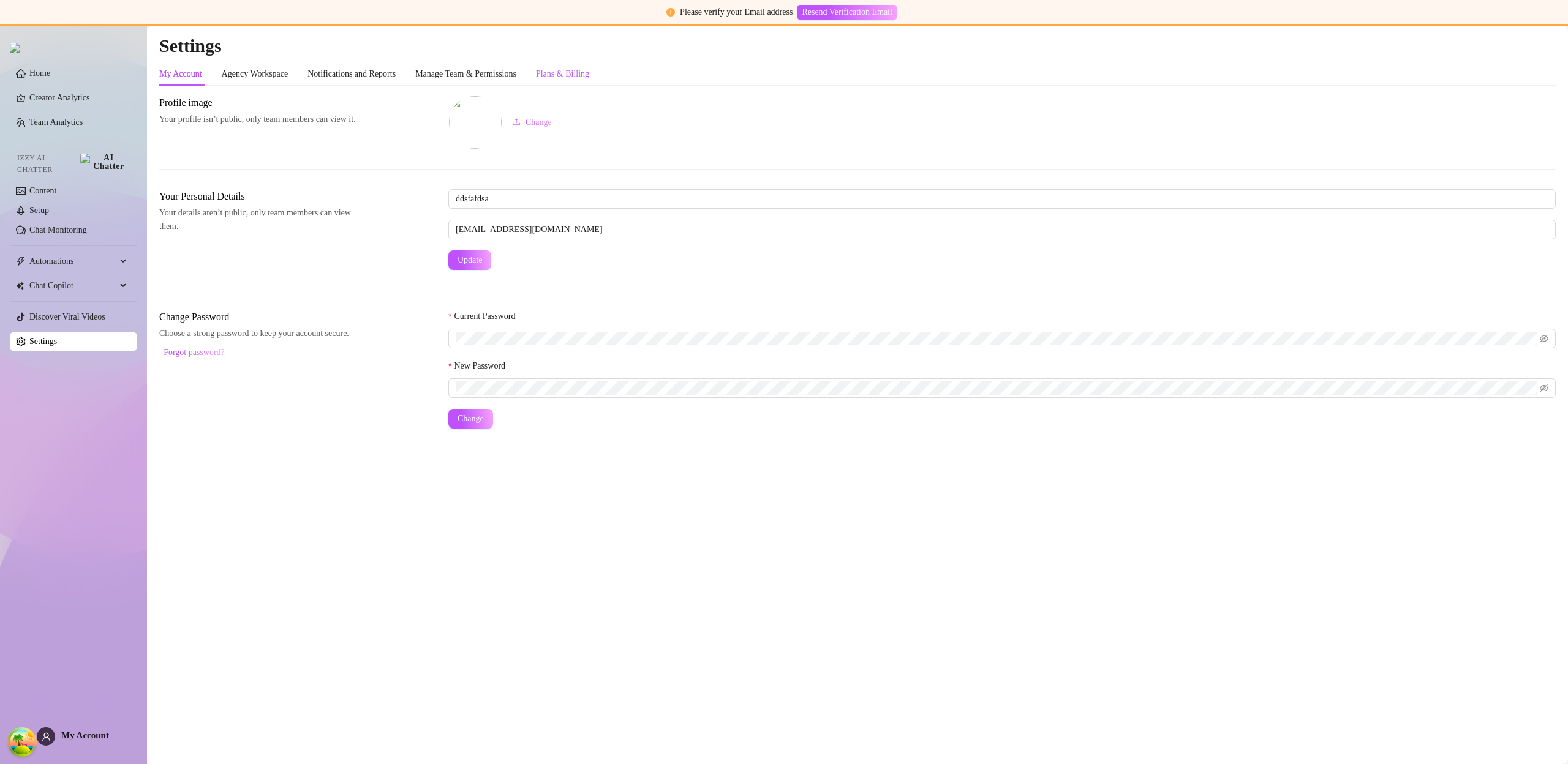
click at [589, 80] on div "Plans & Billing" at bounding box center [562, 74] width 53 height 13
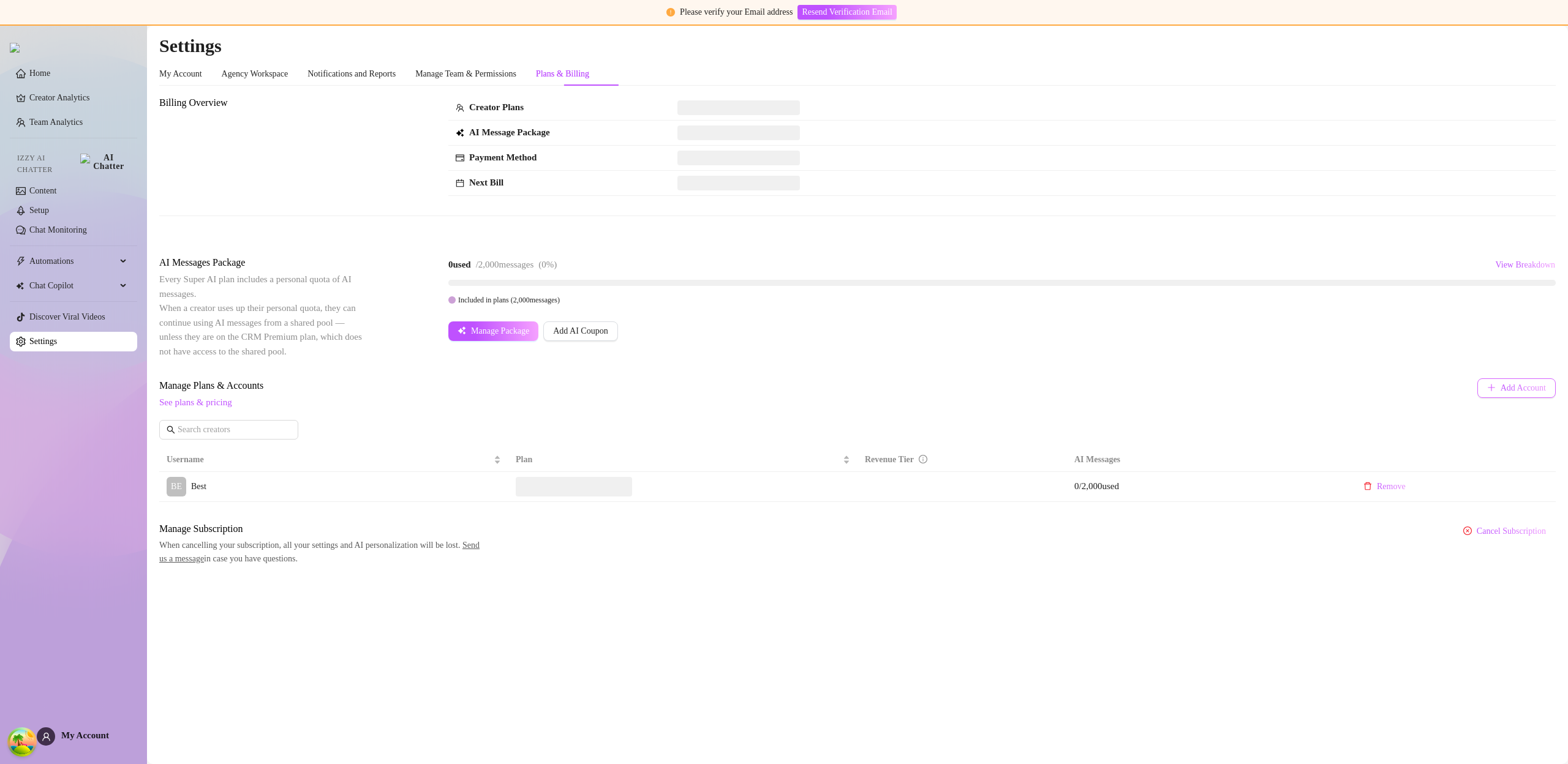
click at [1510, 386] on span "Add Account" at bounding box center [1524, 388] width 46 height 10
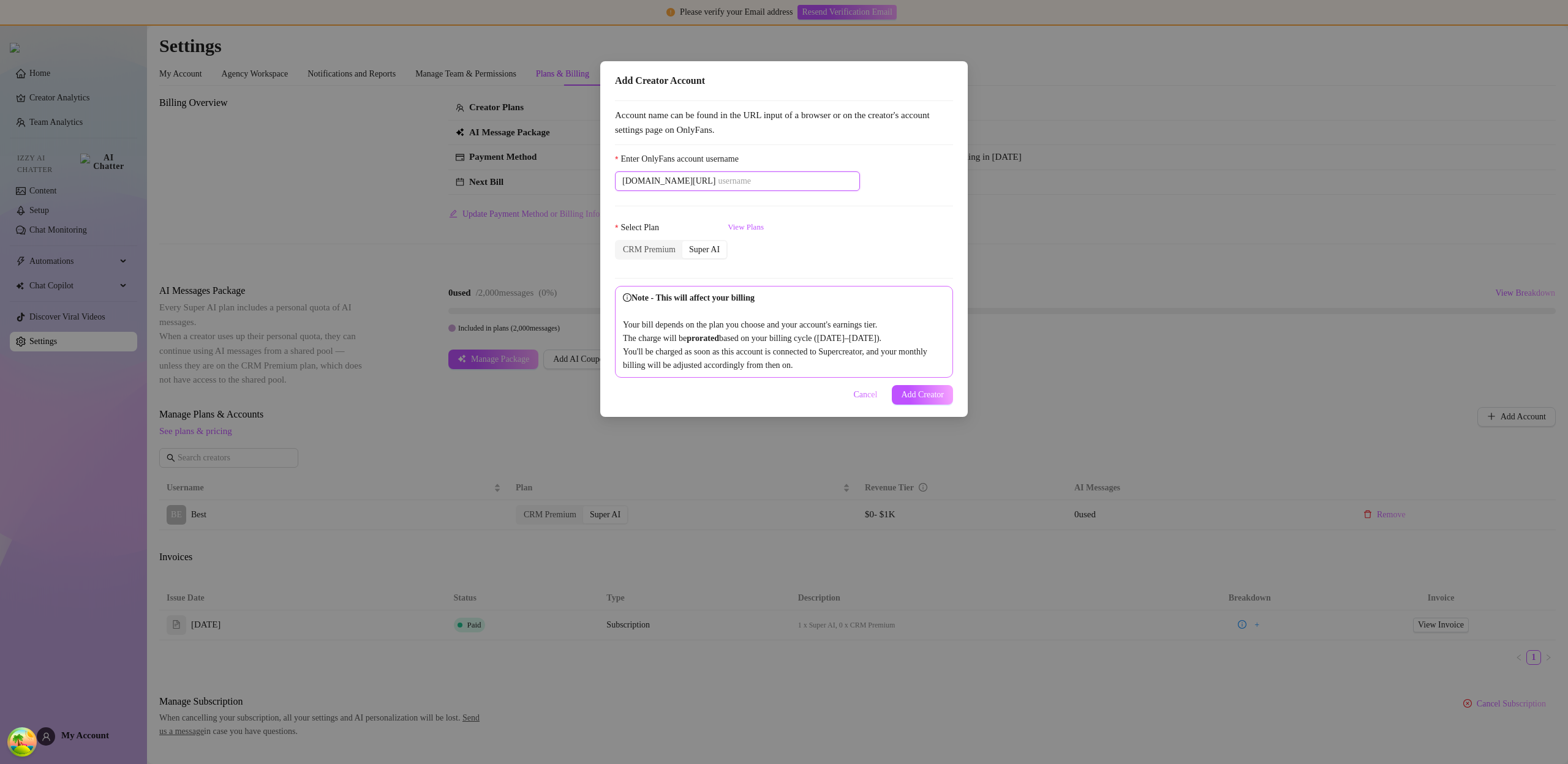
click at [804, 180] on input "Enter OnlyFans account username" at bounding box center [784, 181] width 134 height 13
paste input "savsvania"
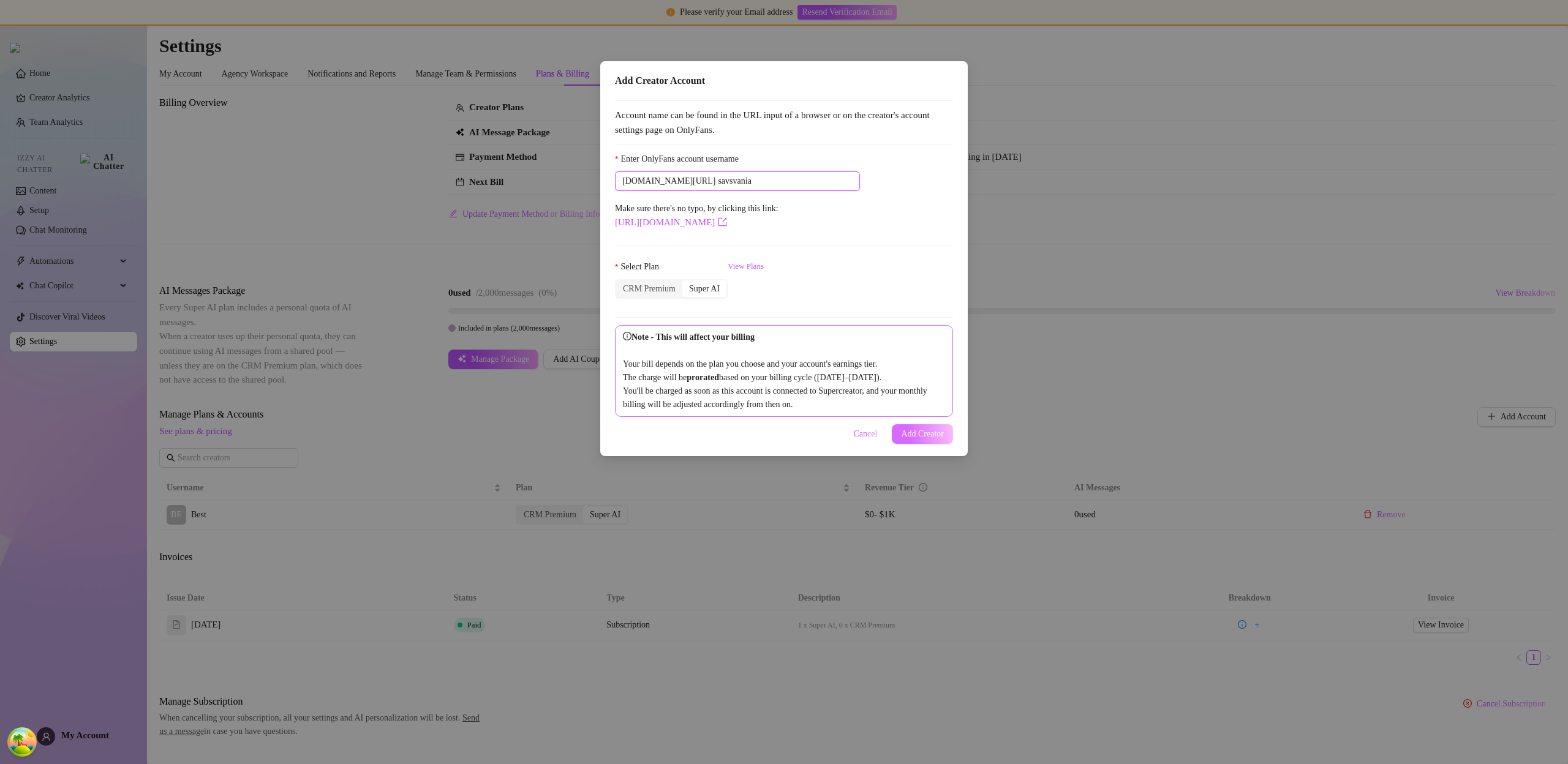
type input "savsvania"
click at [931, 439] on span "Add Creator" at bounding box center [923, 434] width 43 height 10
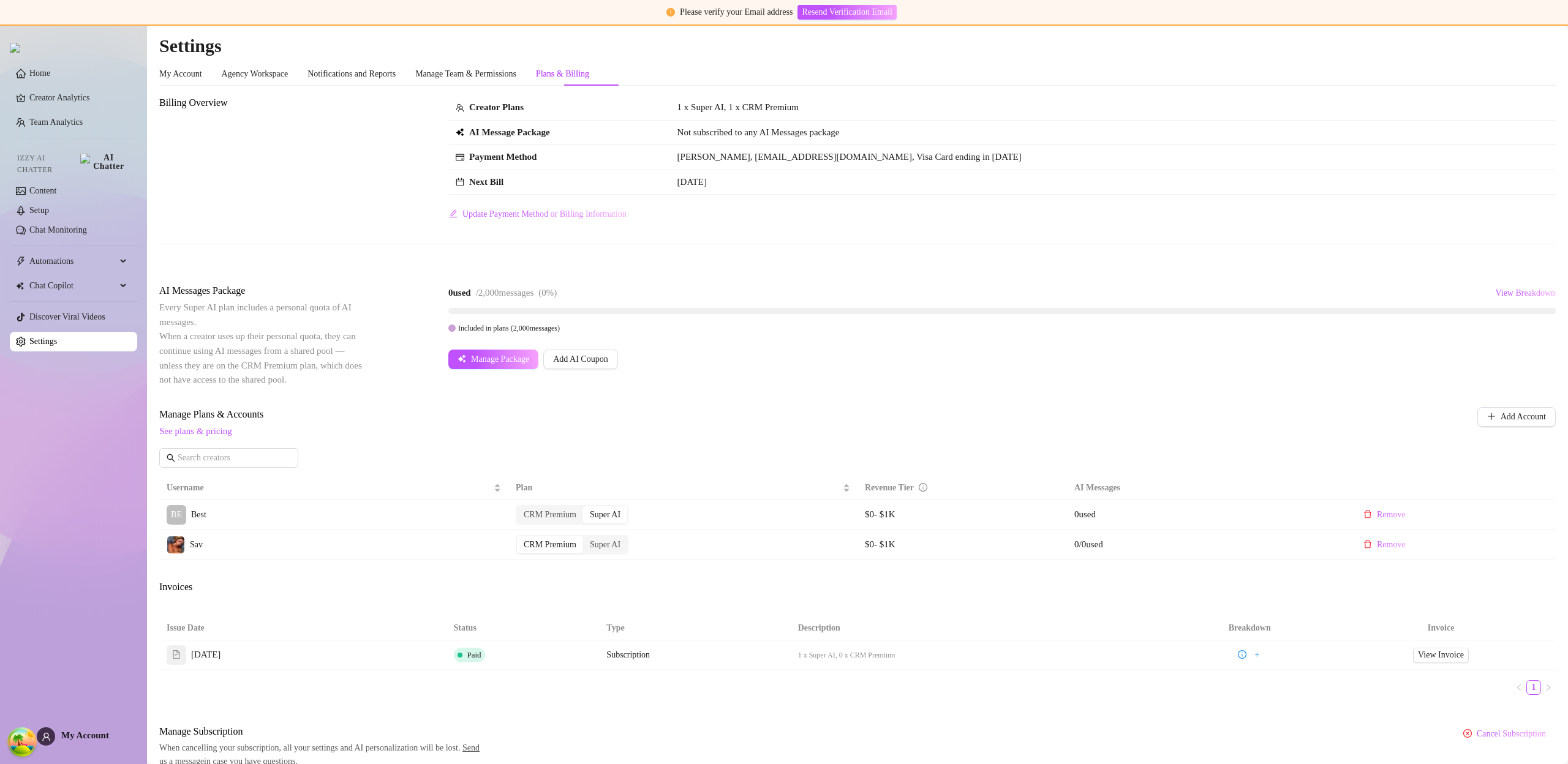
click at [774, 415] on span "Manage Plans & Accounts" at bounding box center [777, 413] width 1235 height 14
click at [838, 412] on span "Manage Plans & Accounts" at bounding box center [777, 413] width 1235 height 14
click at [812, 406] on div "Billing Overview Creator Plans 1 x Super AI, 1 x CRM Premium AI Message Package…" at bounding box center [858, 432] width 1397 height 673
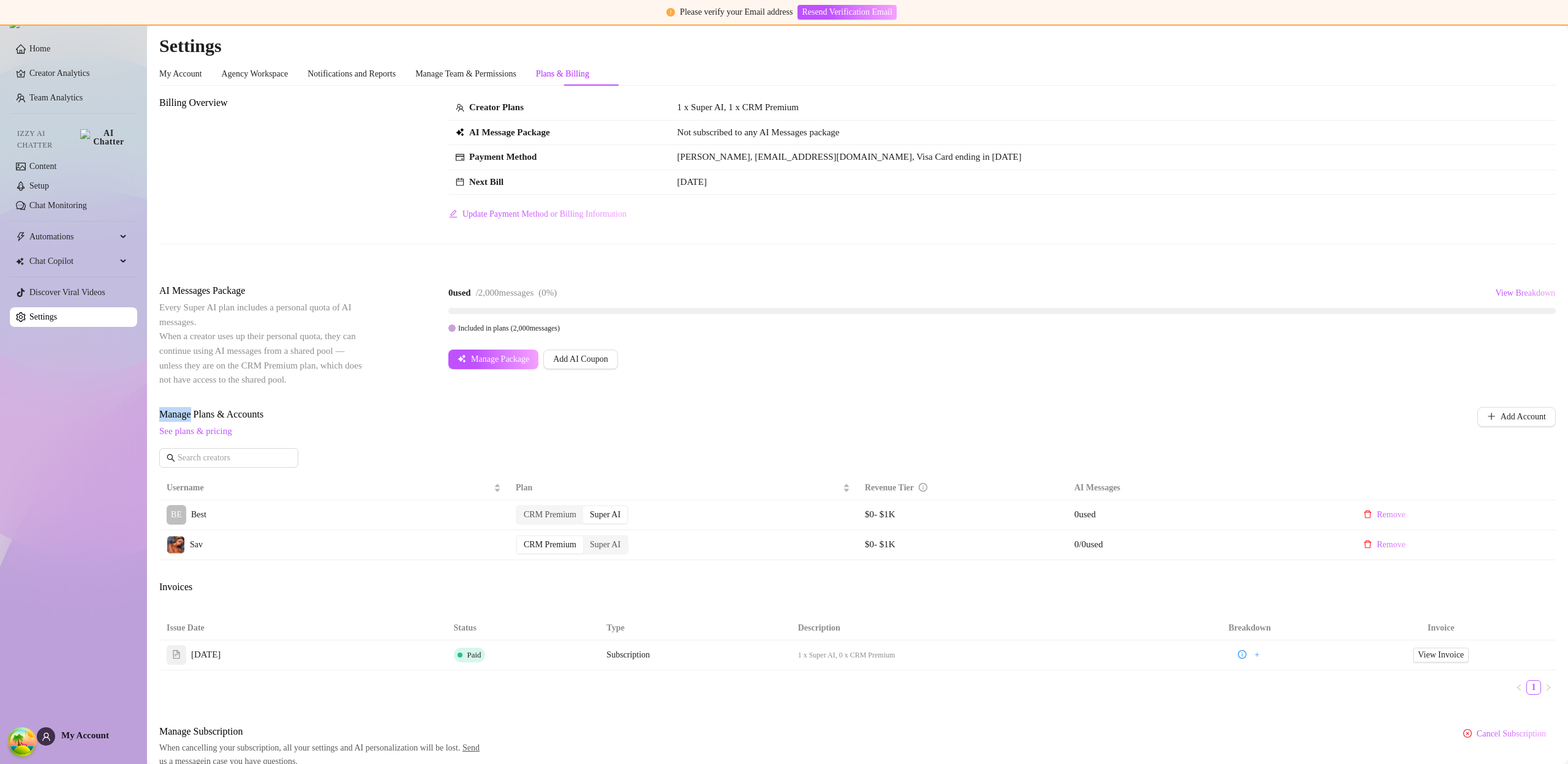
drag, startPoint x: 812, startPoint y: 406, endPoint x: 770, endPoint y: 438, distance: 52.8
click at [812, 407] on div "Billing Overview Creator Plans 1 x Super AI, 1 x CRM Premium AI Message Package…" at bounding box center [858, 432] width 1397 height 673
click at [428, 501] on td "BE Best" at bounding box center [334, 514] width 349 height 30
click at [606, 549] on div "Super AI" at bounding box center [605, 545] width 44 height 17
click at [586, 538] on input "Super AI" at bounding box center [586, 538] width 0 height 0
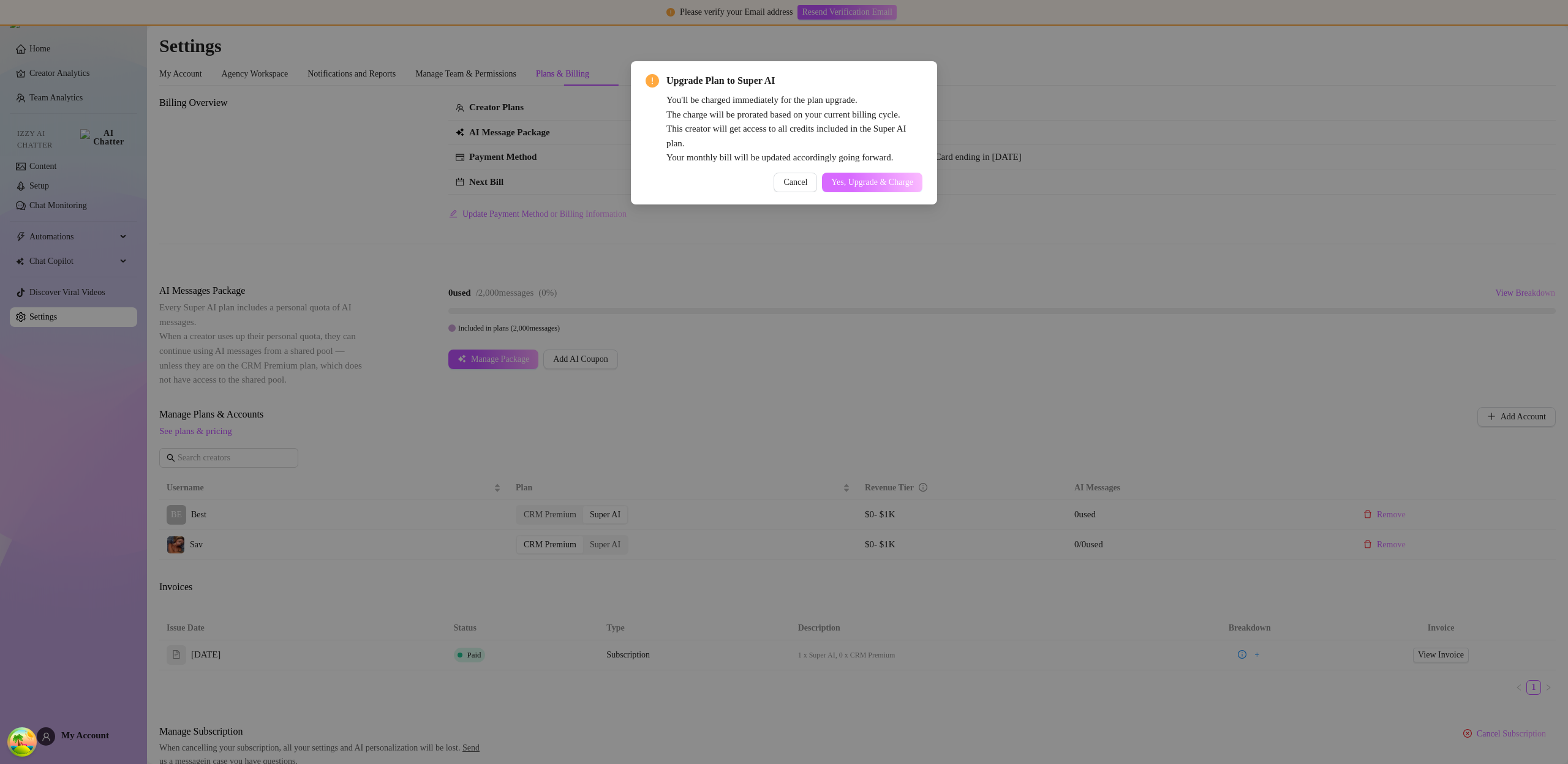
click at [874, 172] on div "Cancel Yes, Upgrade & Charge" at bounding box center [784, 182] width 277 height 20
click at [874, 175] on button "Yes, Upgrade & Charge" at bounding box center [872, 182] width 100 height 20
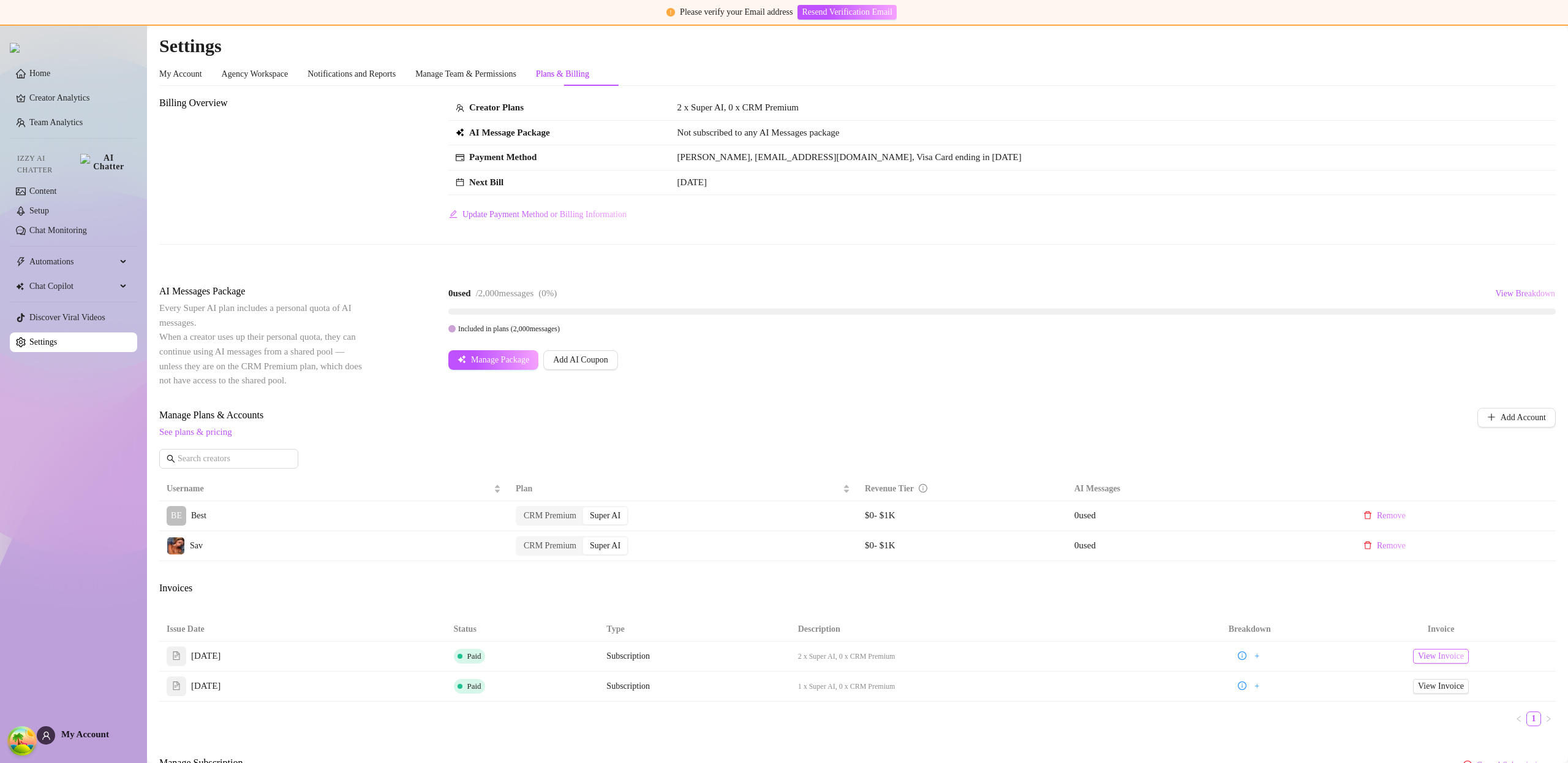
click at [1444, 652] on span "View Invoice" at bounding box center [1441, 656] width 46 height 13
click at [1442, 661] on span "View Invoice" at bounding box center [1441, 656] width 46 height 13
